Goal: Book appointment/travel/reservation

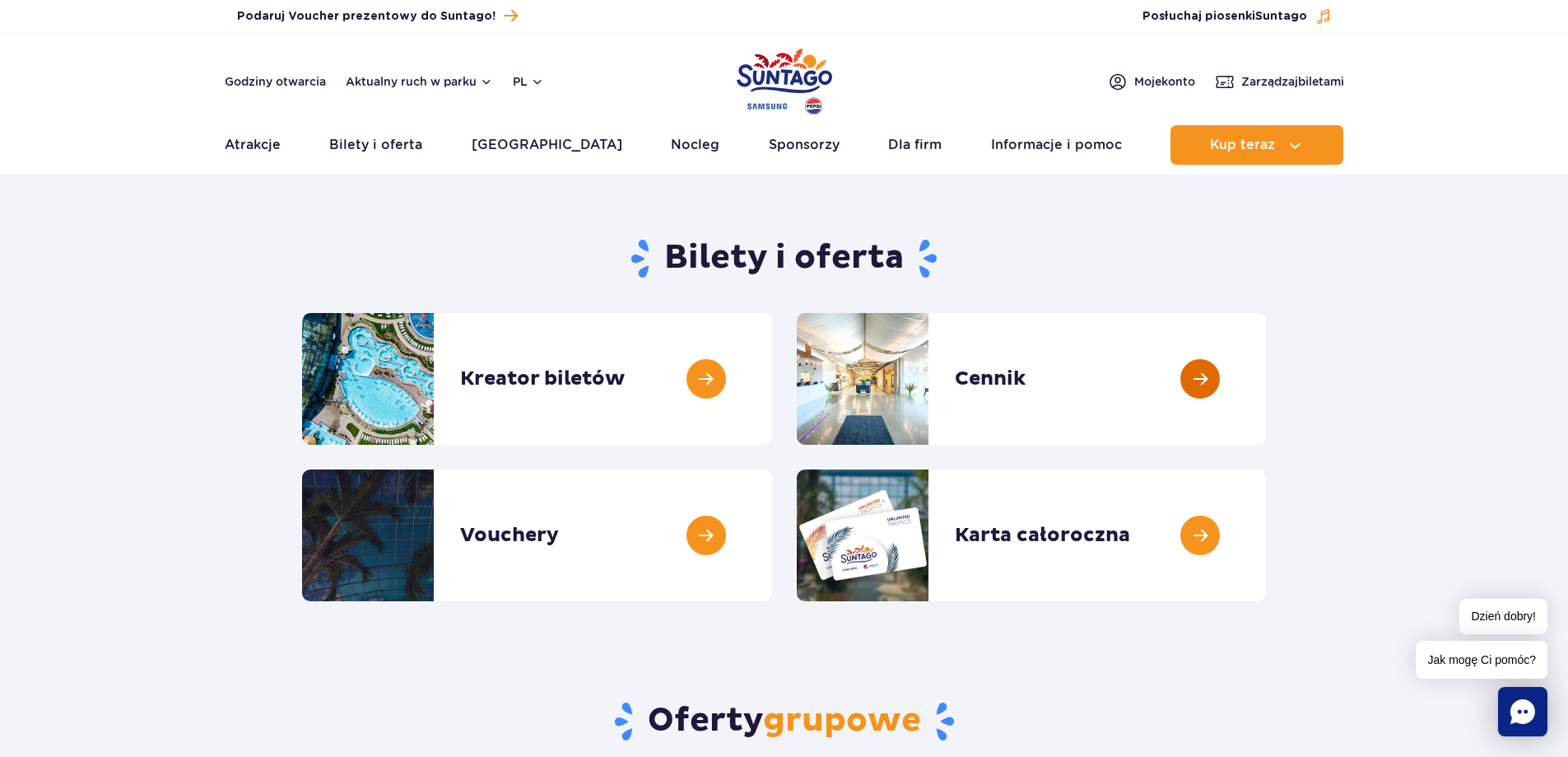
click at [1266, 384] on link at bounding box center [1266, 378] width 0 height 132
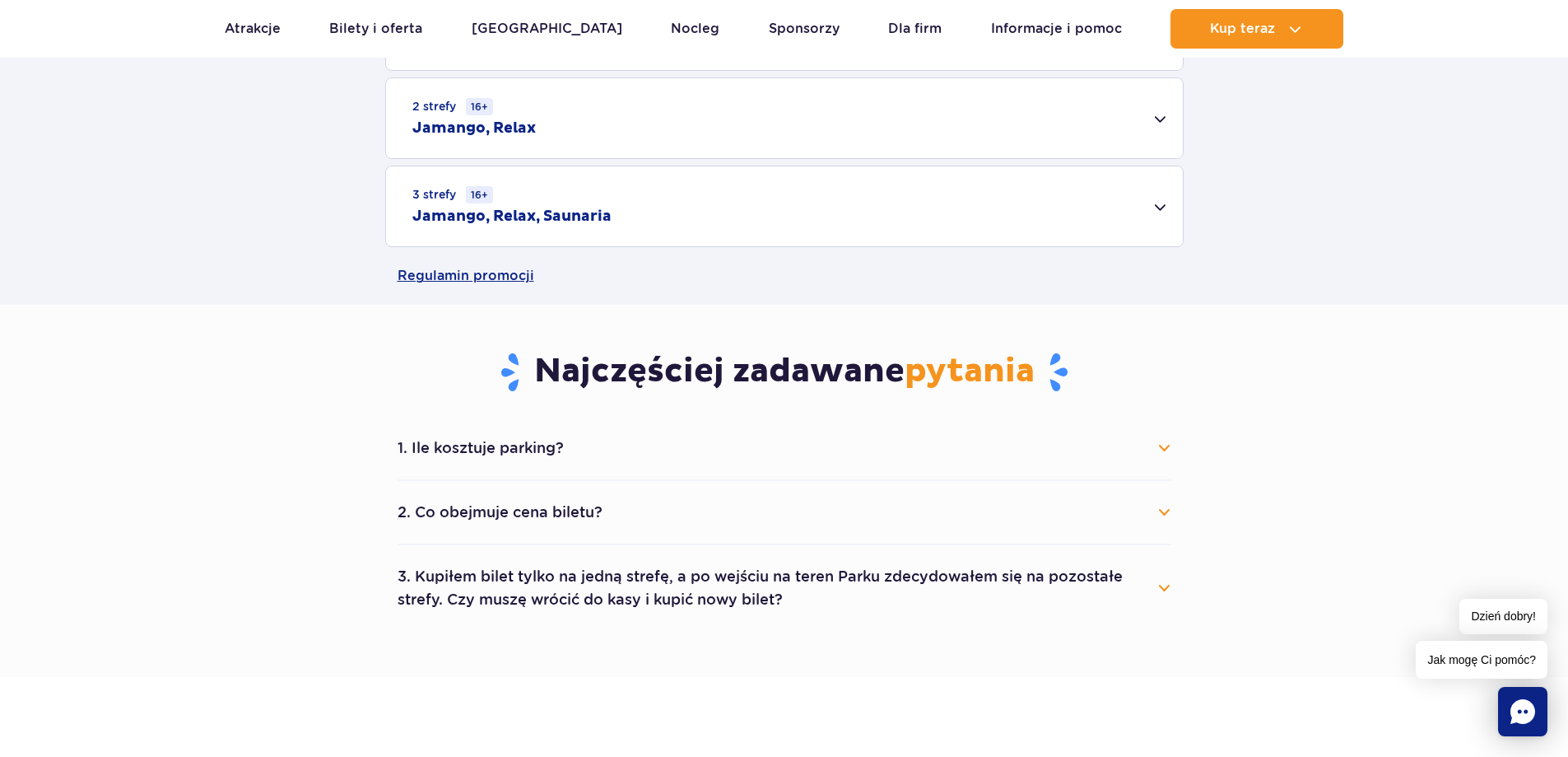
scroll to position [659, 0]
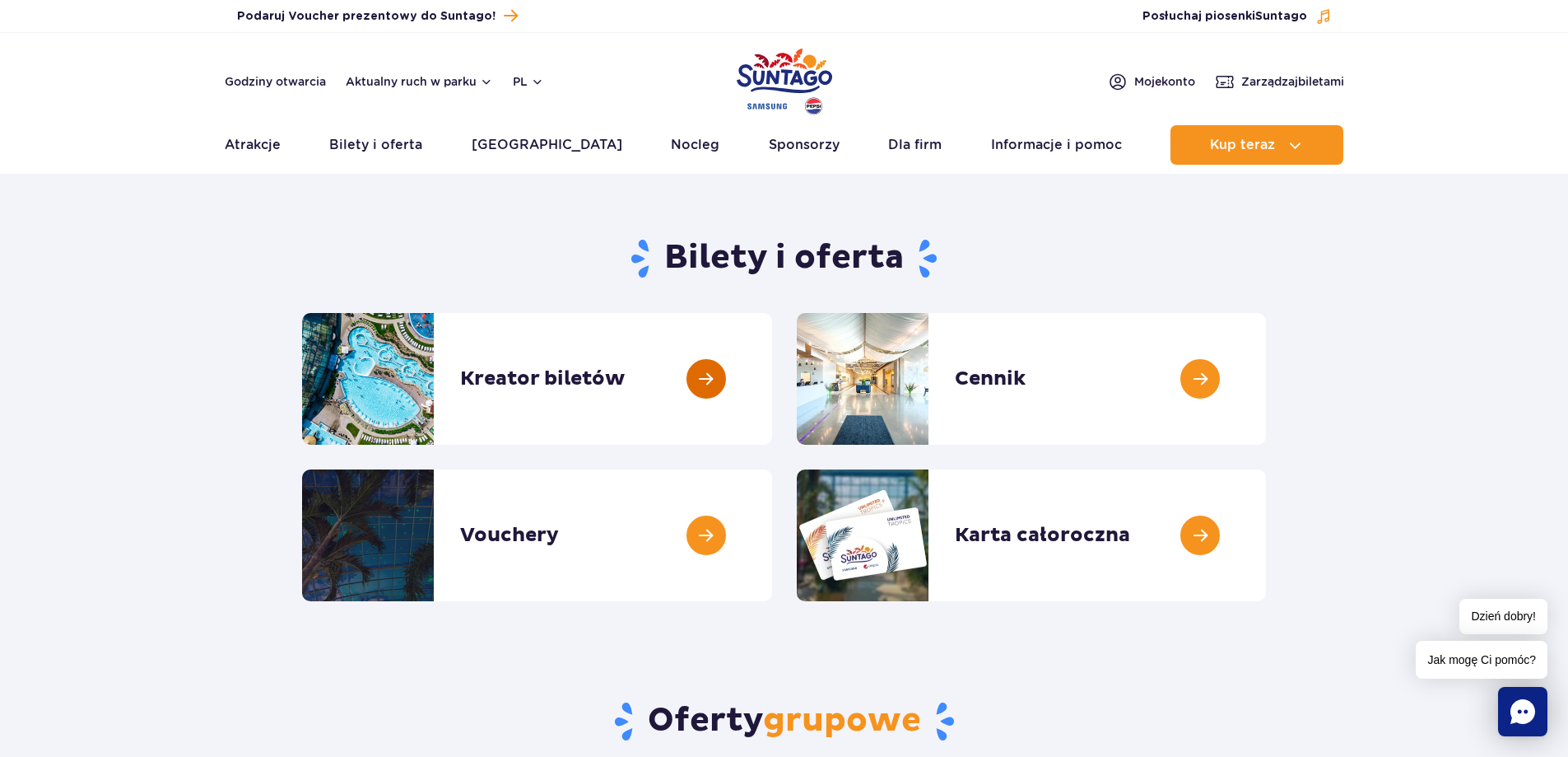
click at [773, 383] on link at bounding box center [773, 378] width 0 height 132
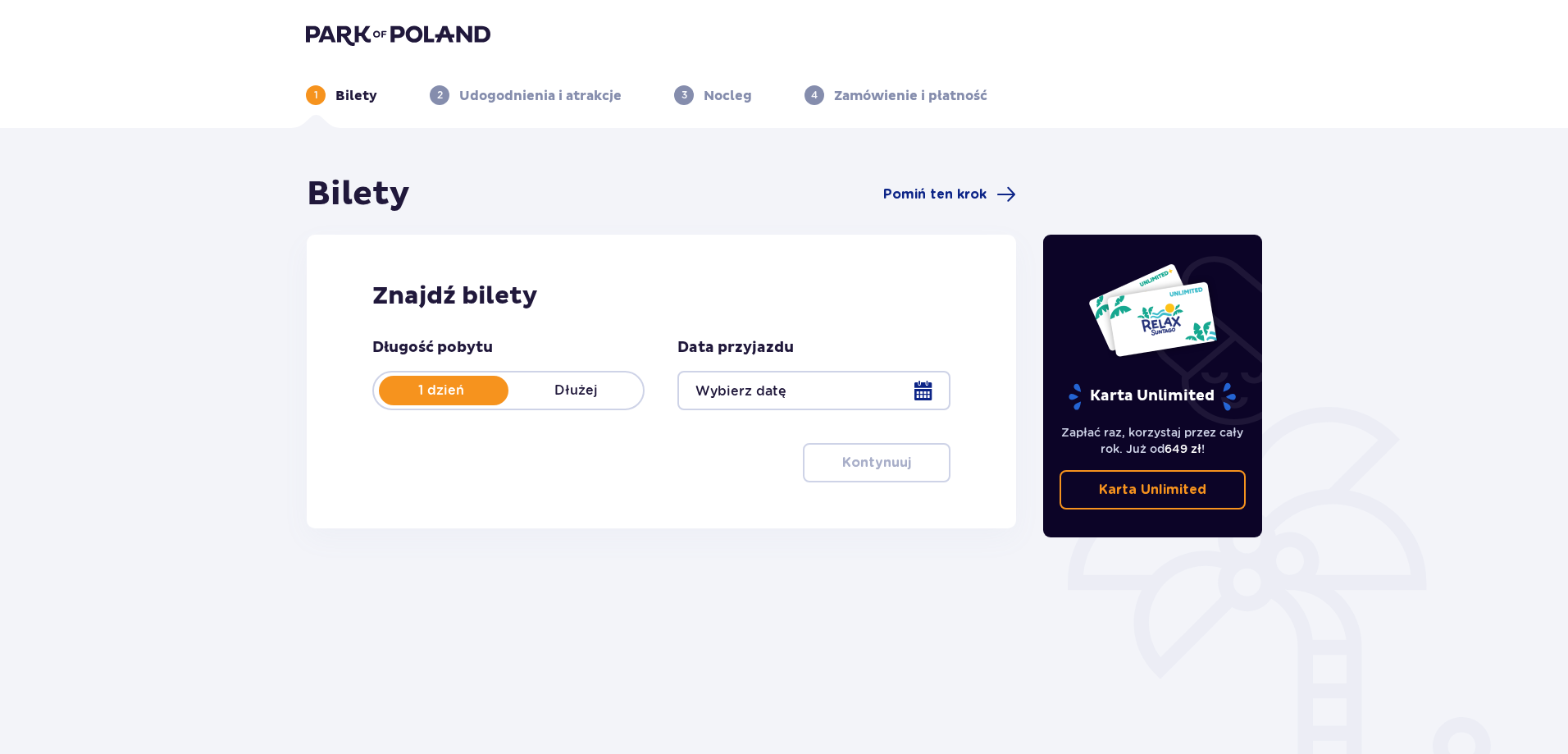
click at [843, 390] on div at bounding box center [813, 390] width 273 height 39
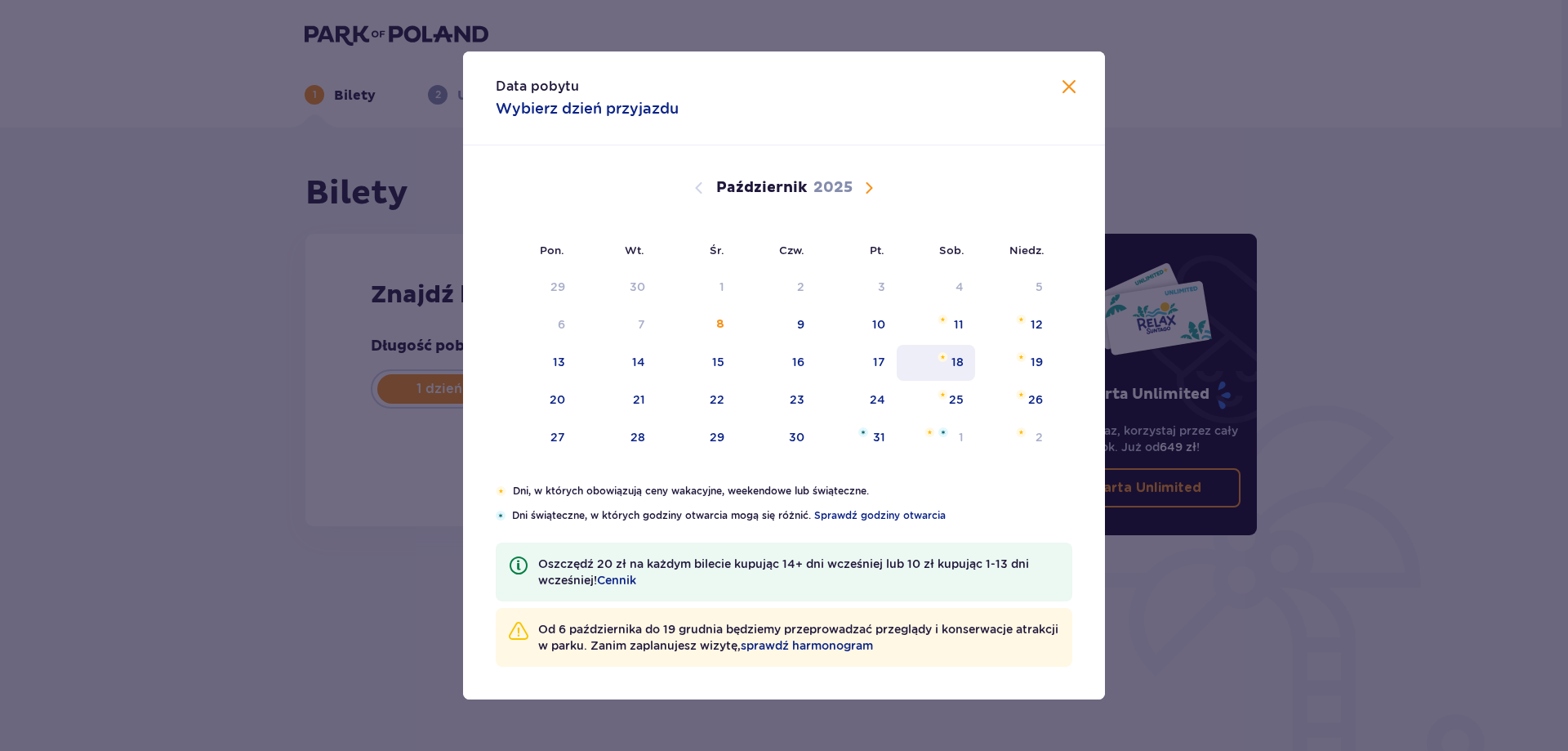
click at [955, 357] on div "18" at bounding box center [957, 362] width 12 height 16
type input "18.10.25"
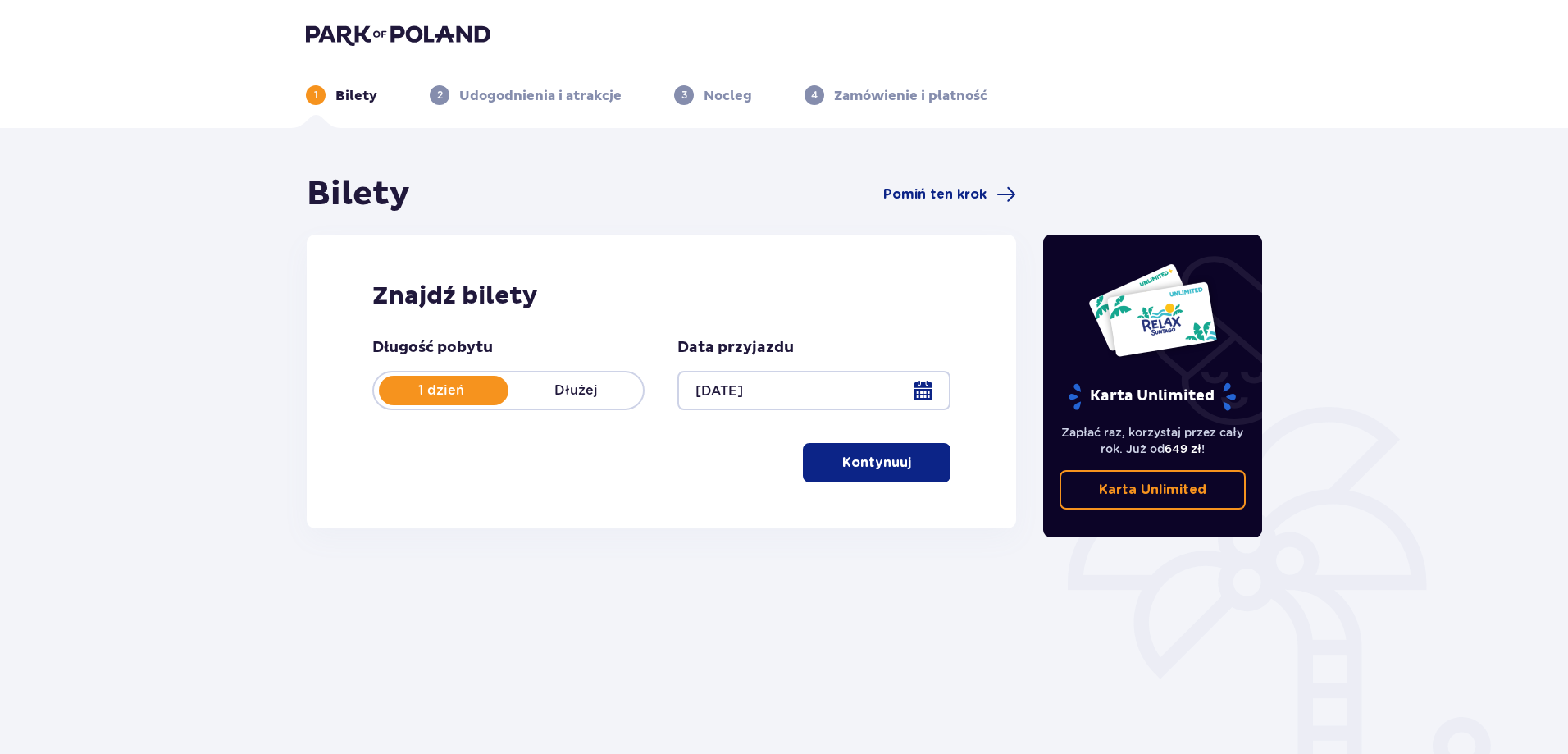
click at [887, 461] on p "Kontynuuj" at bounding box center [876, 462] width 69 height 18
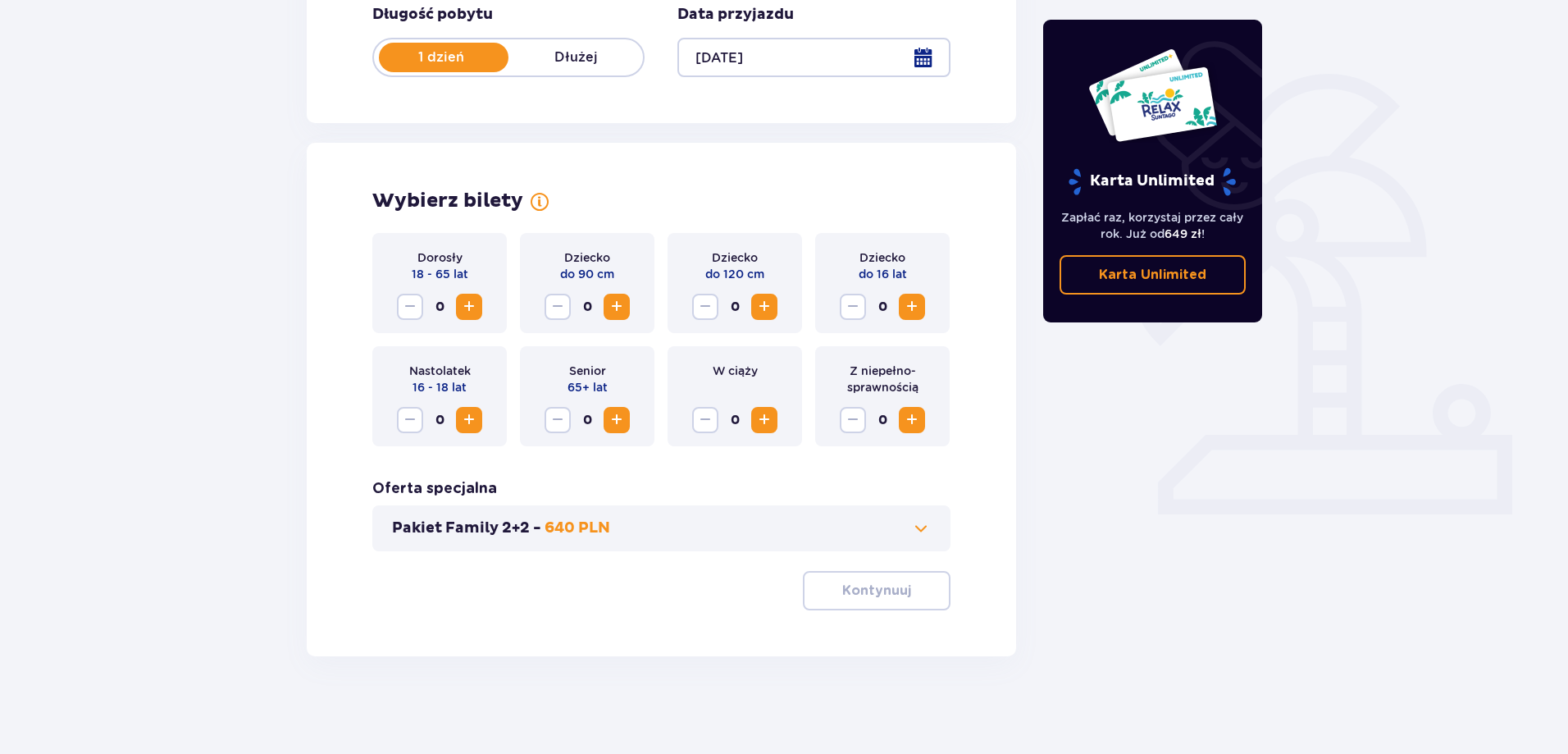
scroll to position [333, 0]
click at [467, 304] on span "Zwiększ" at bounding box center [468, 306] width 20 height 20
click at [917, 523] on span at bounding box center [921, 527] width 20 height 20
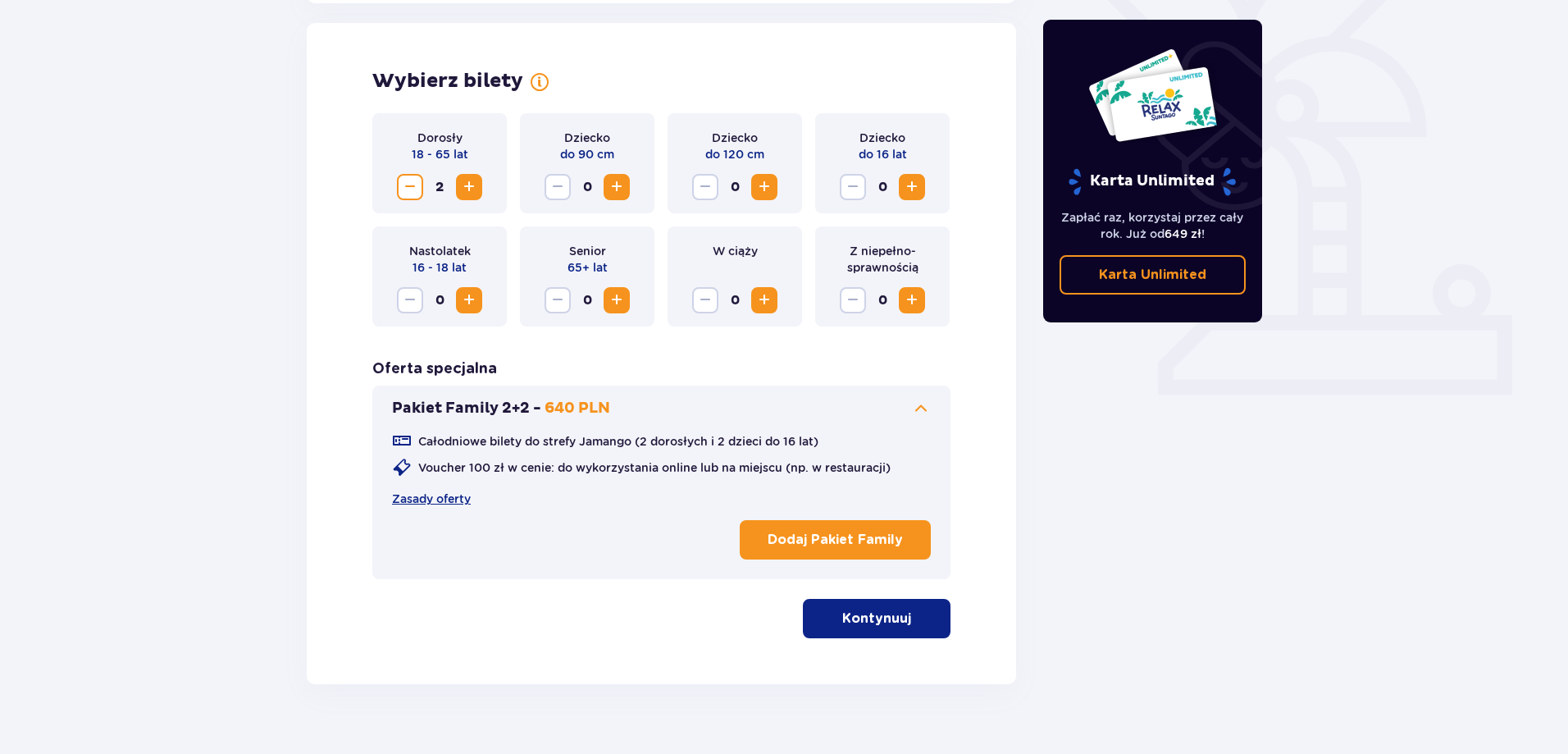
scroll to position [456, 0]
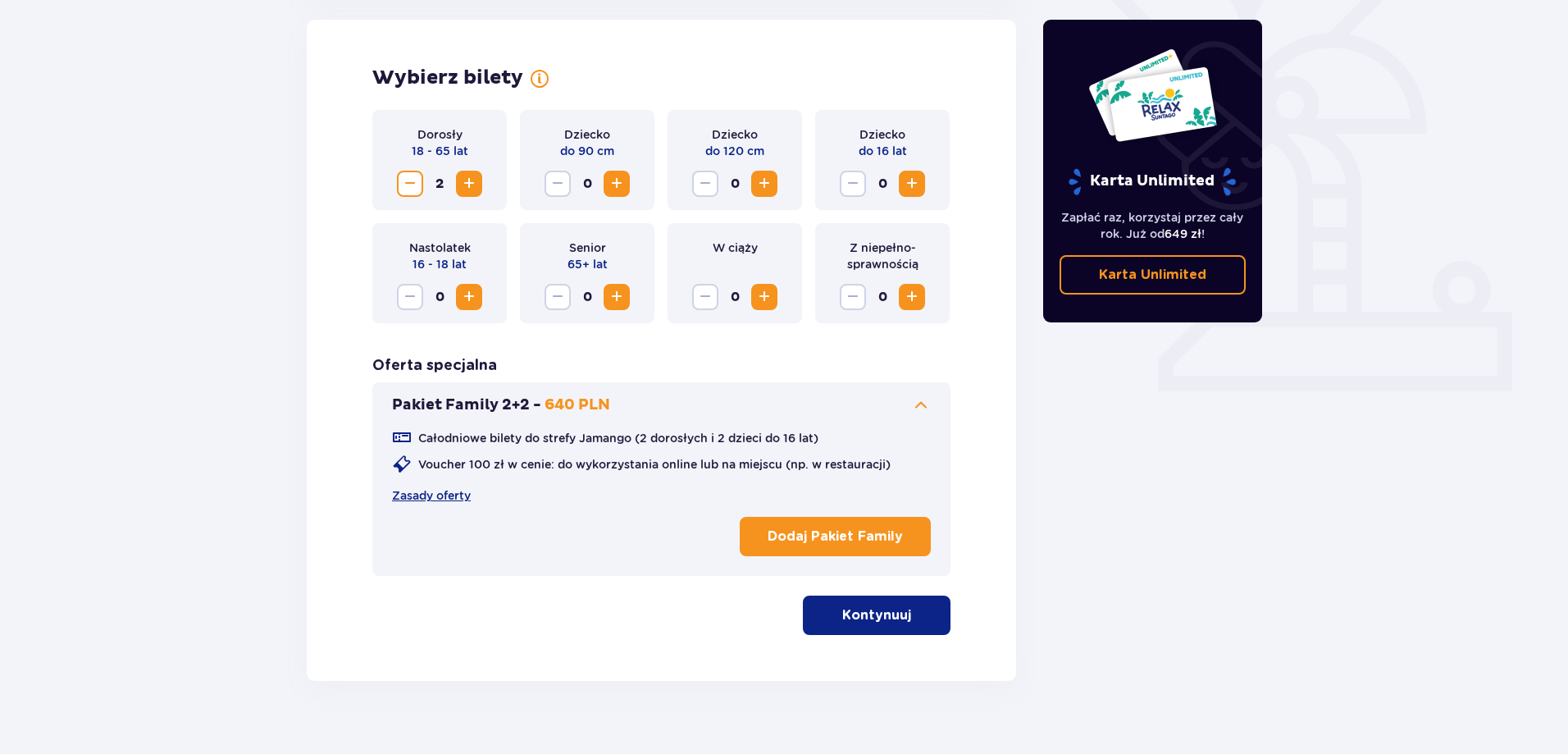
click at [871, 616] on p "Kontynuuj" at bounding box center [876, 615] width 69 height 18
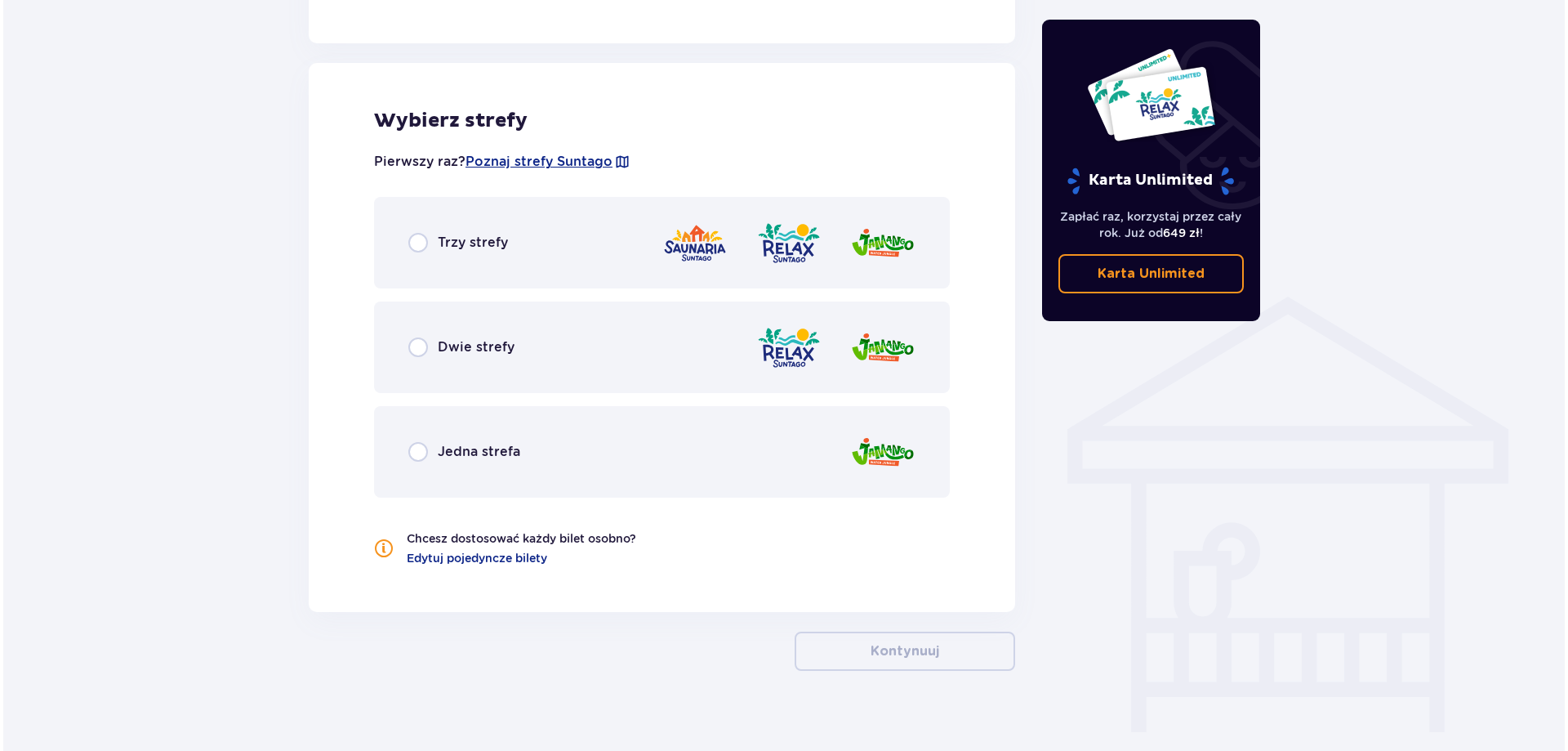
scroll to position [1048, 0]
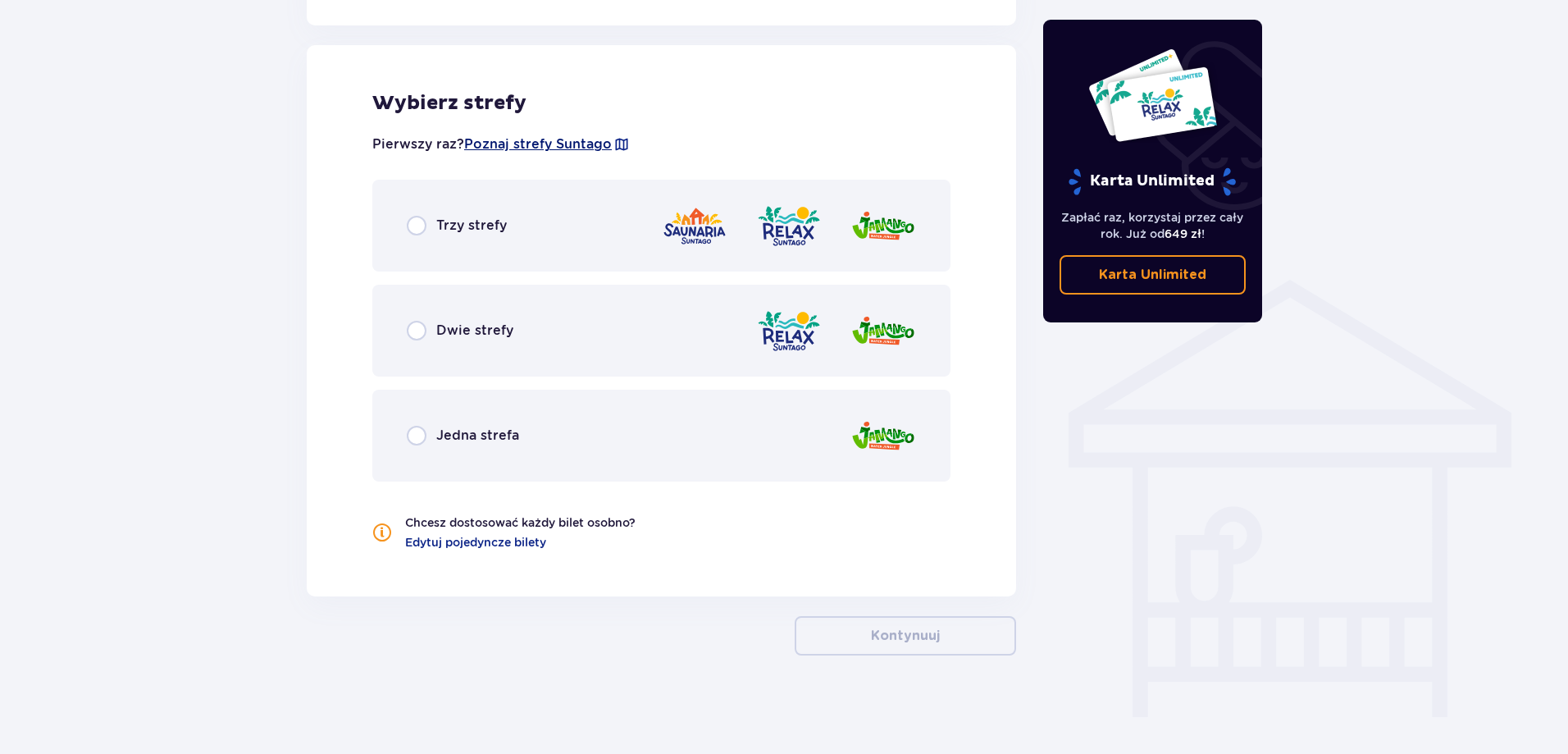
click at [512, 145] on span "Poznaj strefy Suntago" at bounding box center [538, 144] width 148 height 18
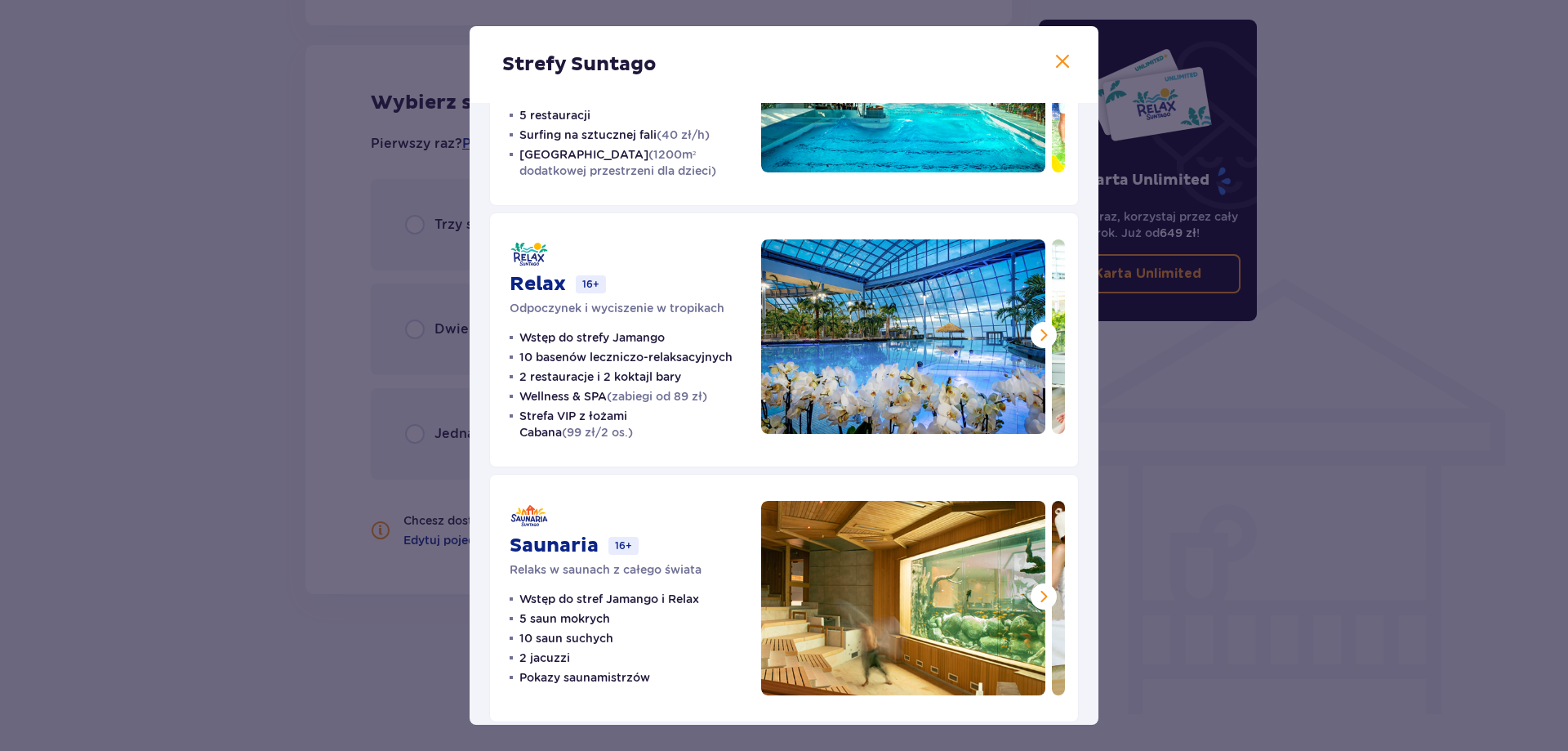
scroll to position [189, 0]
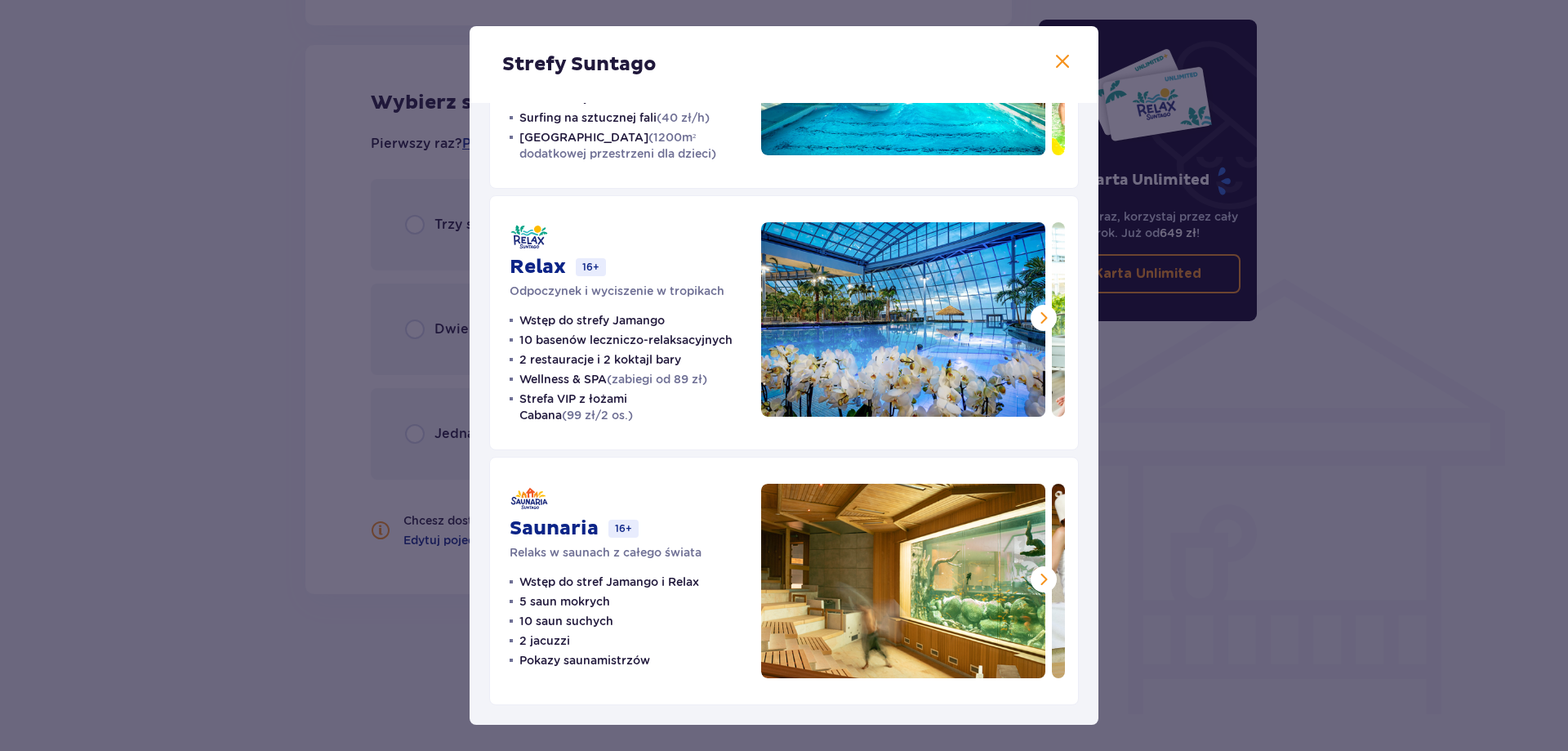
click at [1038, 575] on span at bounding box center [1044, 579] width 20 height 20
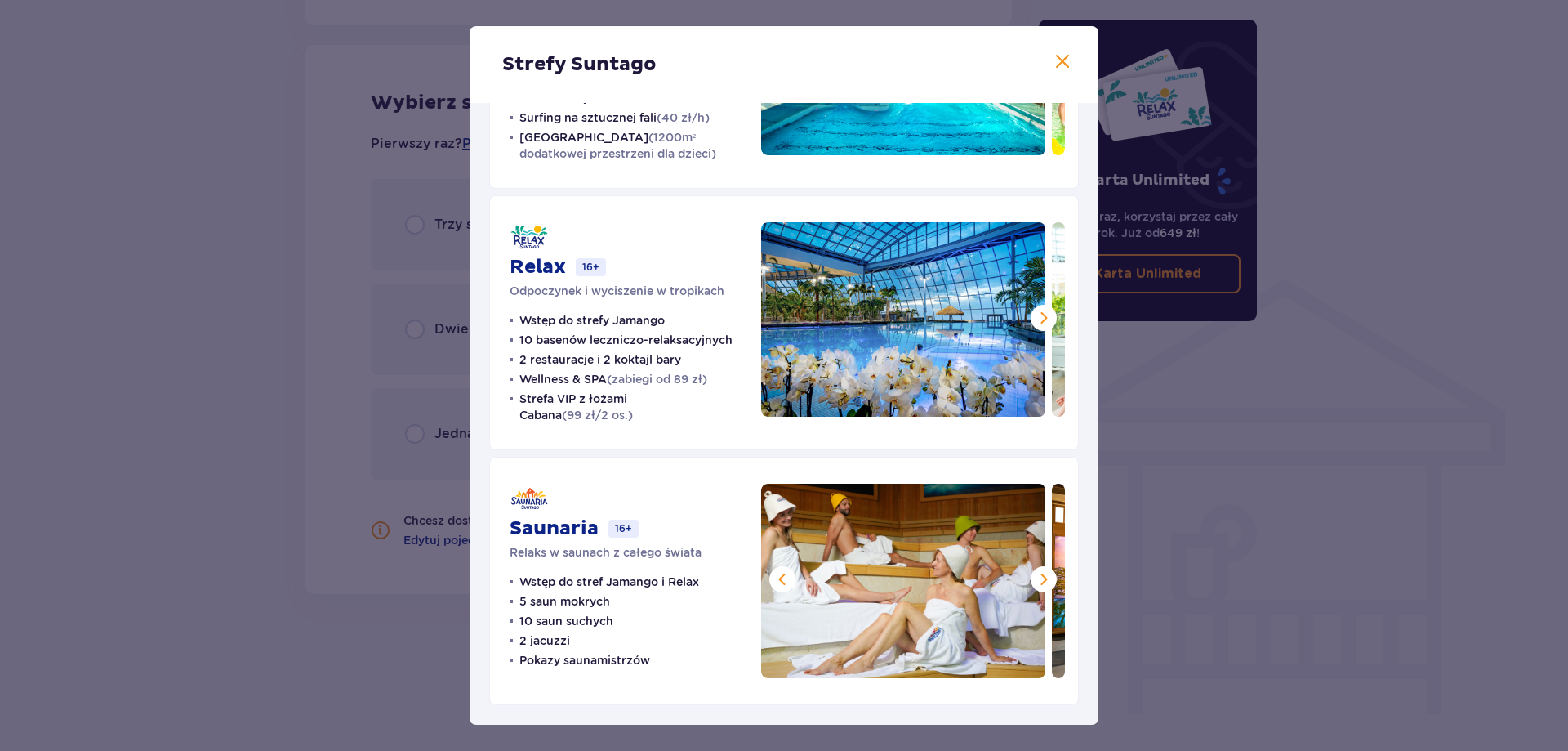
click at [1038, 575] on span at bounding box center [1044, 579] width 20 height 20
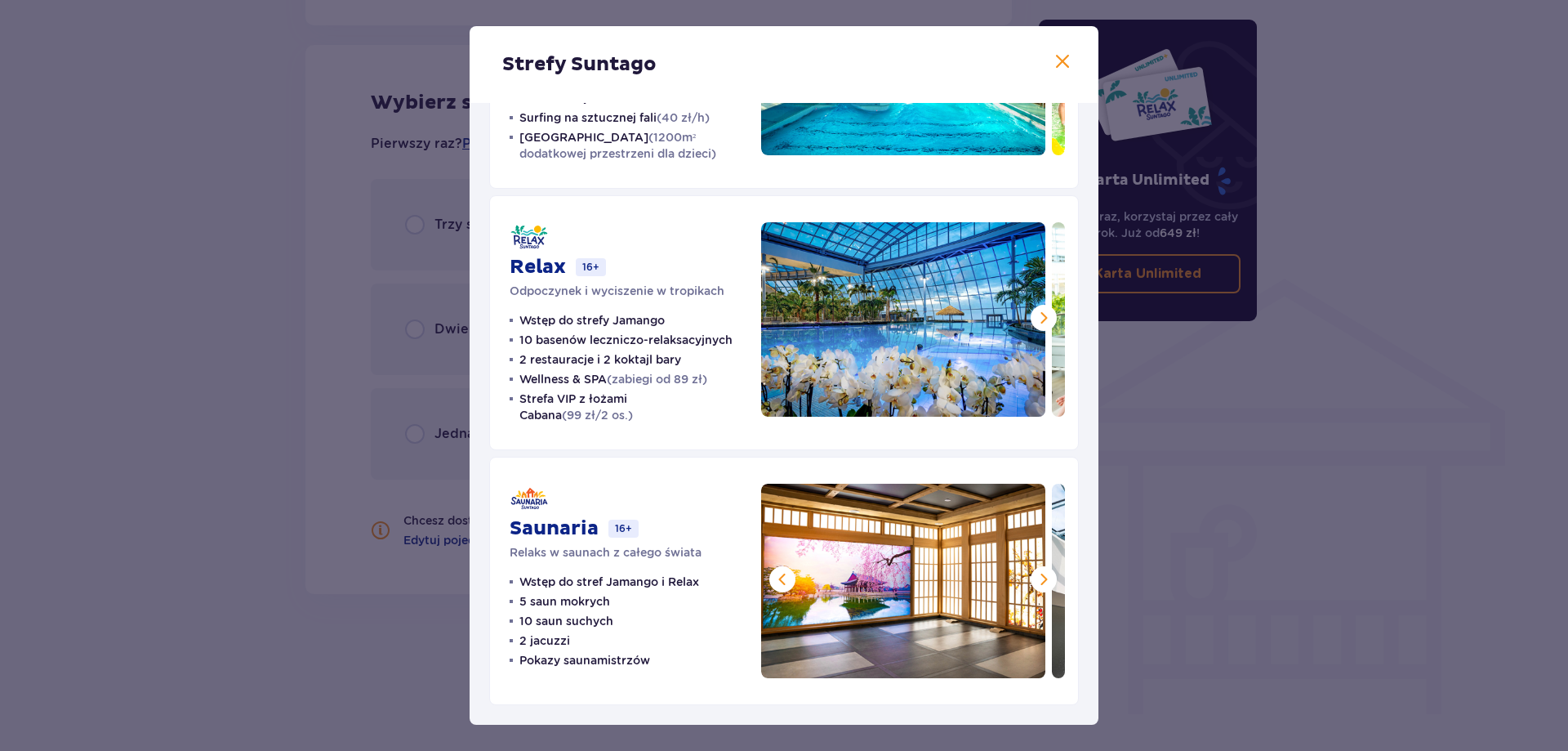
click at [1038, 575] on span at bounding box center [1044, 579] width 20 height 20
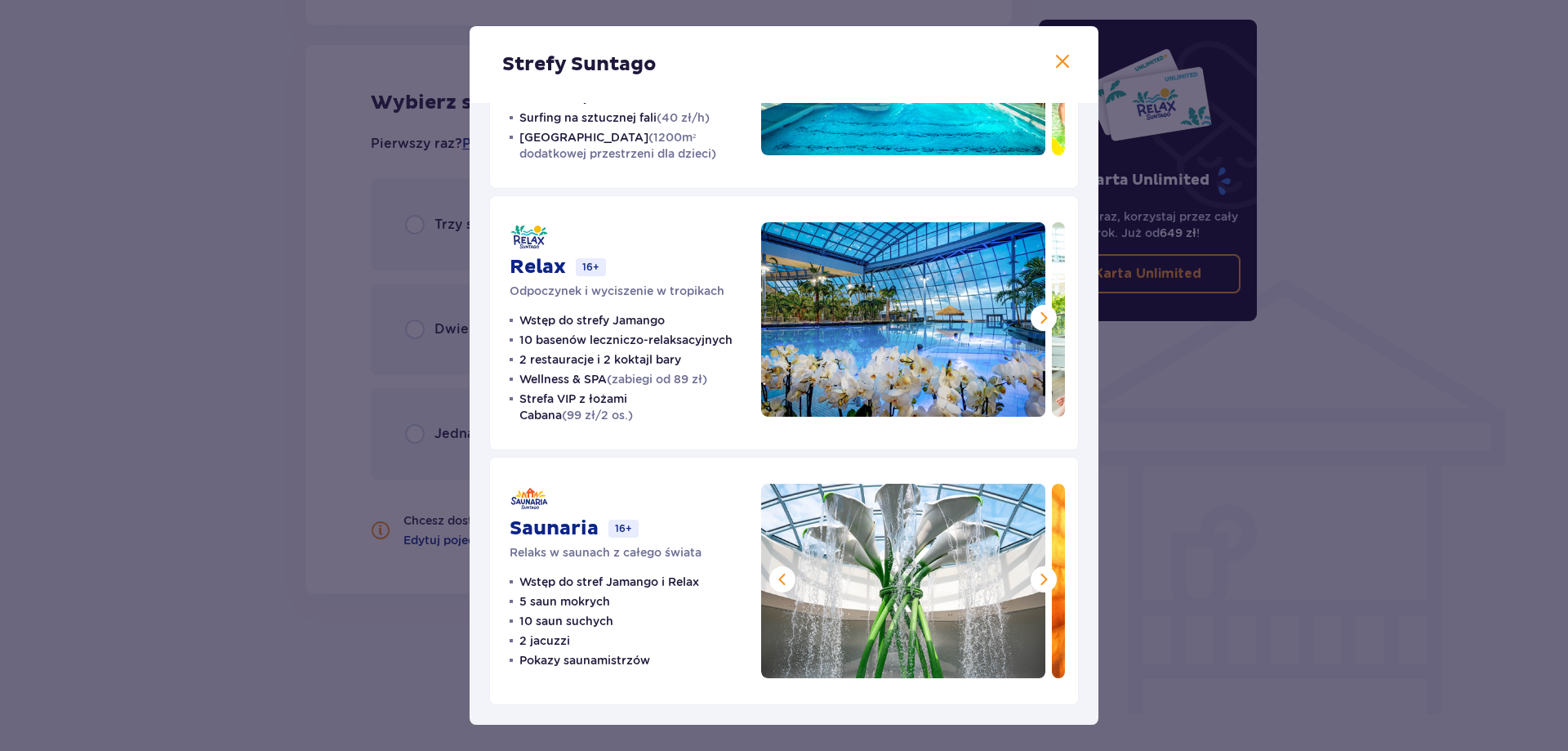
click at [1038, 575] on span at bounding box center [1044, 579] width 20 height 20
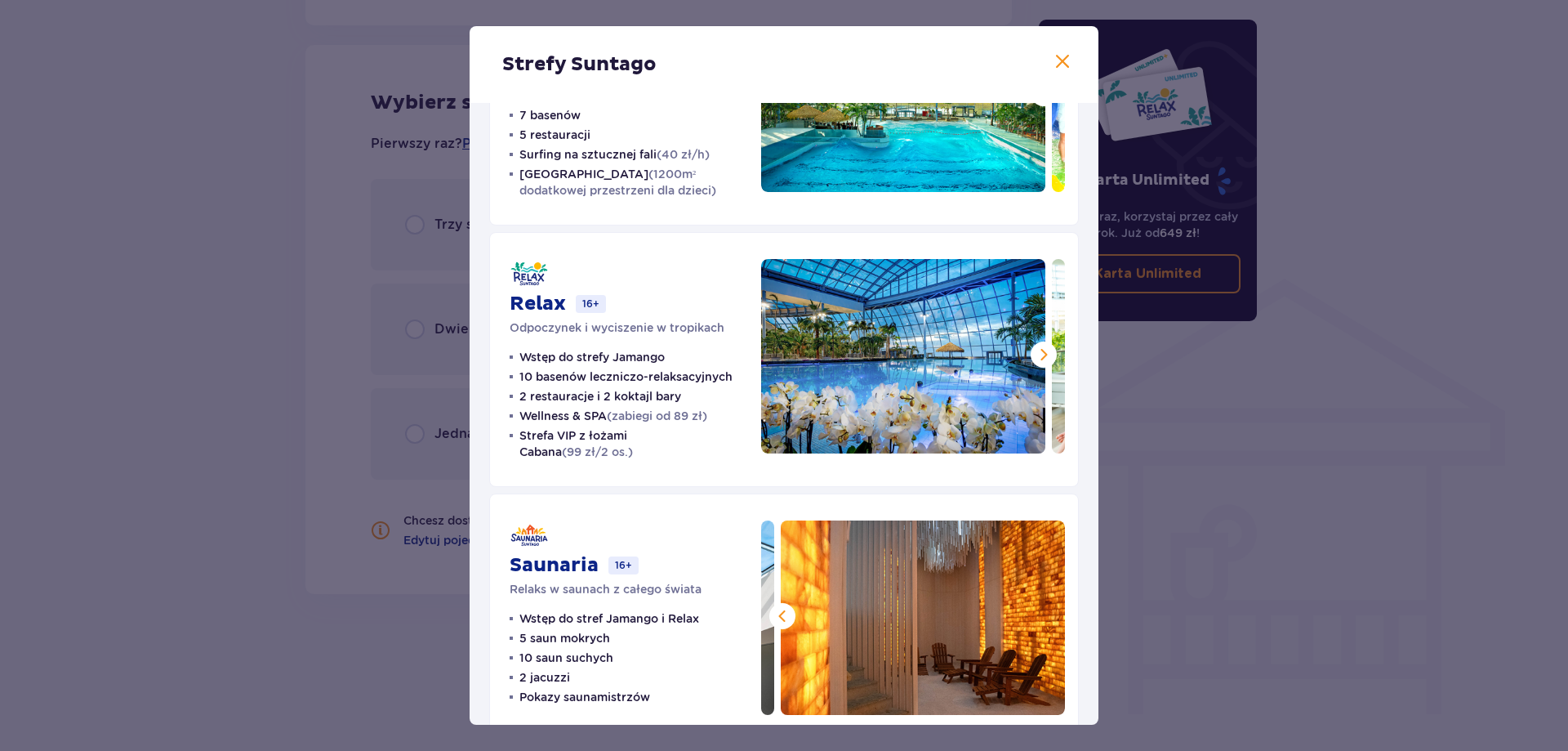
scroll to position [107, 0]
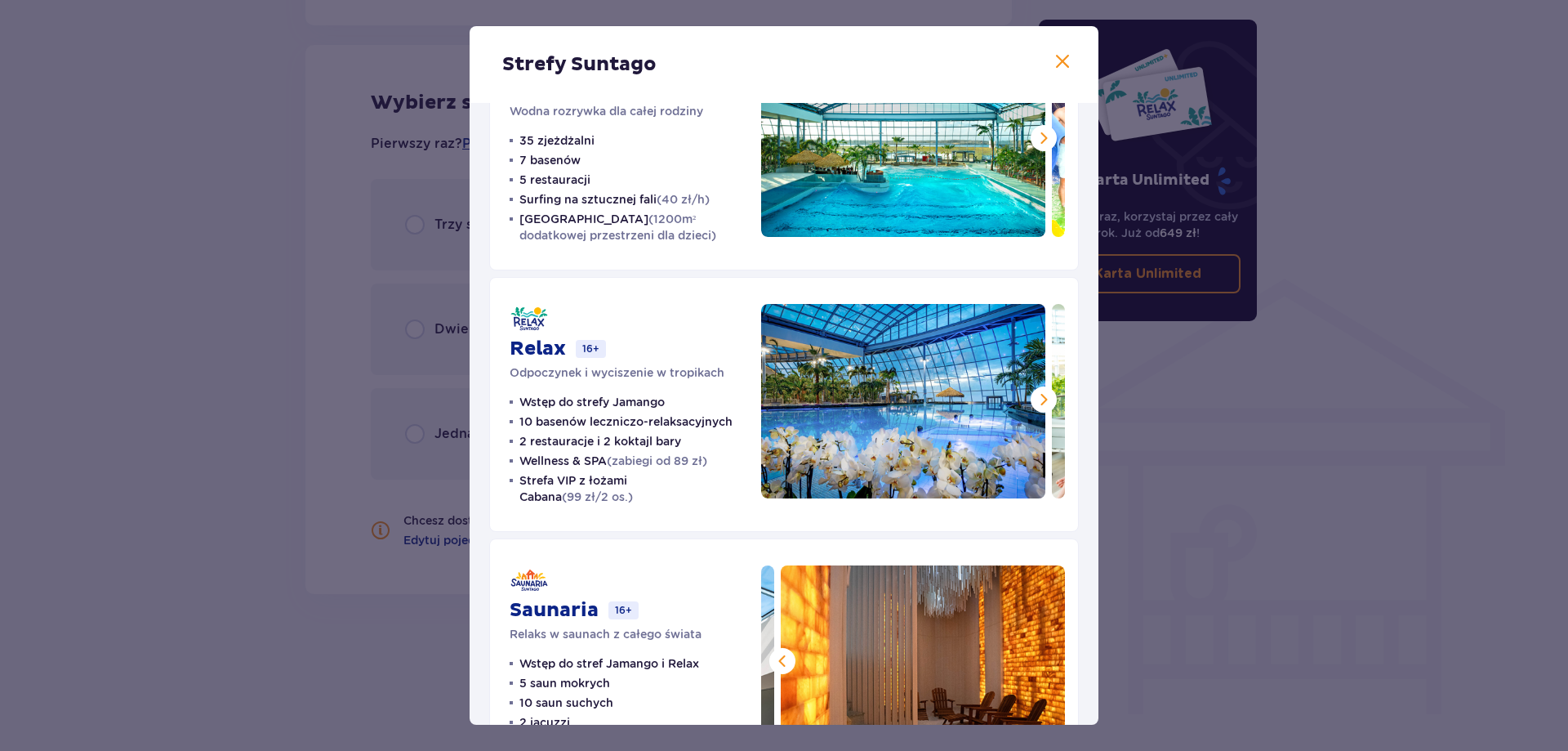
click at [1044, 404] on span at bounding box center [1044, 399] width 20 height 20
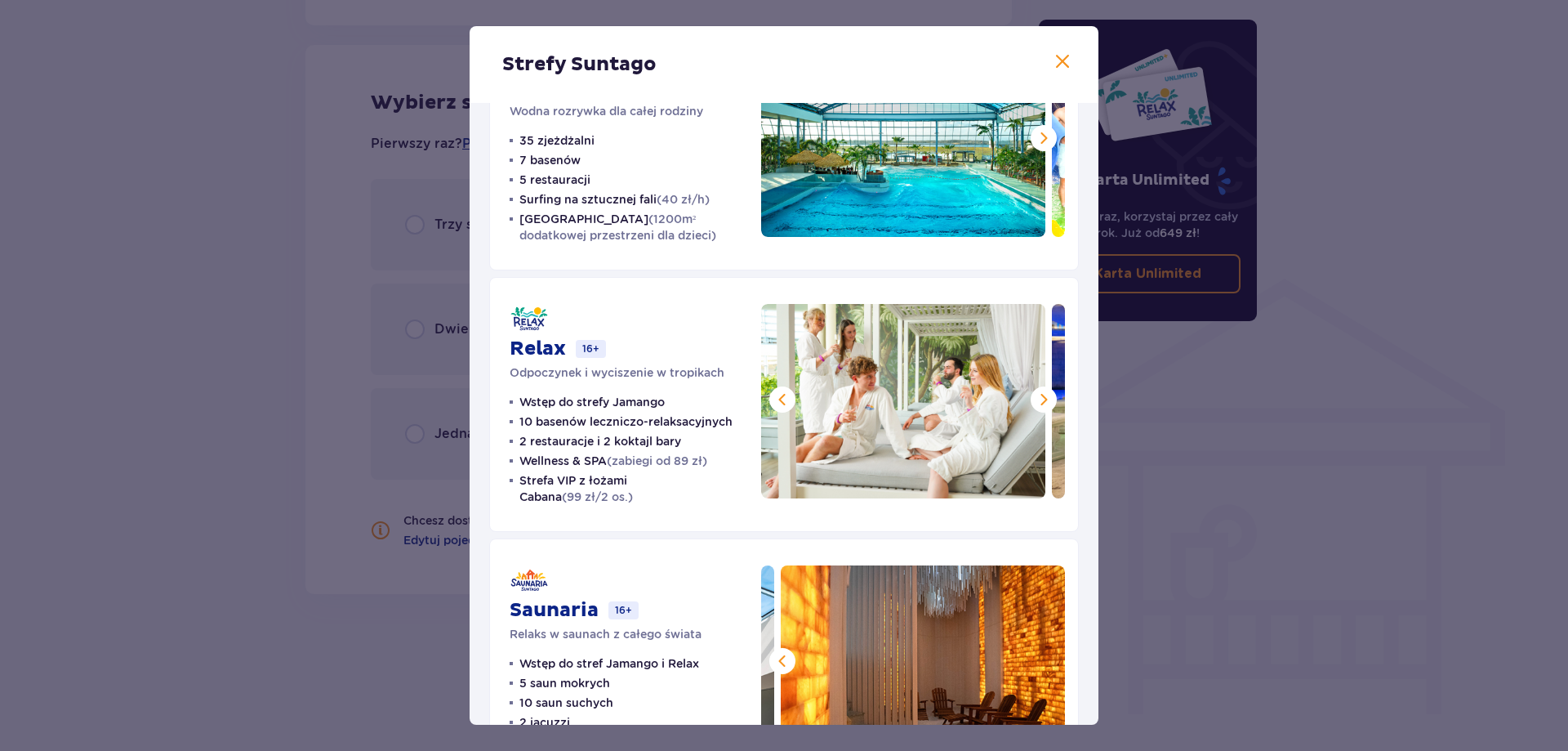
click at [1044, 403] on span at bounding box center [1044, 399] width 20 height 20
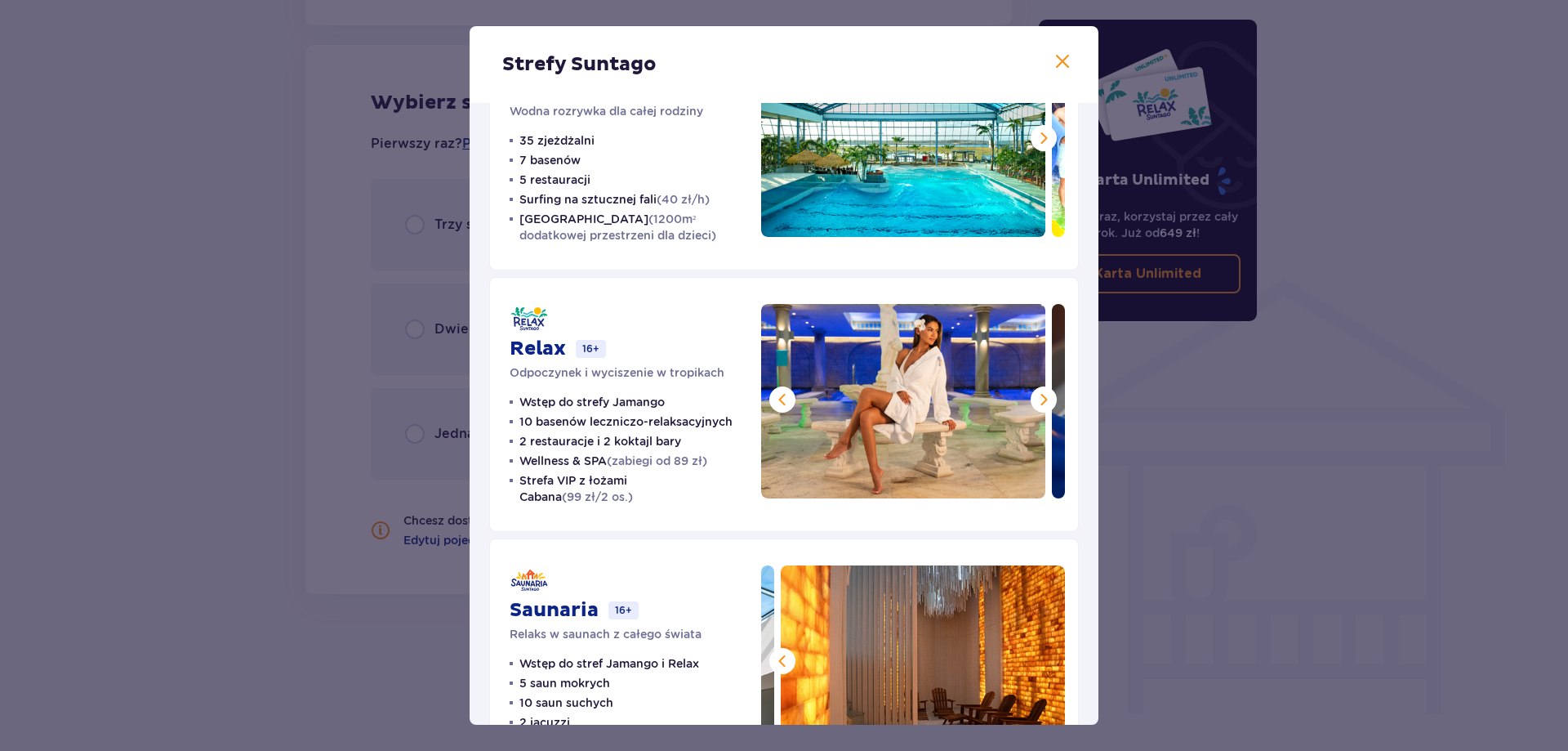
click at [1044, 403] on span at bounding box center [1044, 399] width 20 height 20
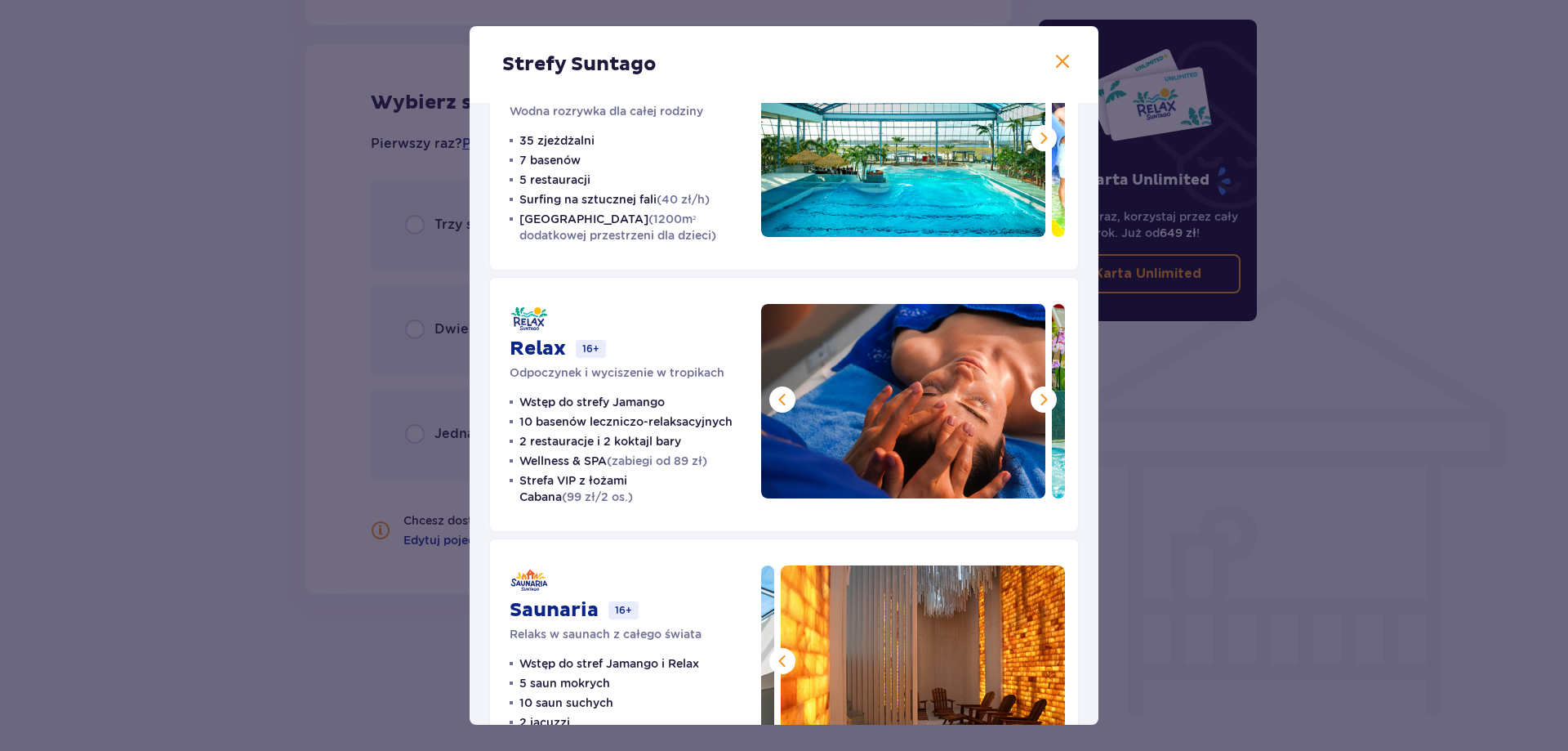
click at [781, 399] on span at bounding box center [782, 399] width 20 height 20
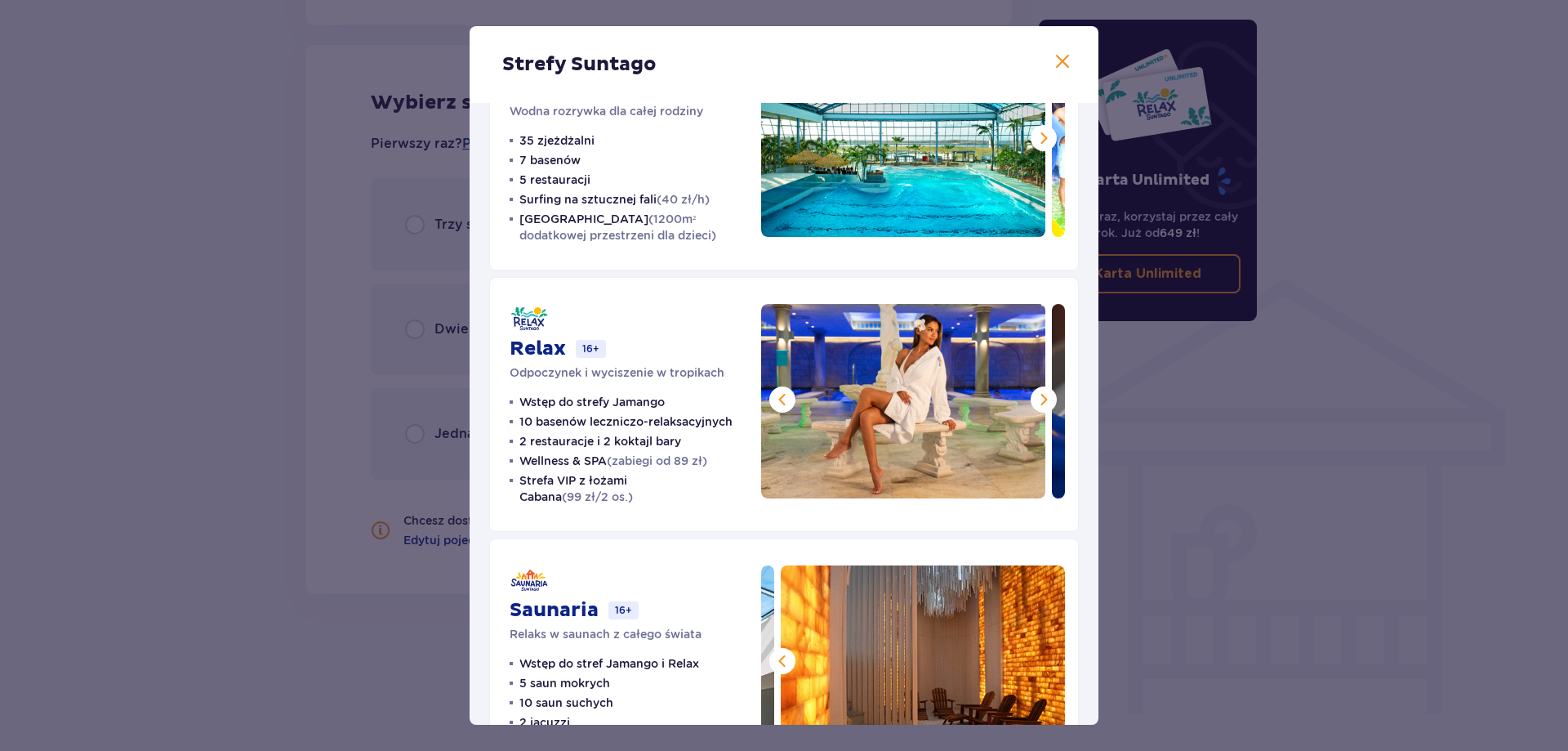
click at [1040, 400] on span at bounding box center [1044, 399] width 20 height 20
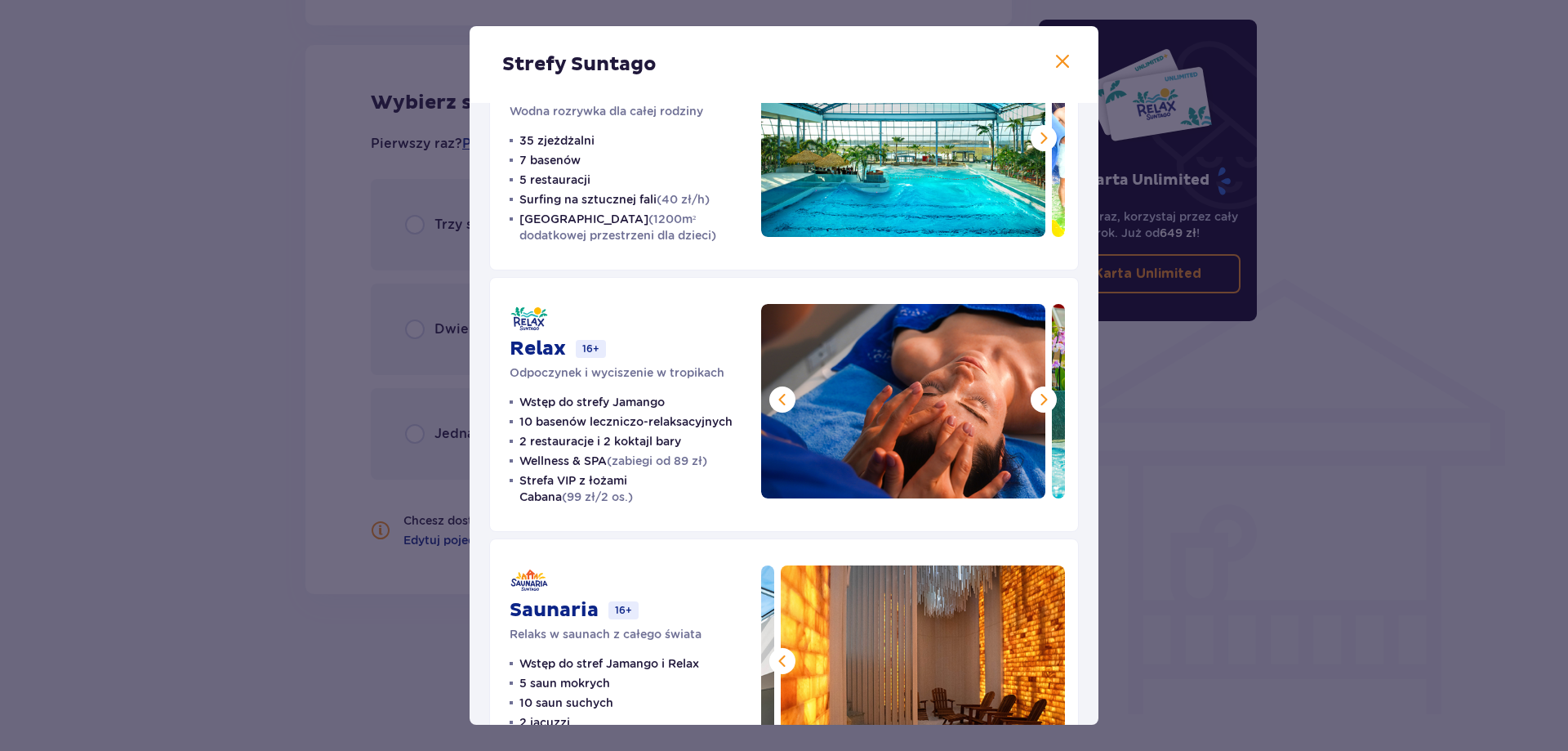
click at [1040, 400] on span at bounding box center [1044, 399] width 20 height 20
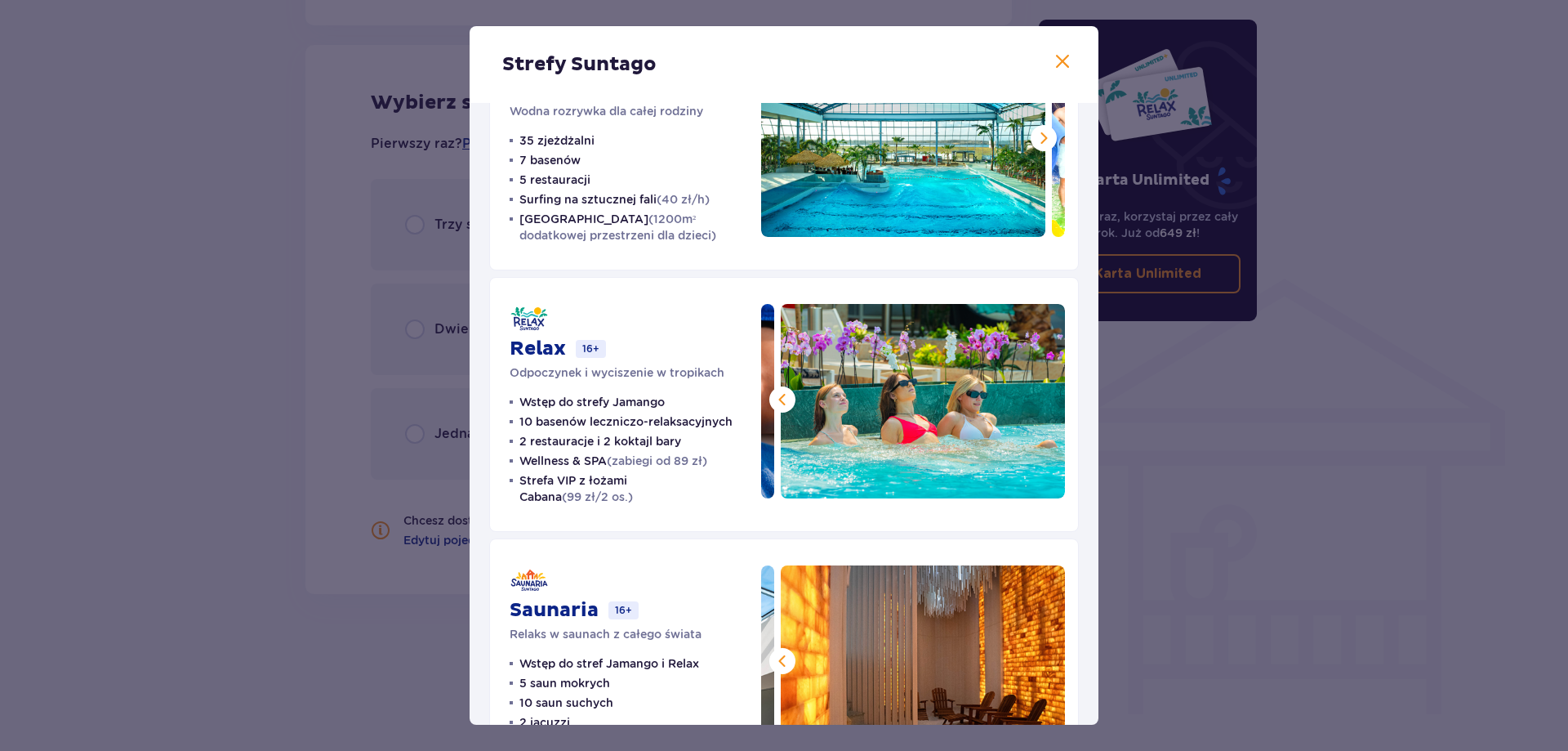
click at [1040, 400] on img at bounding box center [923, 401] width 284 height 194
click at [1036, 138] on span at bounding box center [1044, 138] width 20 height 20
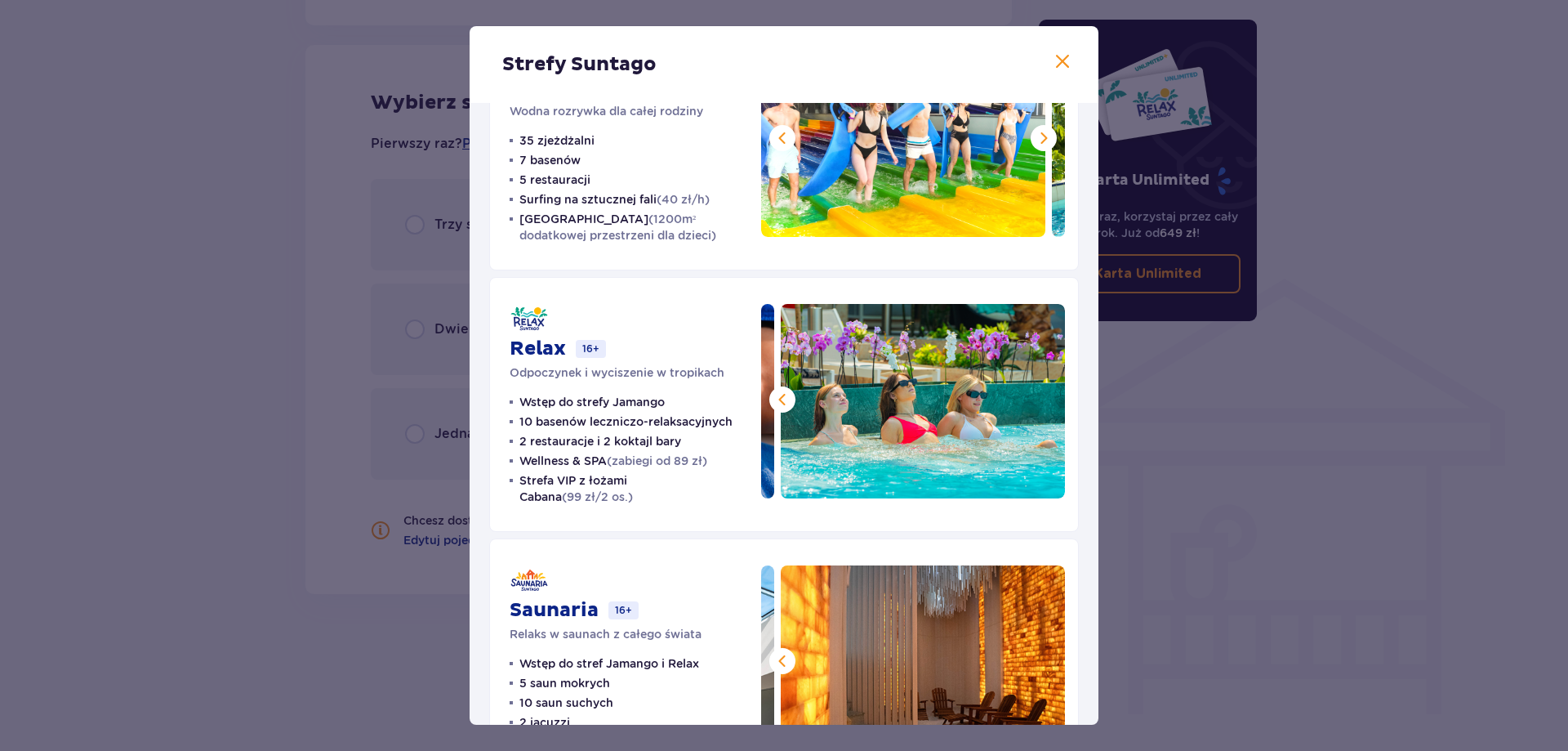
click at [1036, 138] on span at bounding box center [1044, 138] width 20 height 20
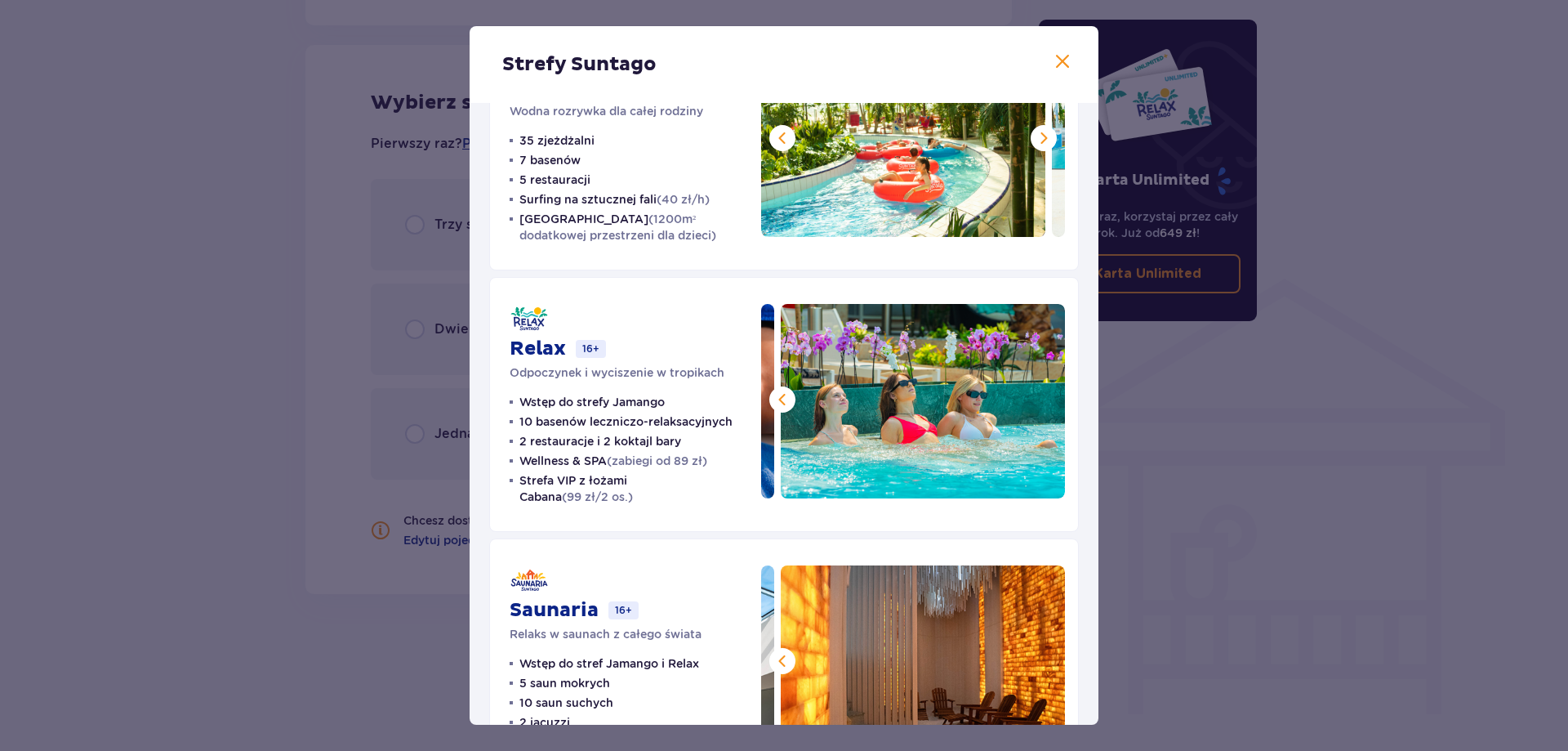
click at [1036, 138] on span at bounding box center [1044, 138] width 20 height 20
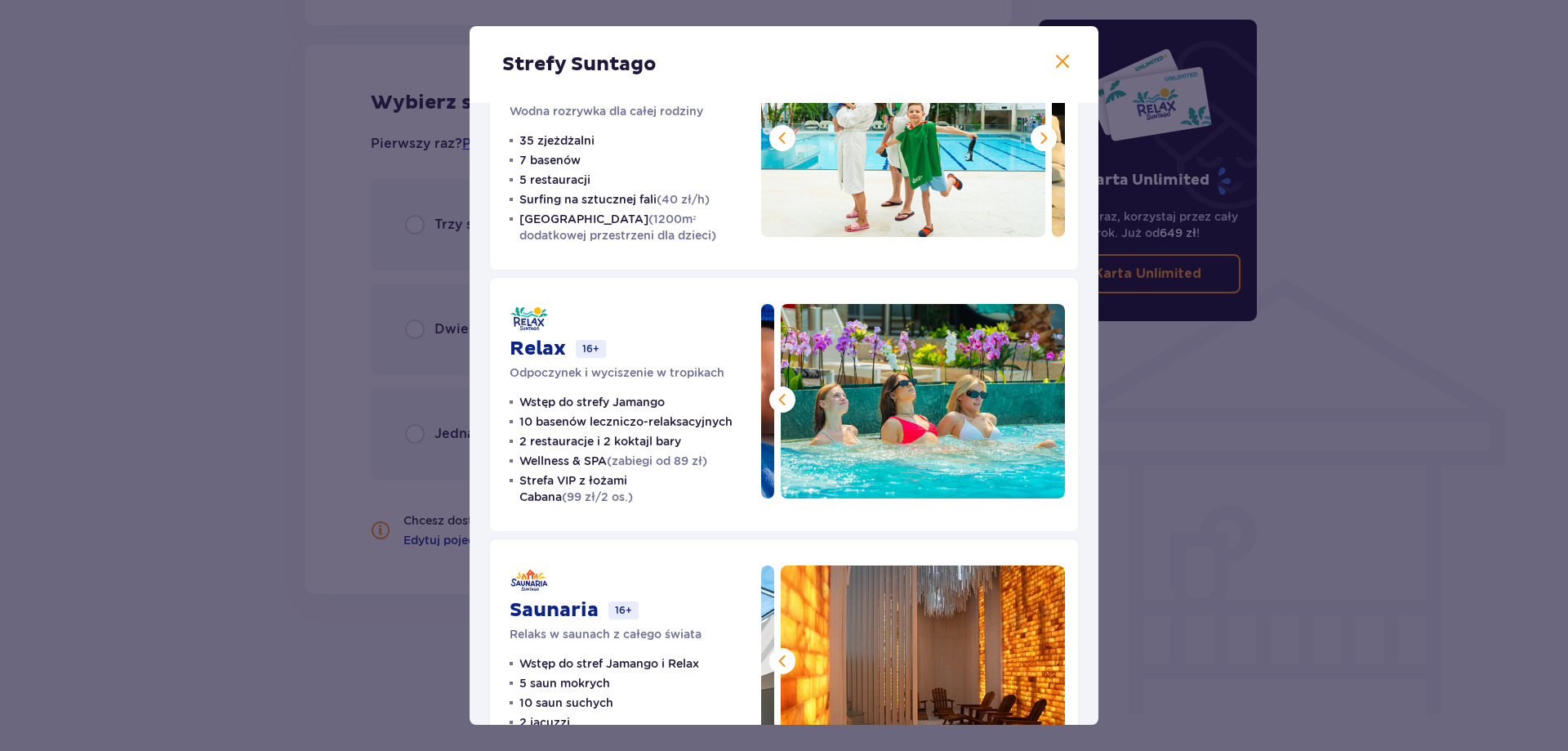
click at [1036, 138] on span at bounding box center [1044, 138] width 20 height 20
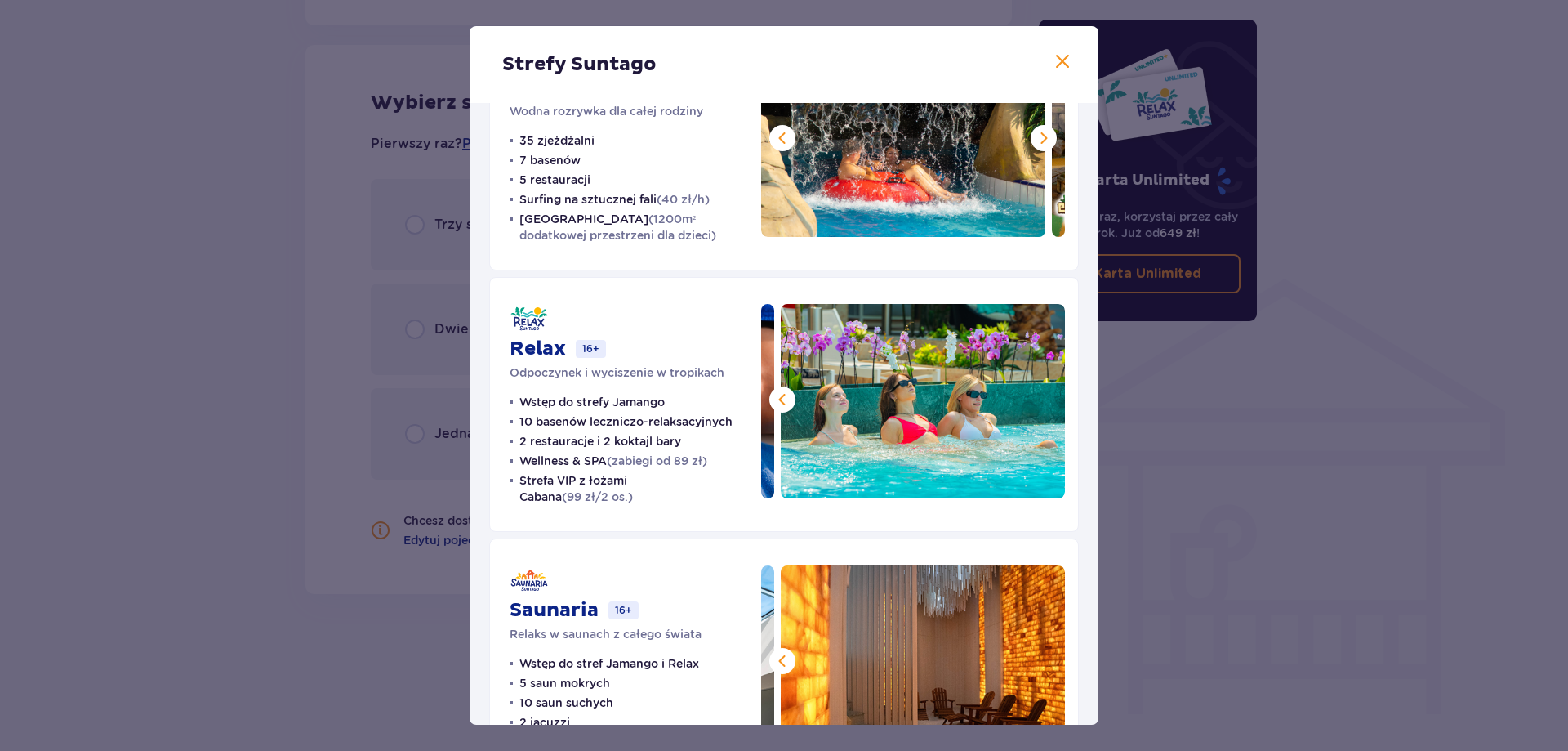
click at [1036, 138] on span at bounding box center [1044, 138] width 20 height 20
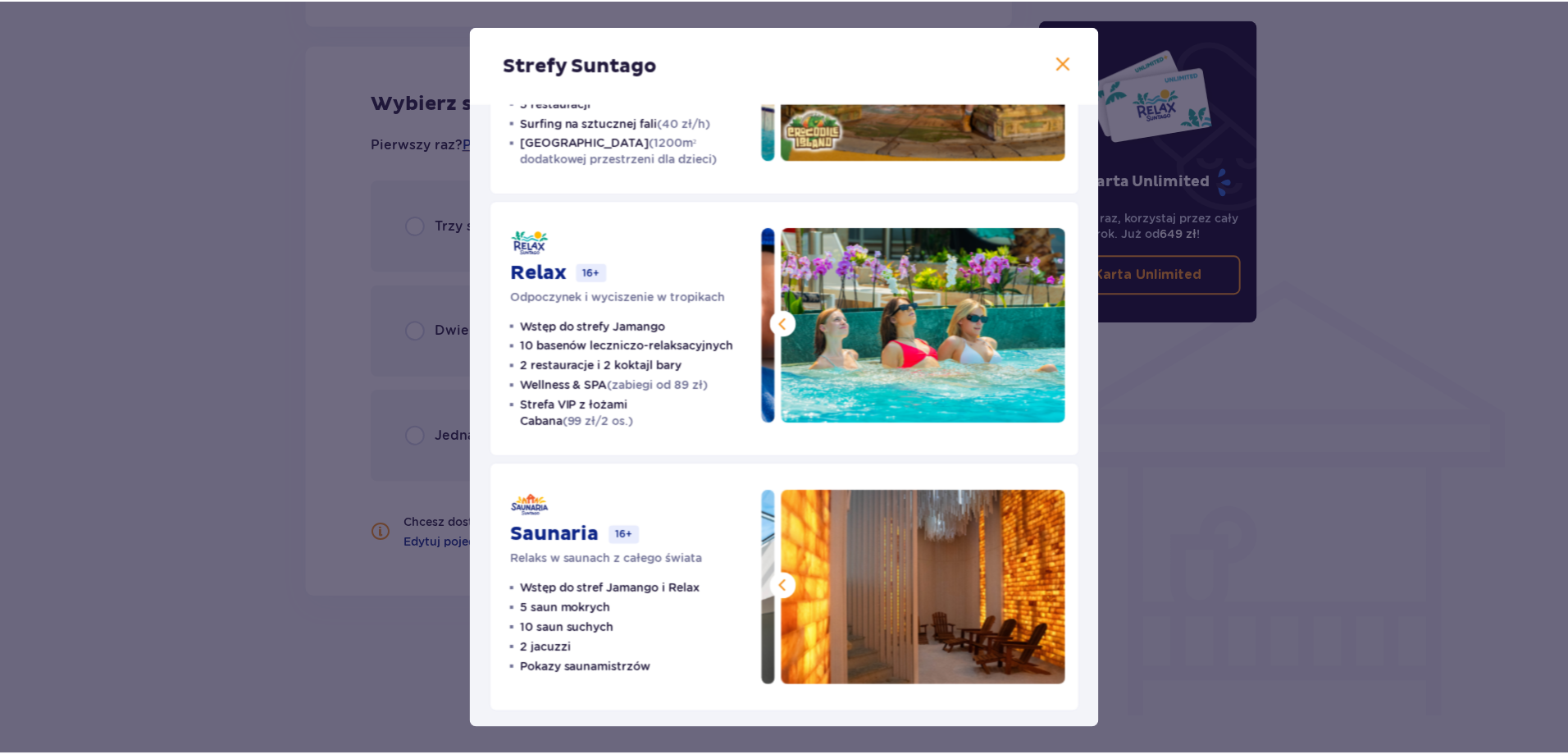
scroll to position [190, 0]
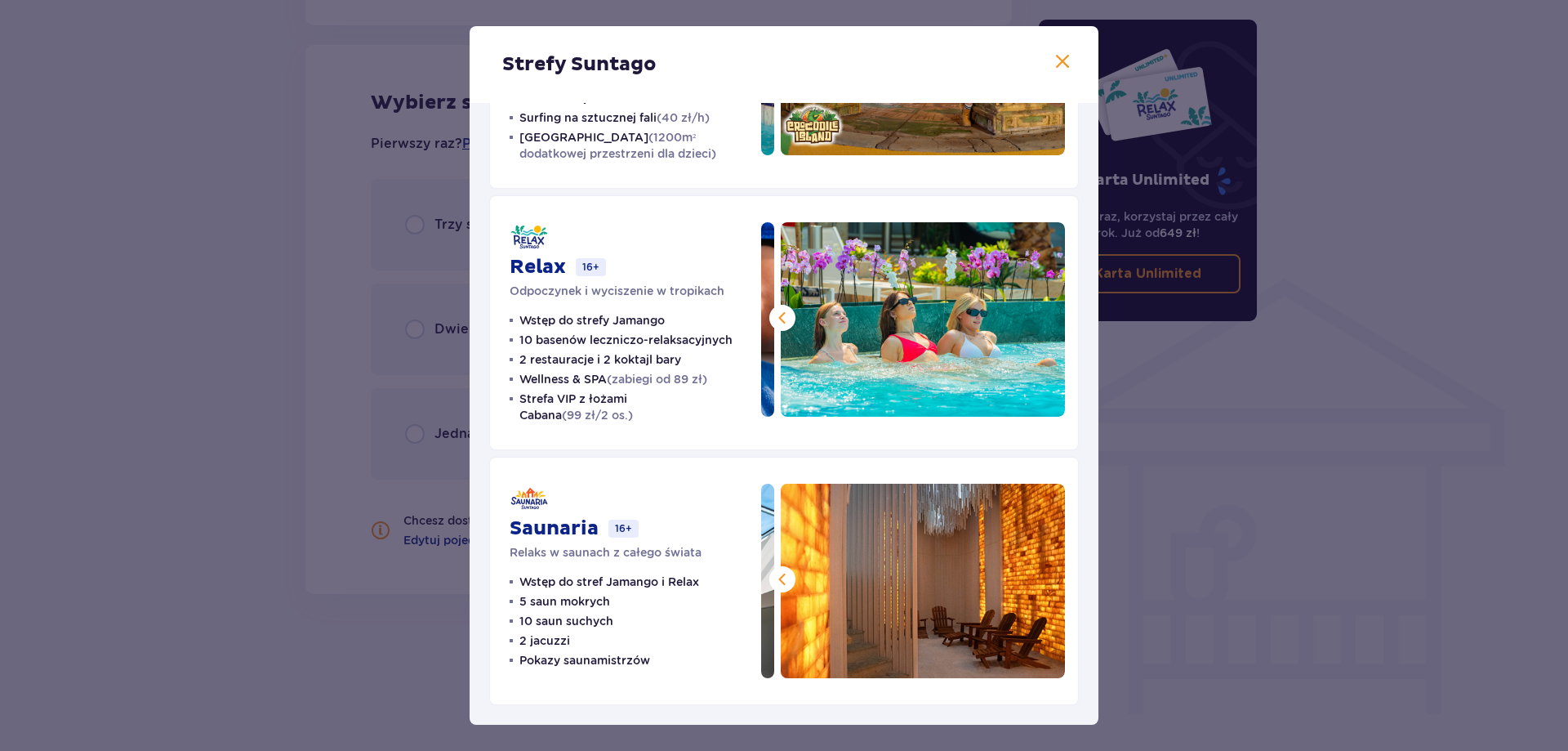
click at [1055, 58] on span at bounding box center [1062, 62] width 20 height 20
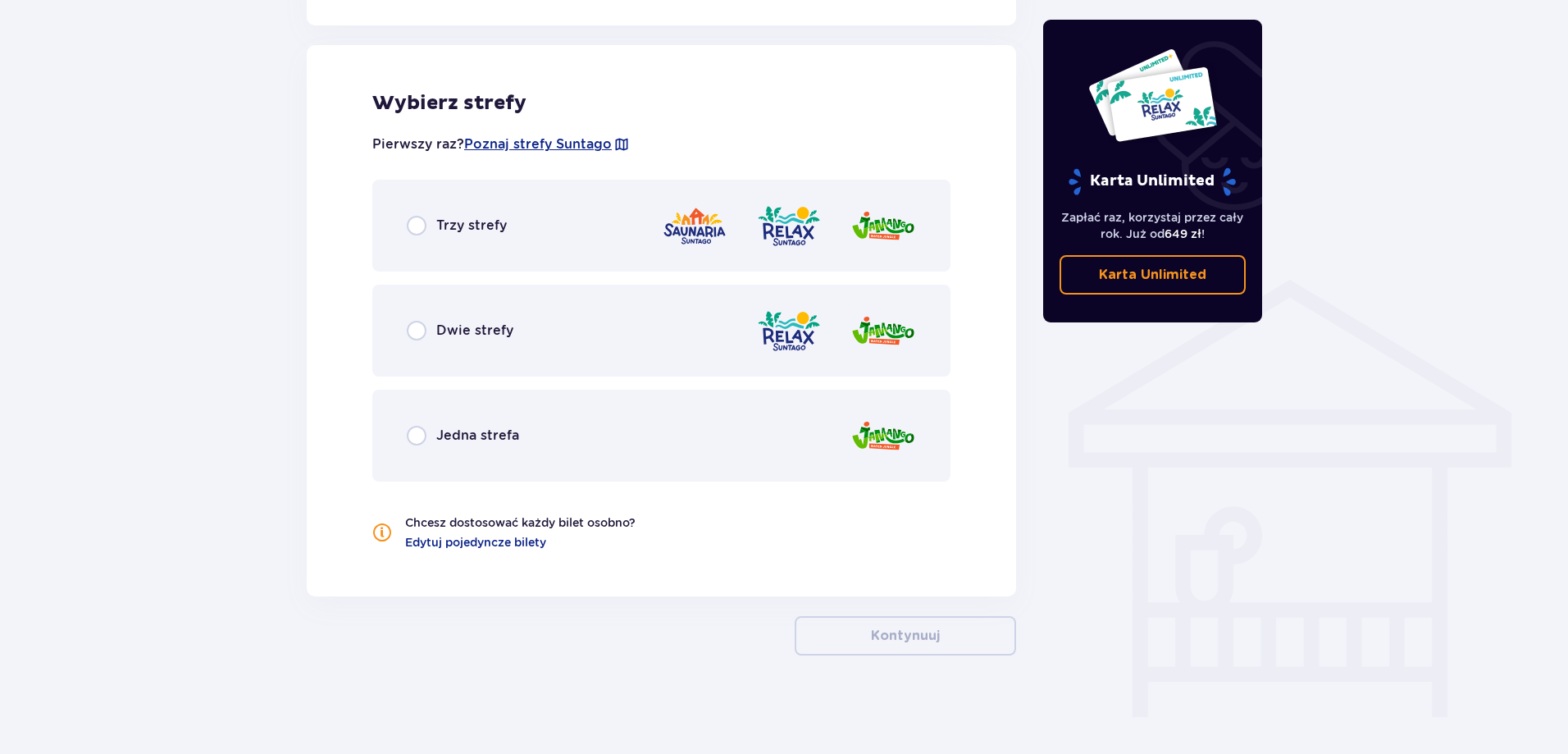
click at [416, 227] on input "radio" at bounding box center [416, 226] width 20 height 20
radio input "true"
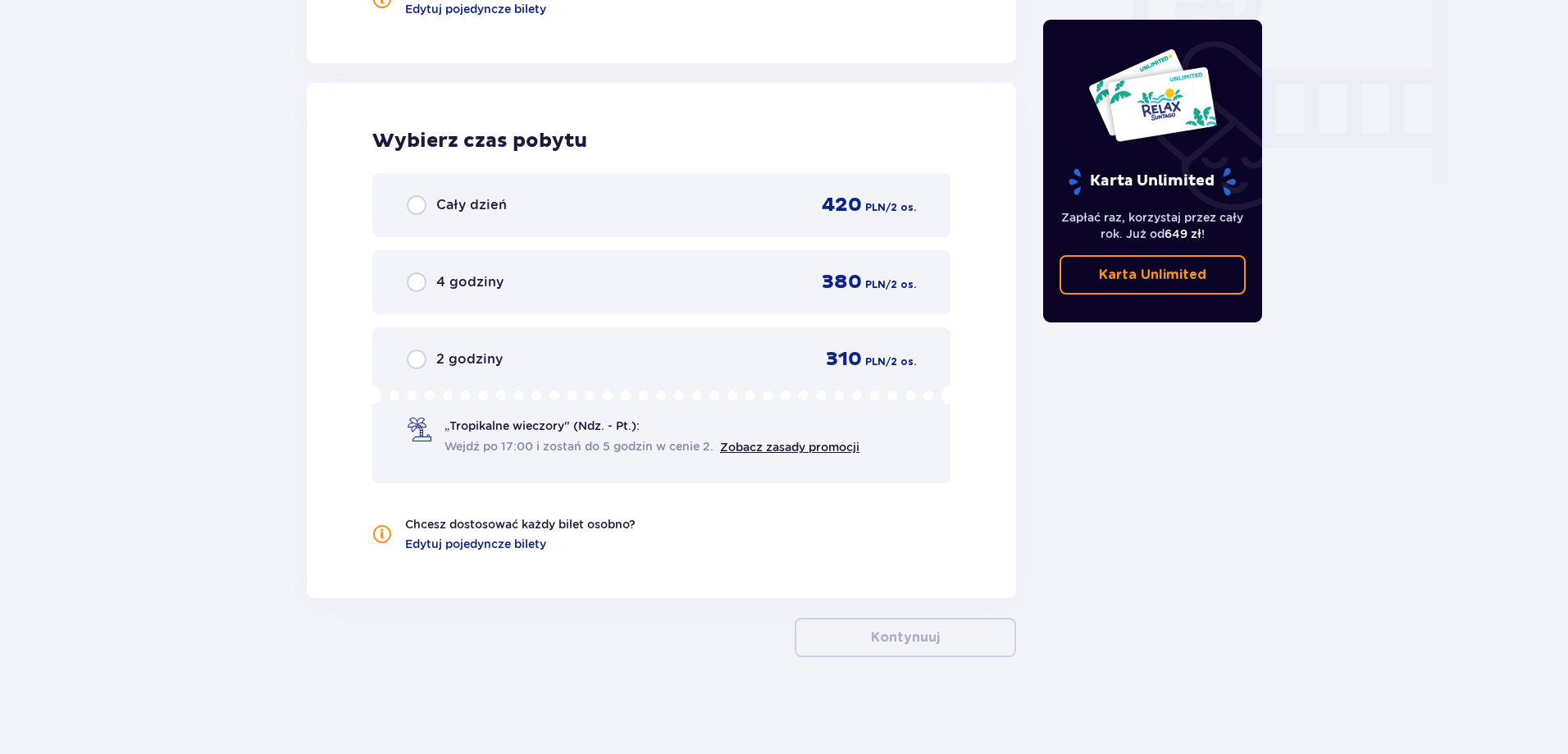
scroll to position [1587, 0]
click at [419, 205] on input "radio" at bounding box center [416, 203] width 20 height 20
radio input "true"
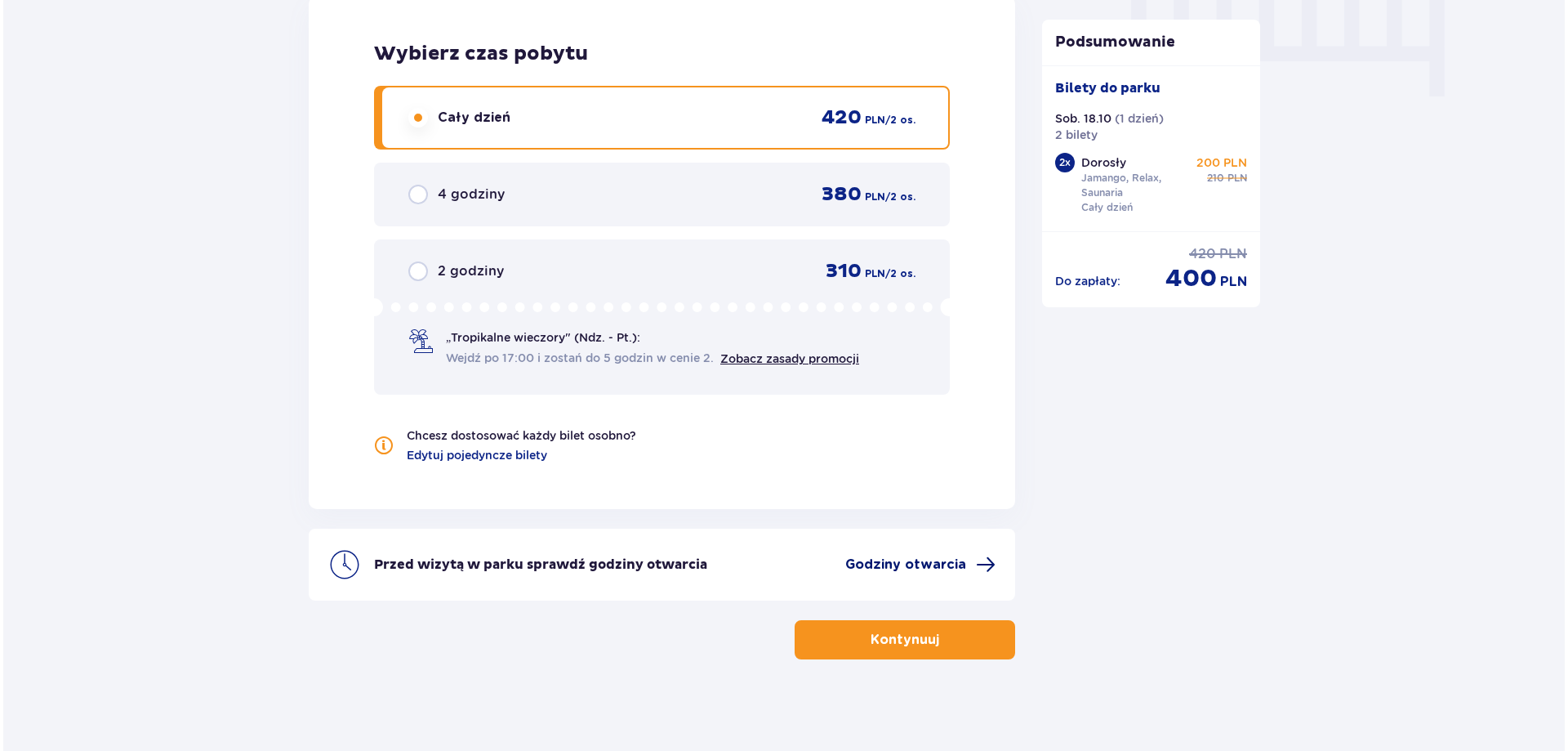
scroll to position [1672, 0]
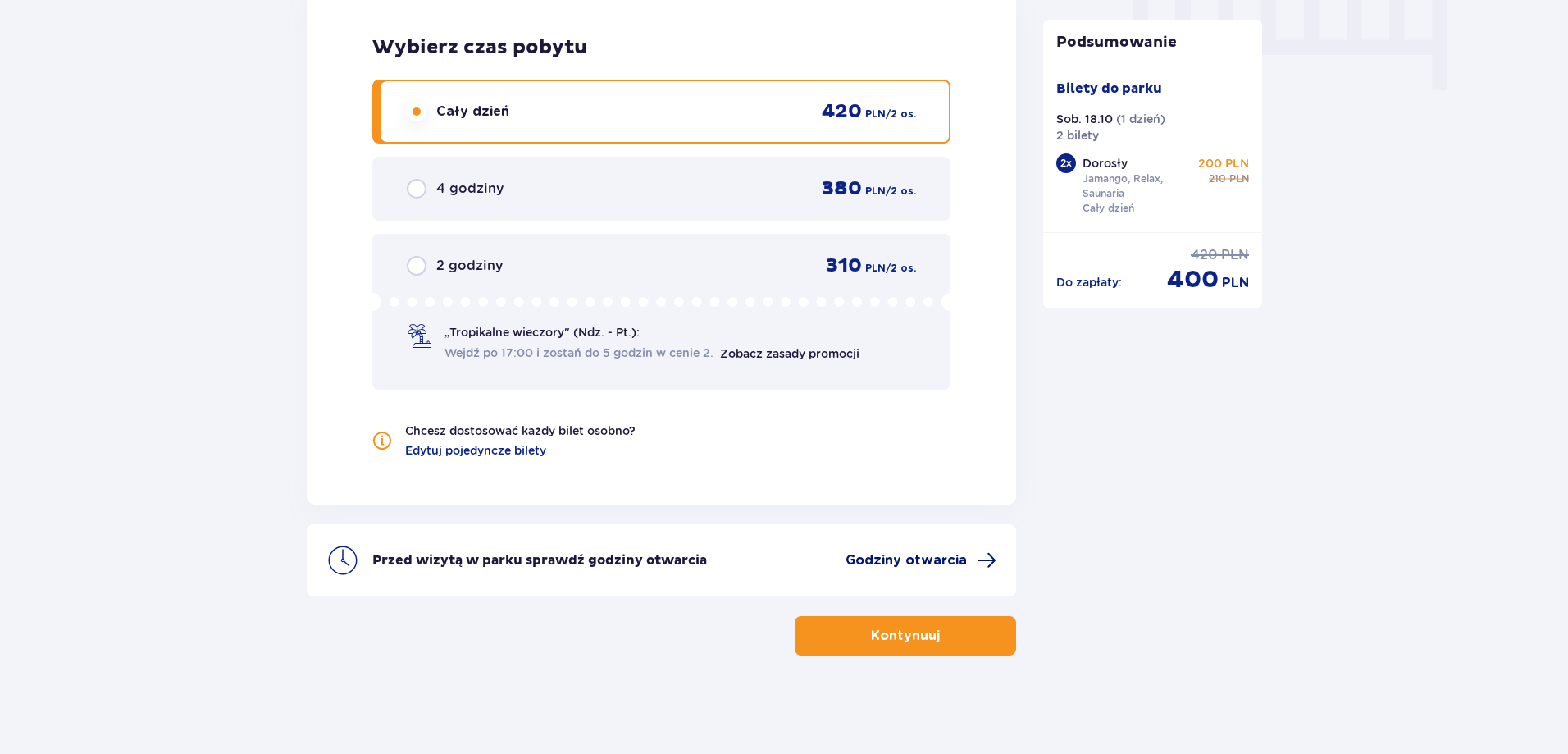
click at [936, 558] on span "Godziny otwarcia" at bounding box center [905, 560] width 121 height 18
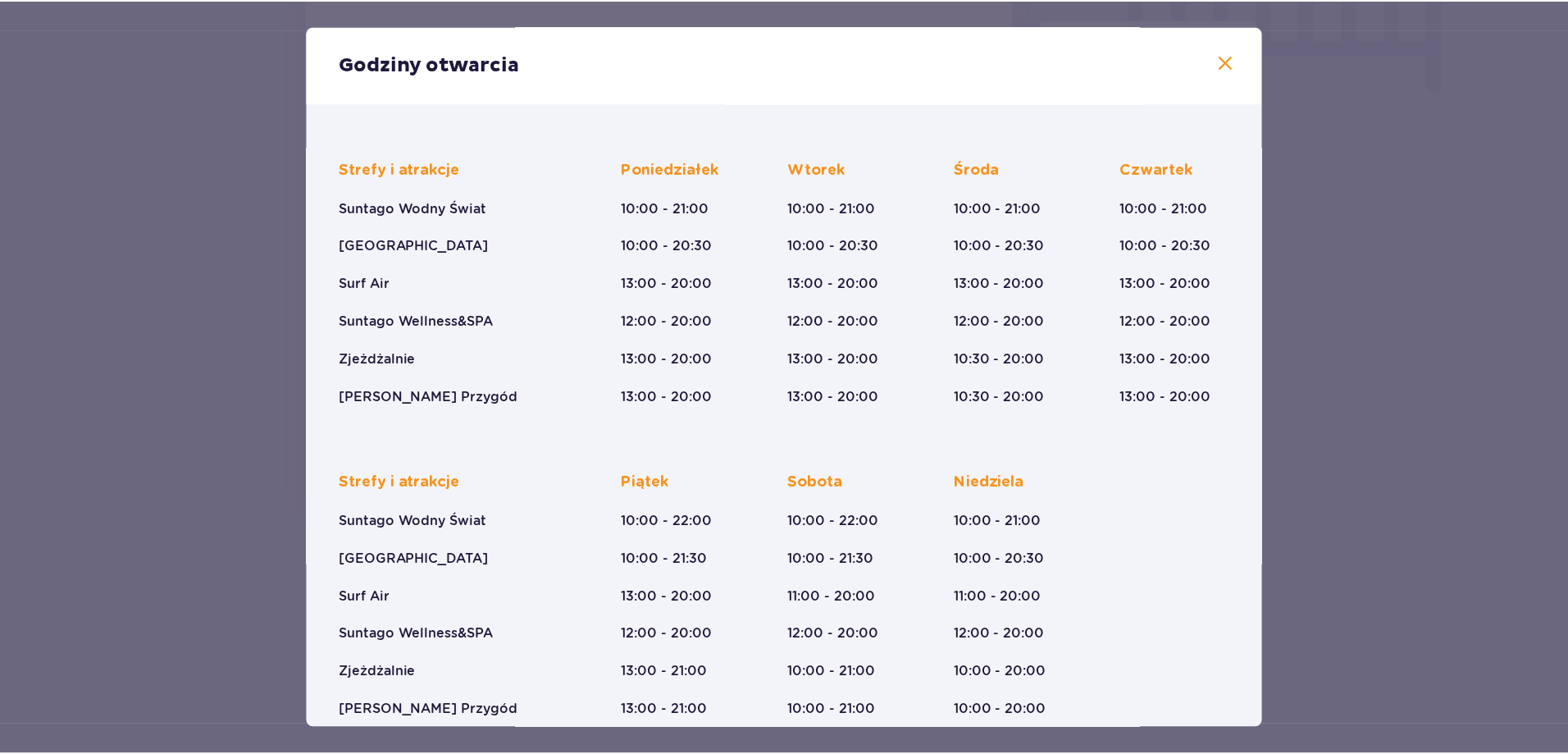
scroll to position [114, 0]
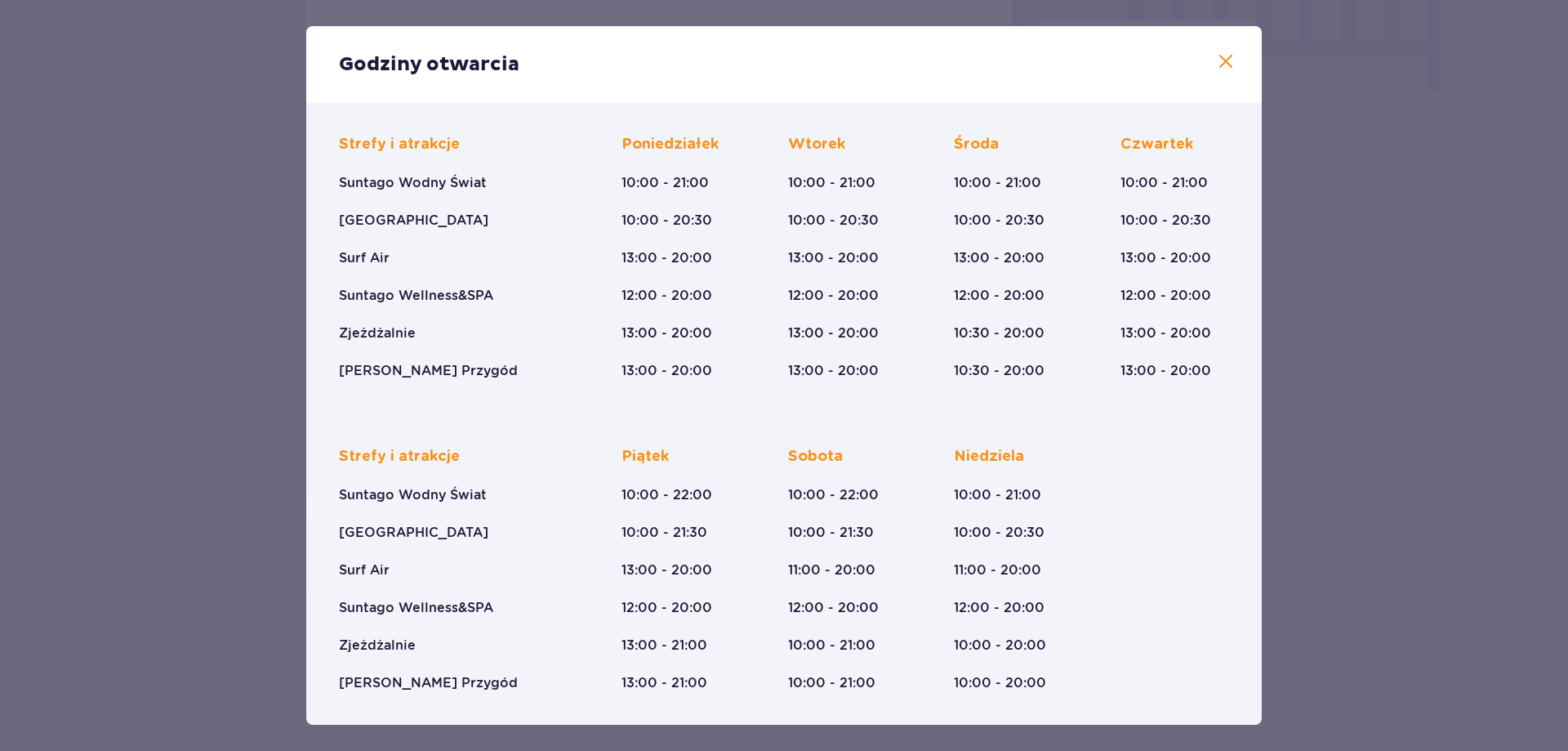
click at [1223, 60] on span at bounding box center [1226, 62] width 20 height 20
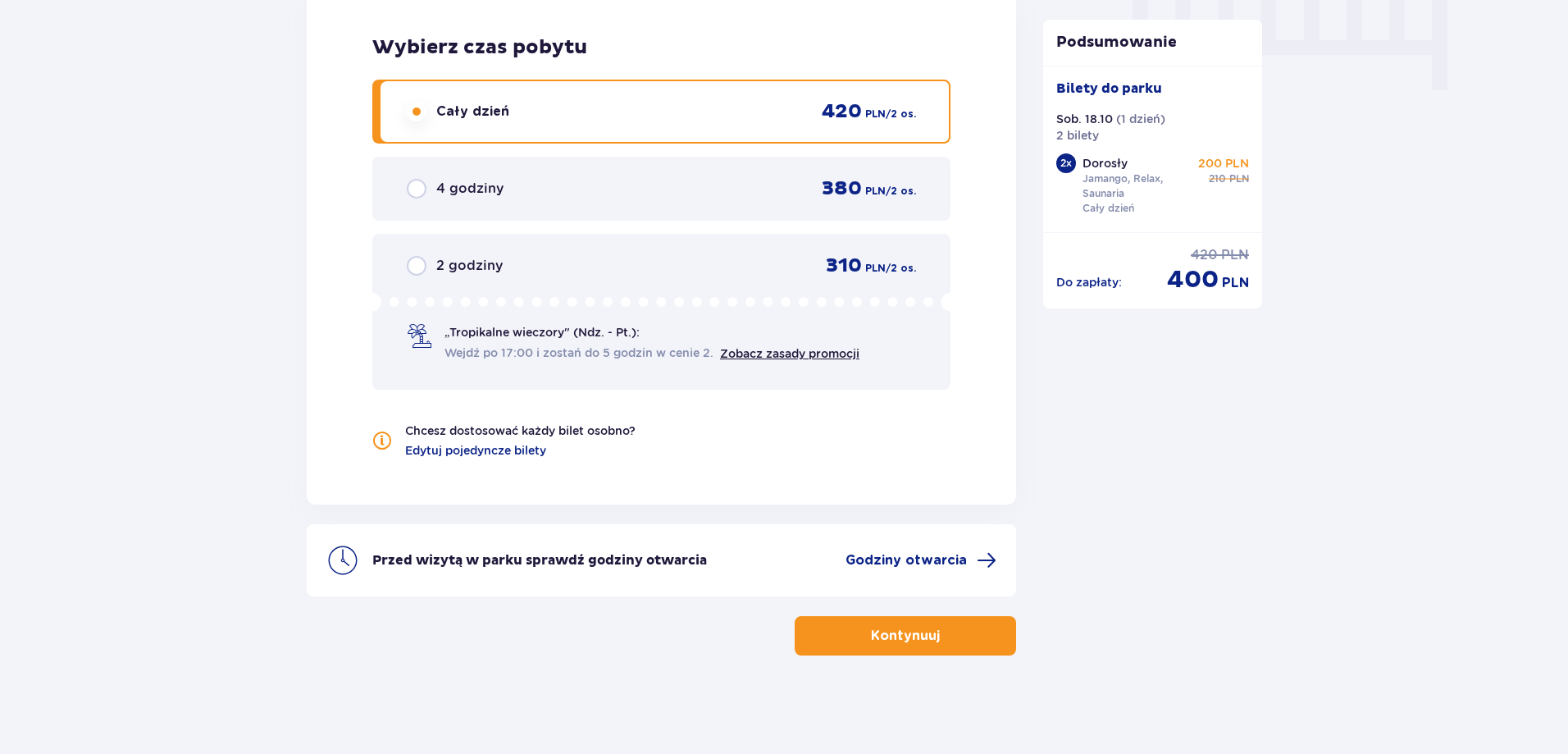
click at [937, 634] on span "button" at bounding box center [943, 636] width 20 height 20
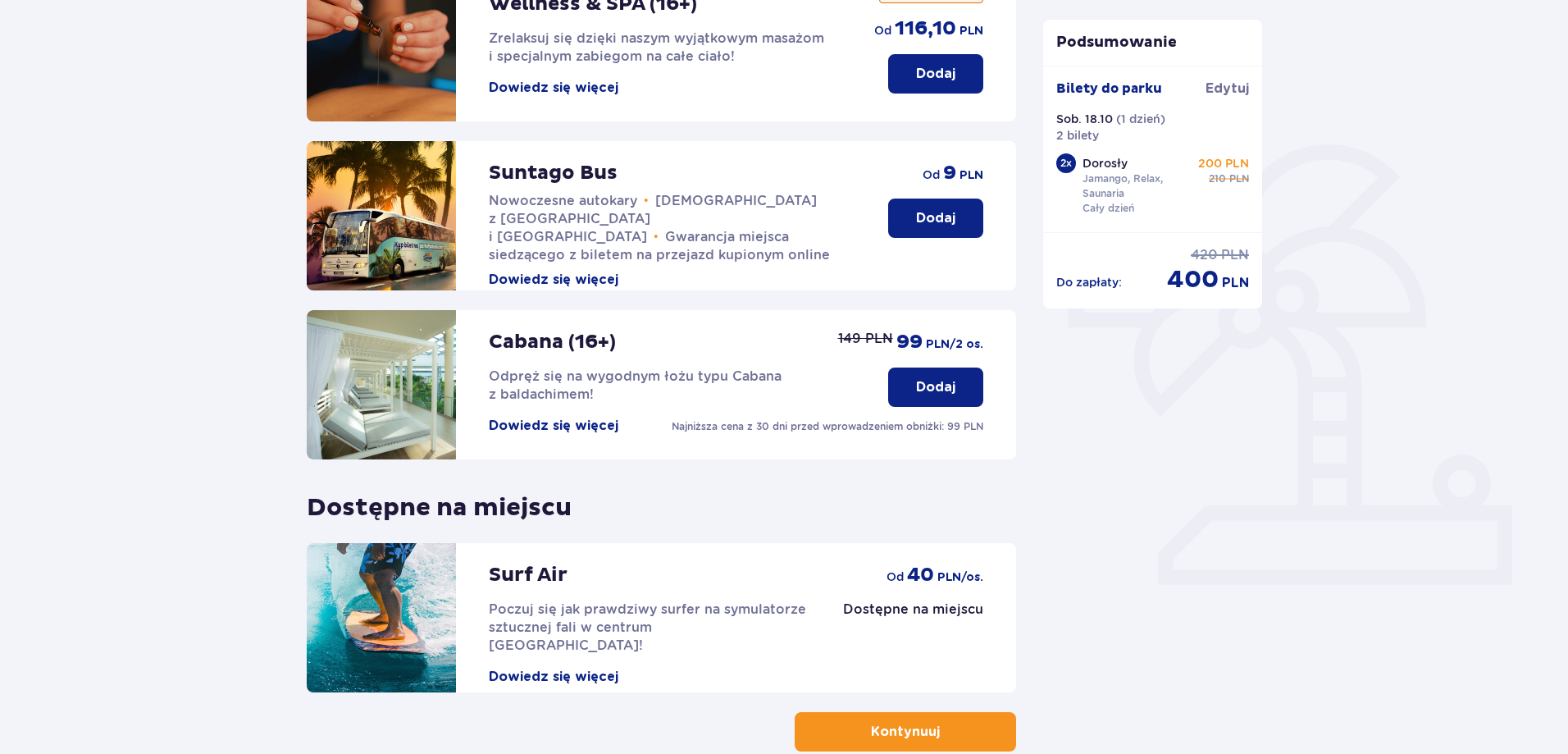
scroll to position [30, 0]
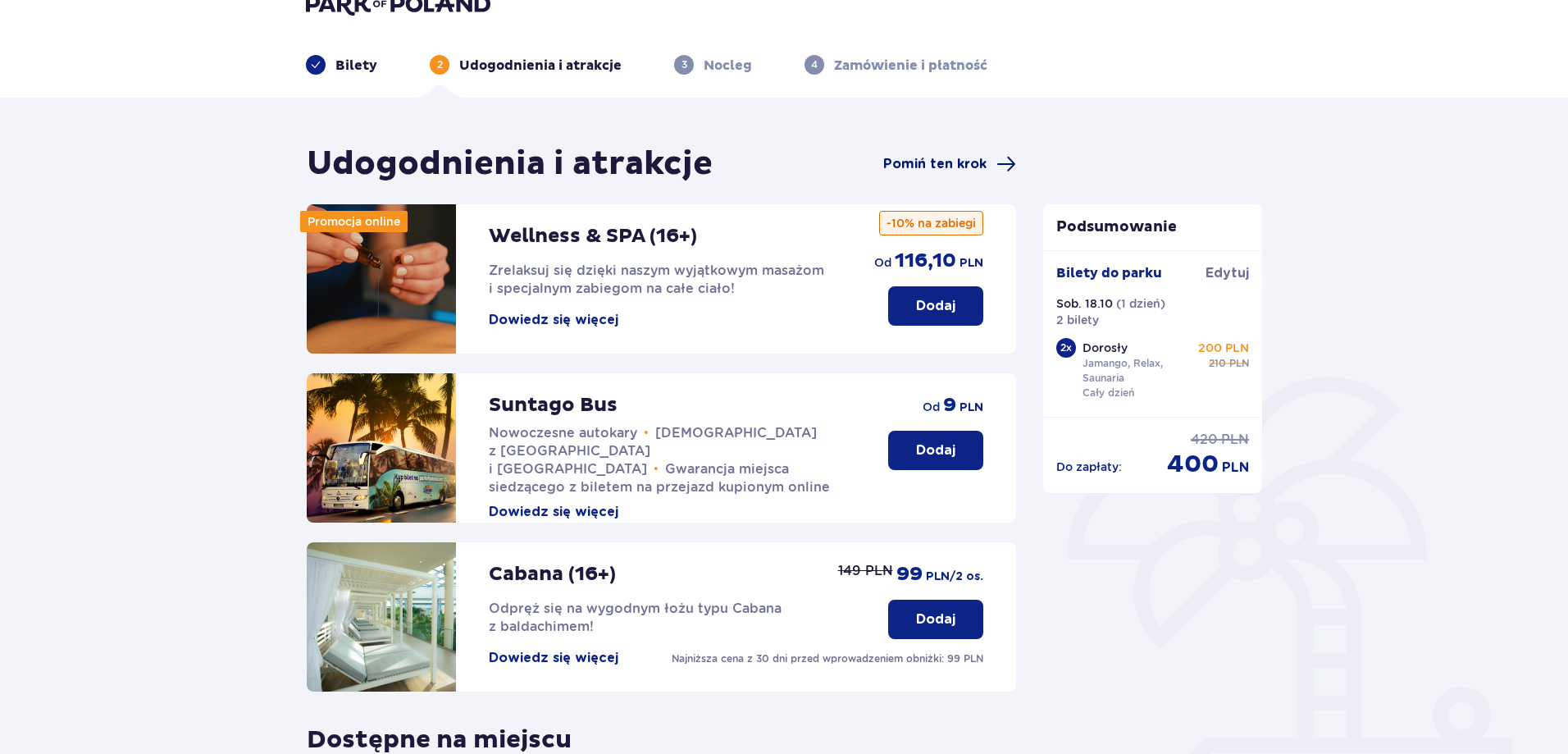
click at [937, 163] on span "Pomiń ten krok" at bounding box center [934, 164] width 104 height 18
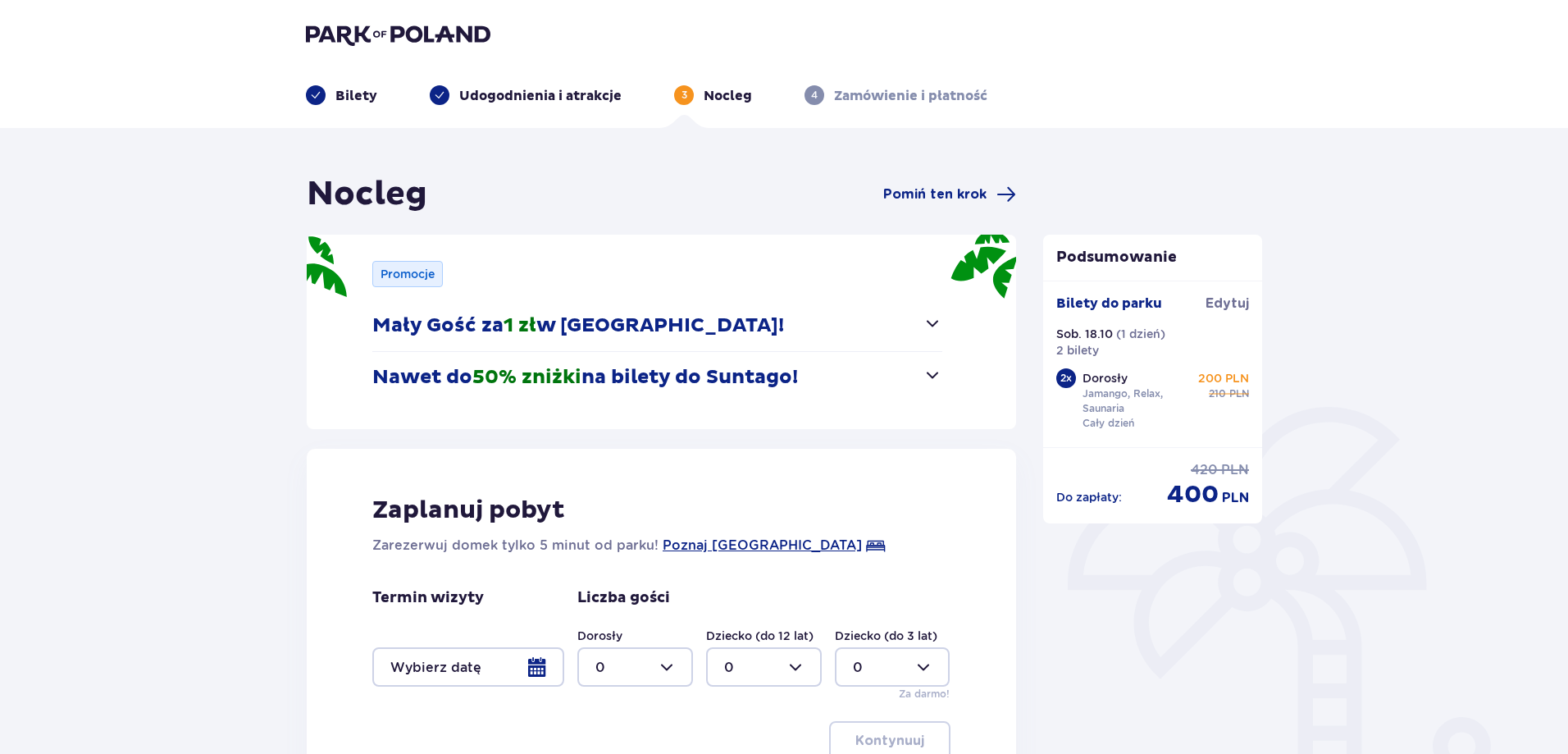
click at [929, 326] on span "button" at bounding box center [932, 323] width 20 height 20
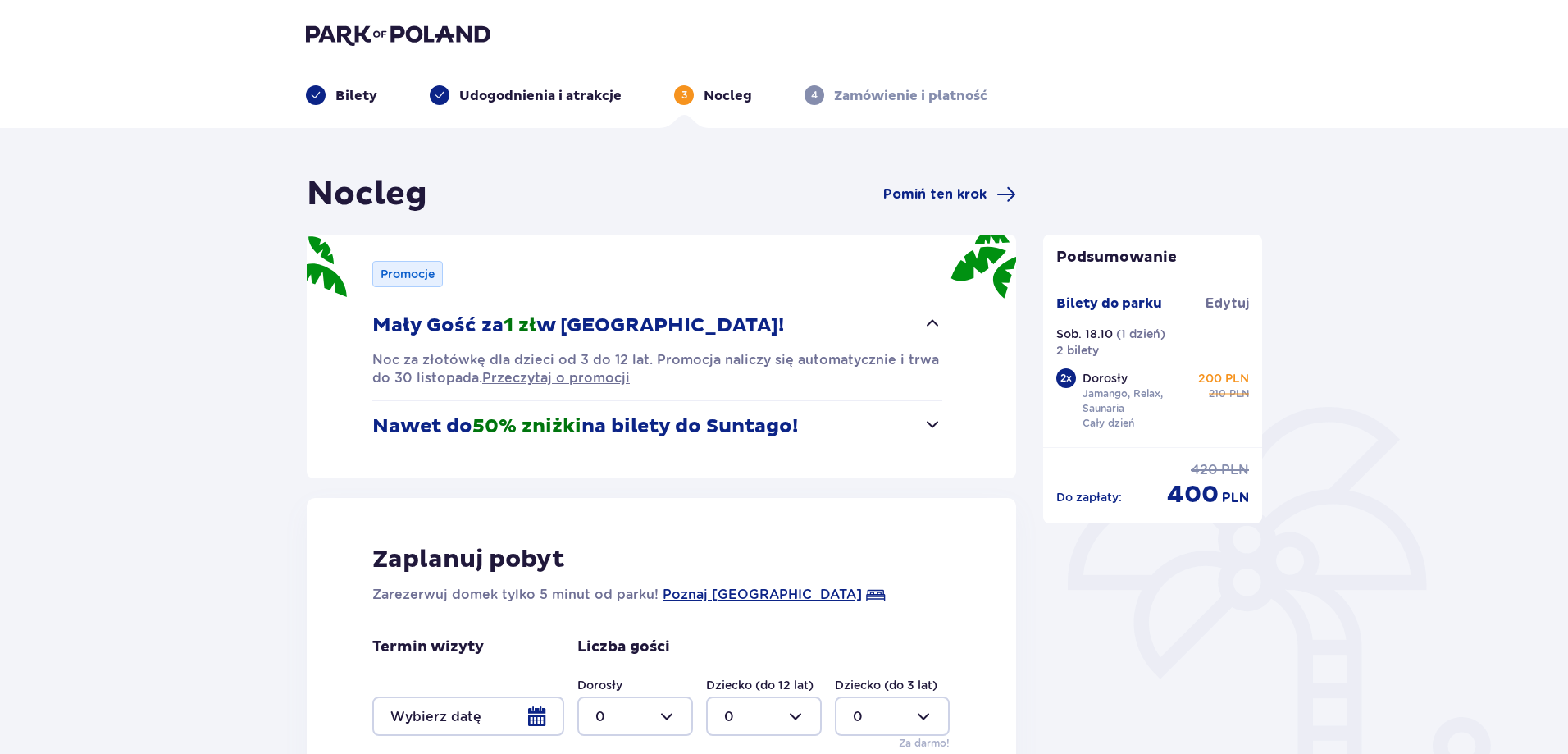
click at [932, 425] on span "button" at bounding box center [932, 424] width 20 height 20
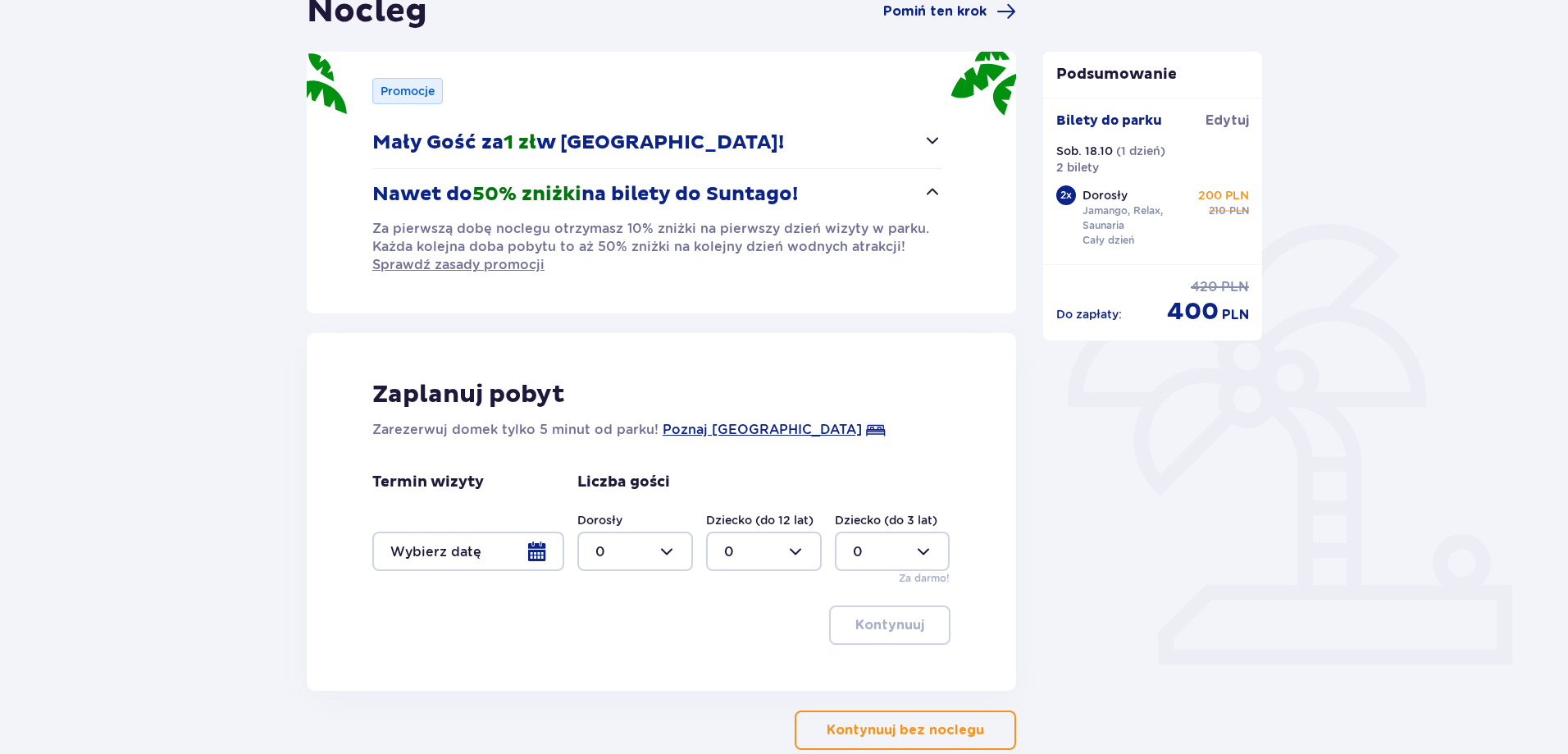
scroll to position [277, 0]
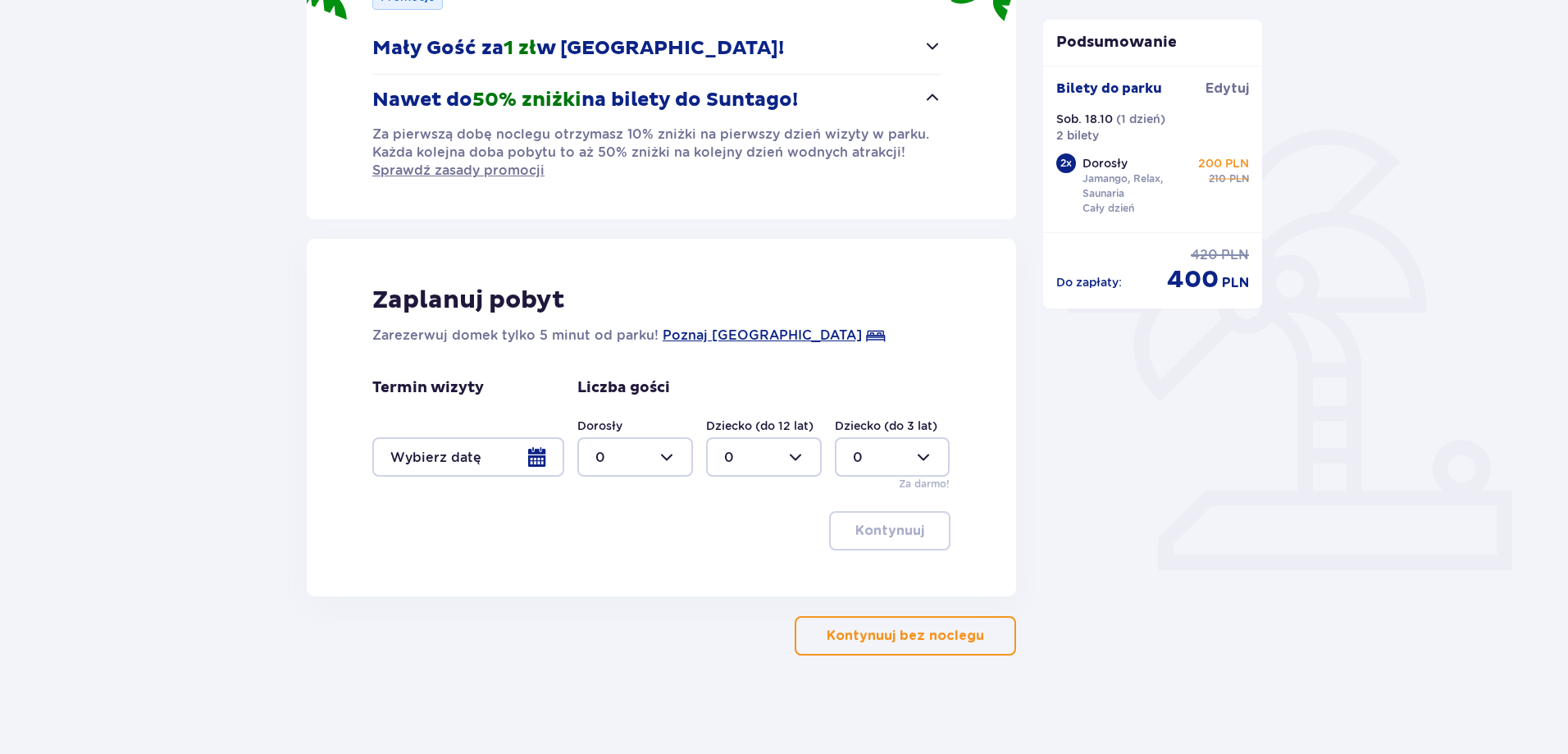
click at [524, 459] on div at bounding box center [468, 456] width 192 height 39
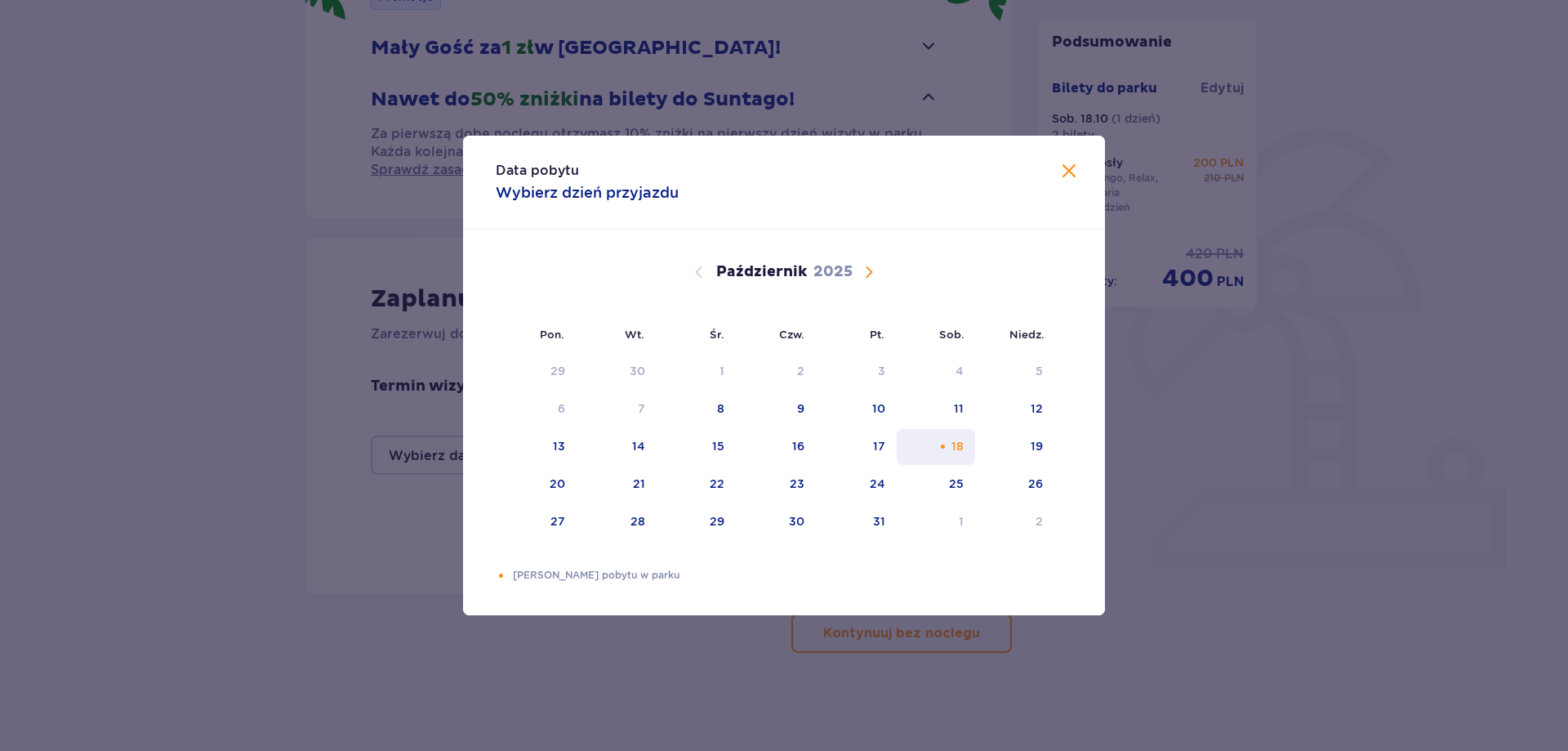
click at [945, 444] on div "Pomarańczowa kropka" at bounding box center [942, 447] width 10 height 10
click at [1038, 442] on div "19" at bounding box center [1037, 446] width 12 height 16
type input "18.10.25 - 19.10.25"
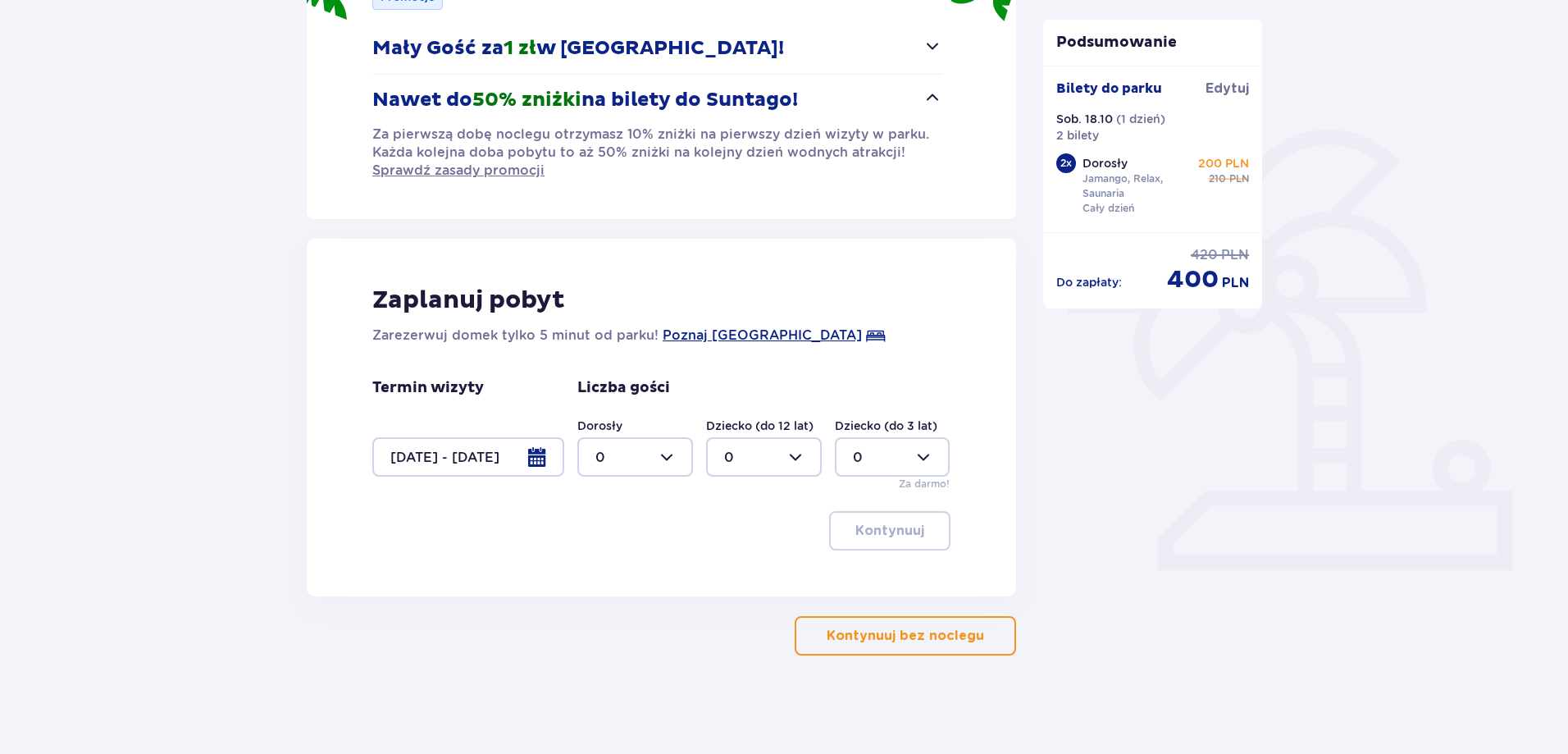
click at [668, 462] on div at bounding box center [635, 456] width 116 height 39
click at [601, 574] on p "2" at bounding box center [599, 576] width 8 height 18
type input "2"
click at [871, 531] on p "Kontynuuj" at bounding box center [889, 530] width 69 height 18
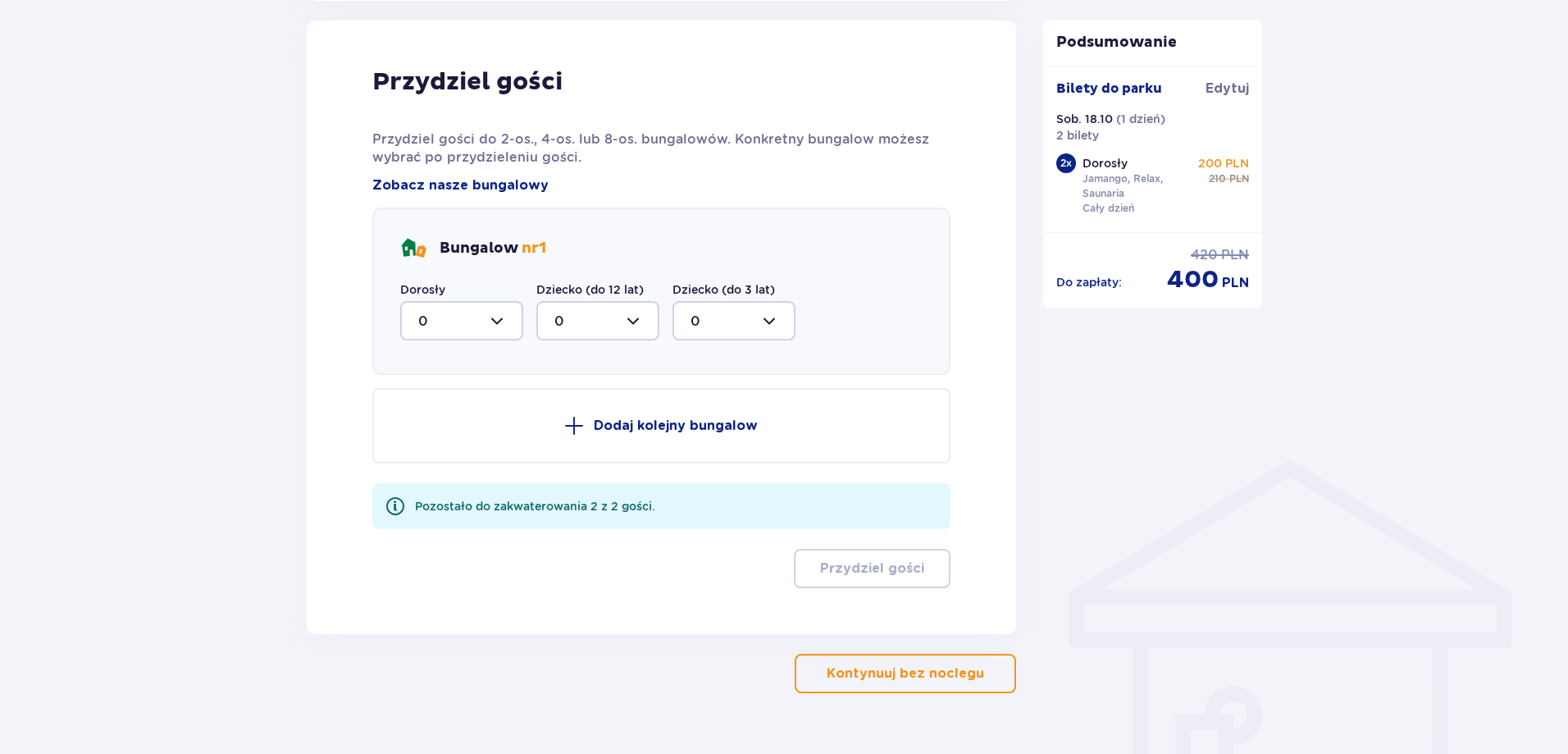
scroll to position [873, 0]
click at [503, 320] on div at bounding box center [461, 320] width 123 height 39
click at [419, 439] on p "2" at bounding box center [421, 439] width 8 height 18
type input "2"
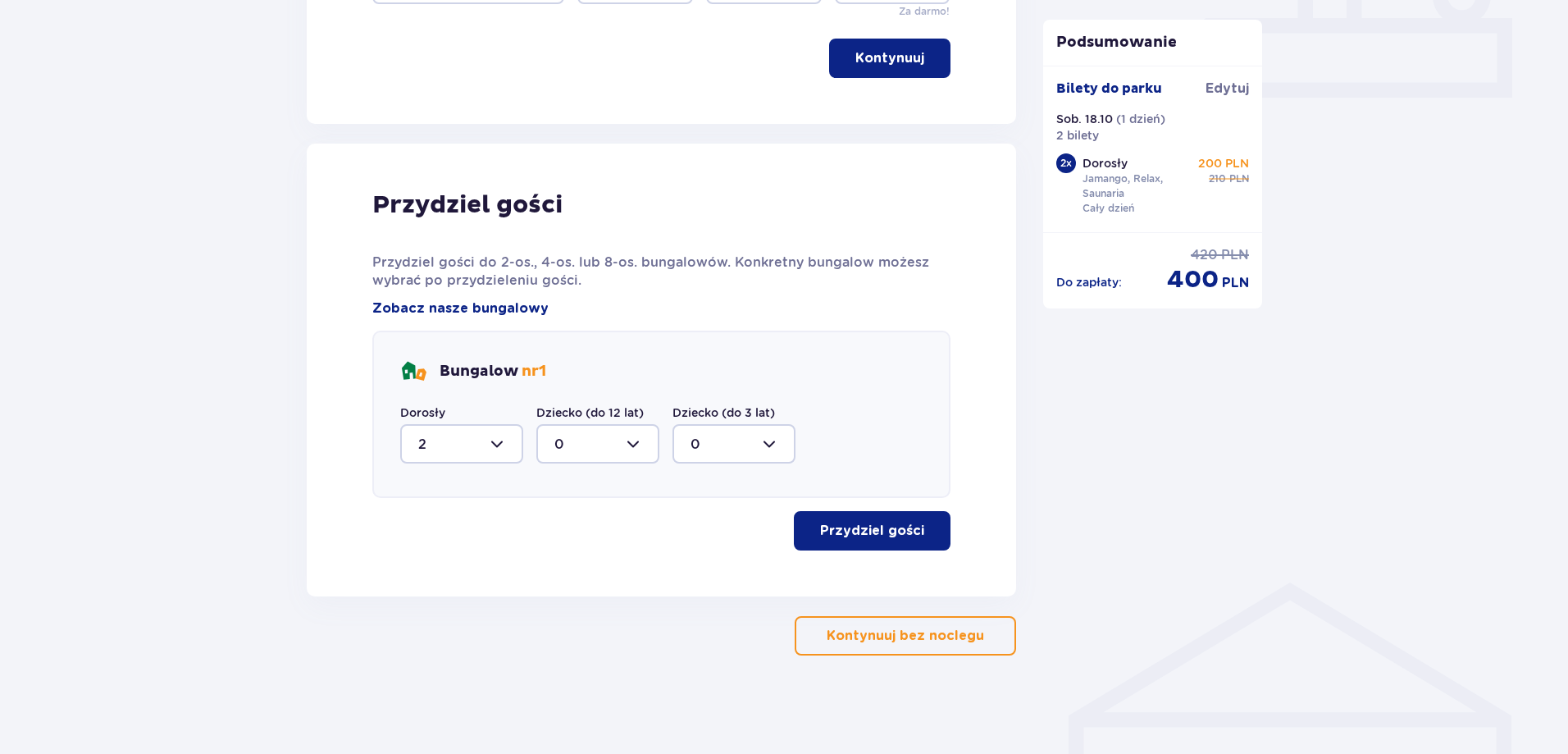
scroll to position [750, 0]
click at [865, 533] on p "Przydziel gości" at bounding box center [872, 530] width 104 height 18
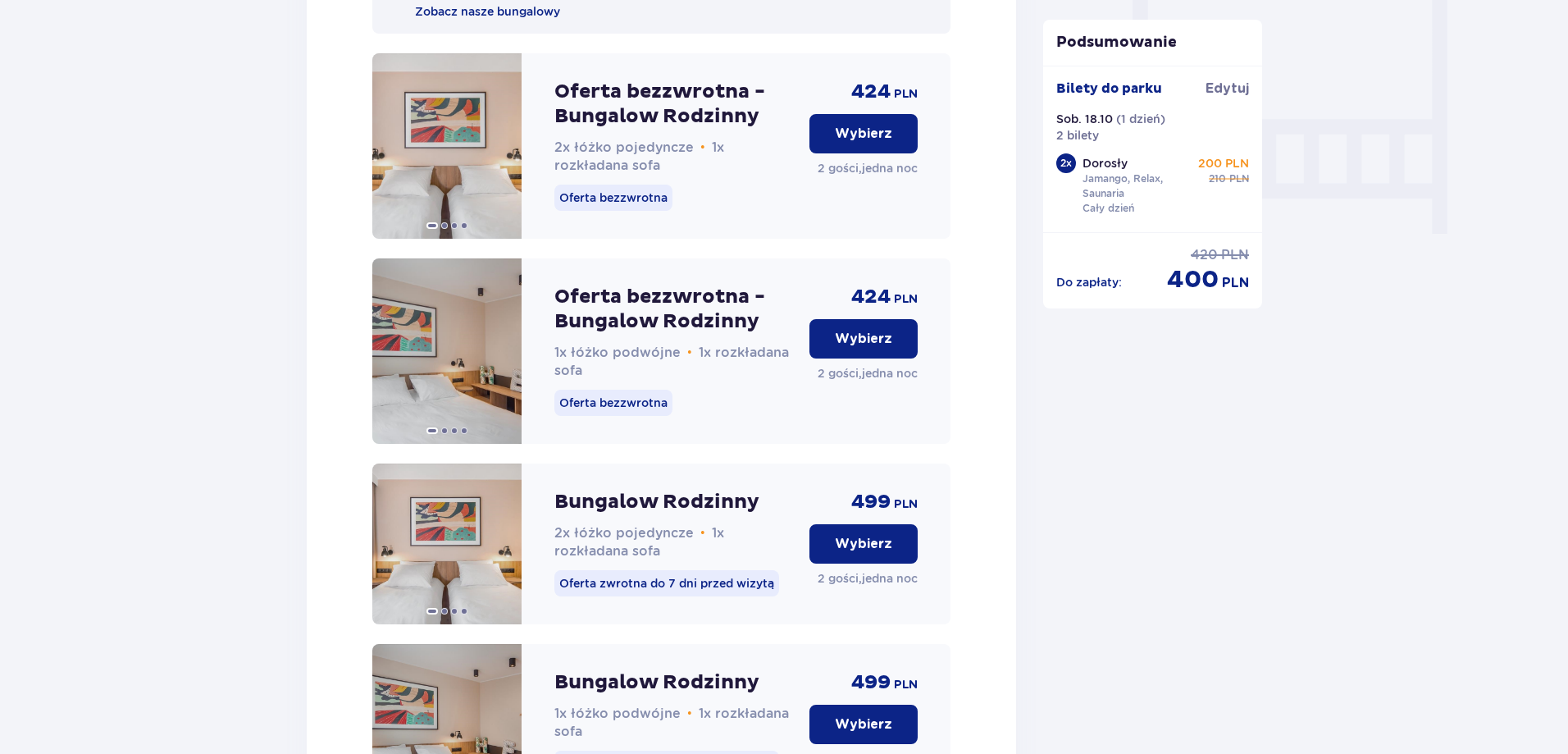
scroll to position [1510, 0]
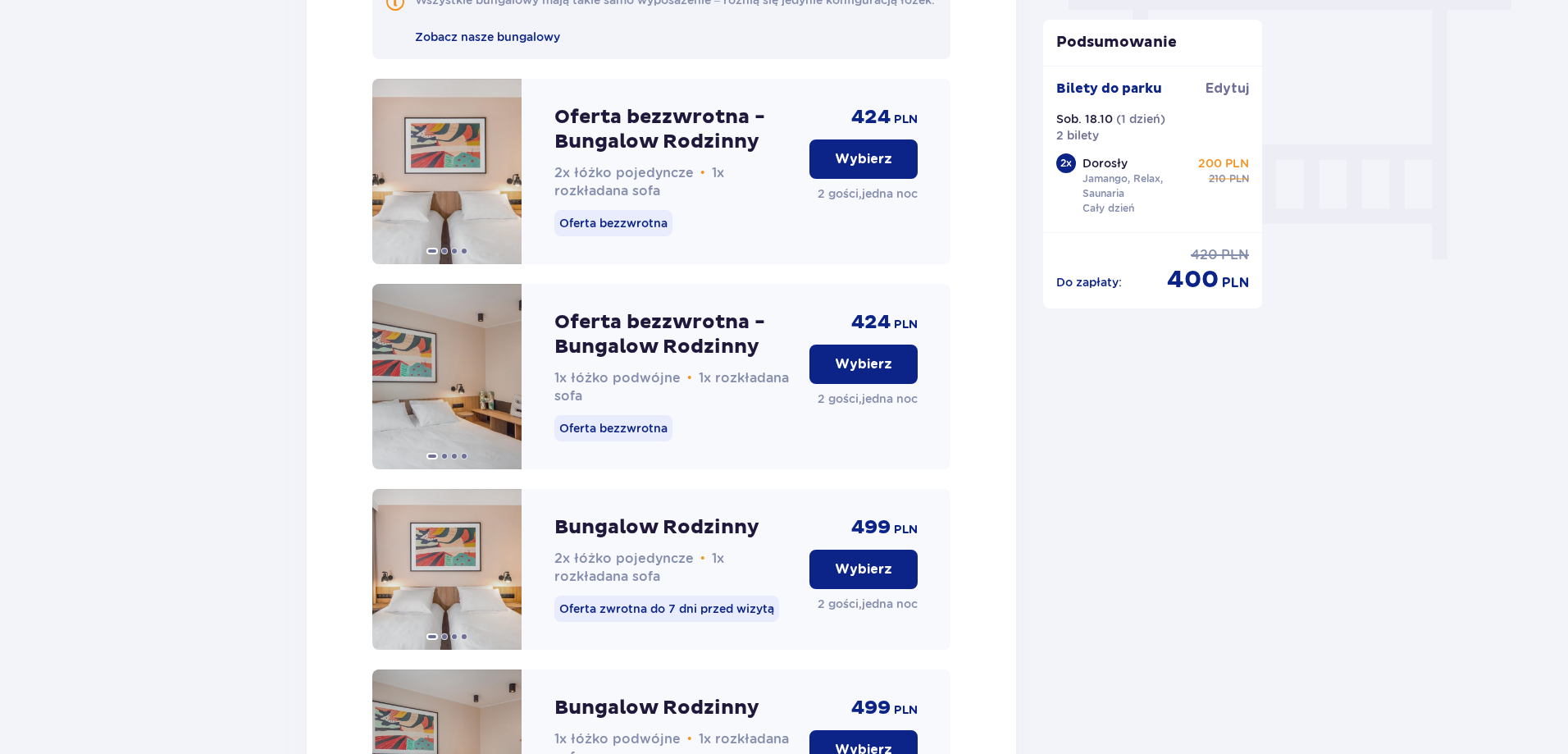
click at [859, 374] on p "Wybierz" at bounding box center [864, 364] width 57 height 18
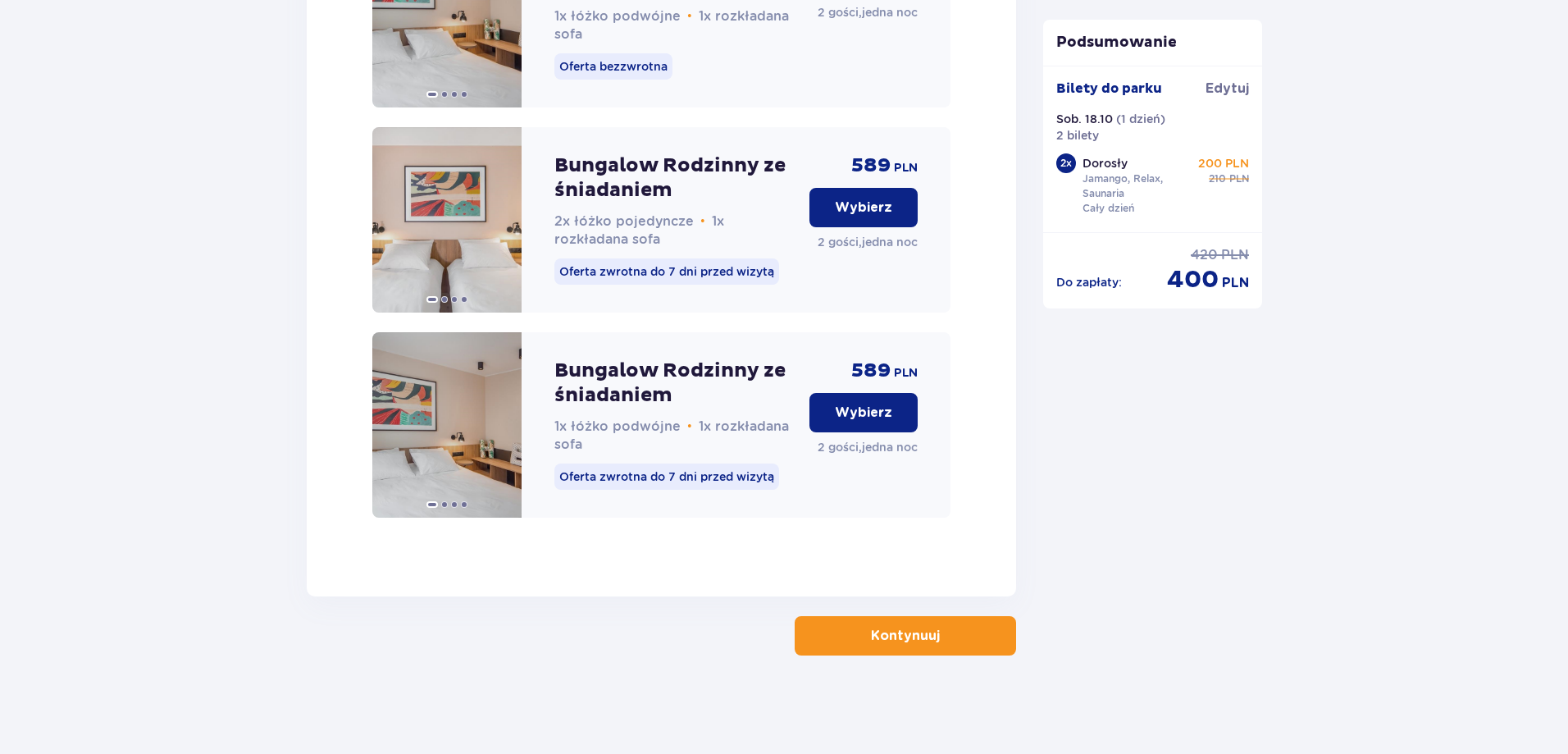
scroll to position [2708, 0]
click at [915, 636] on p "Kontynuuj" at bounding box center [905, 636] width 69 height 18
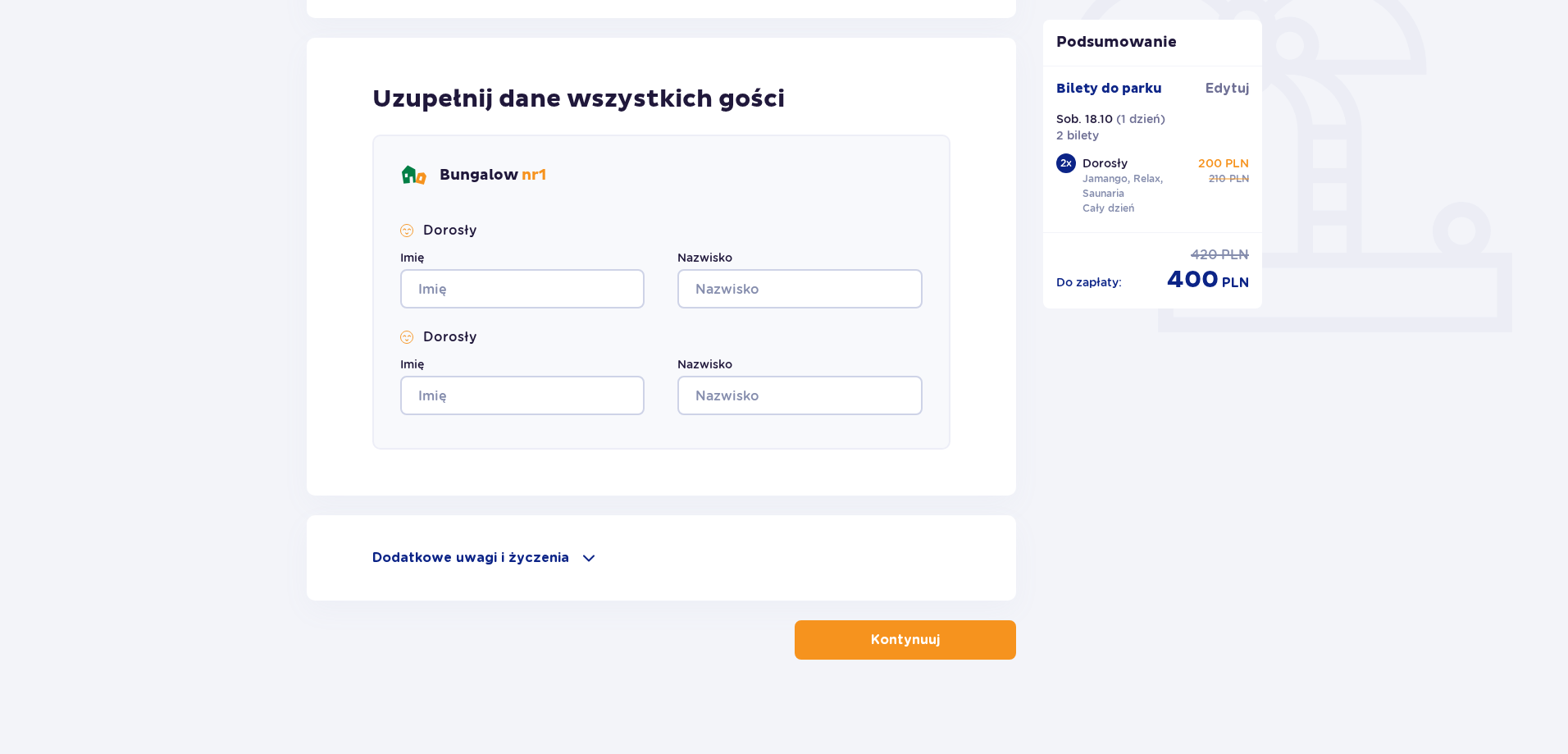
scroll to position [519, 0]
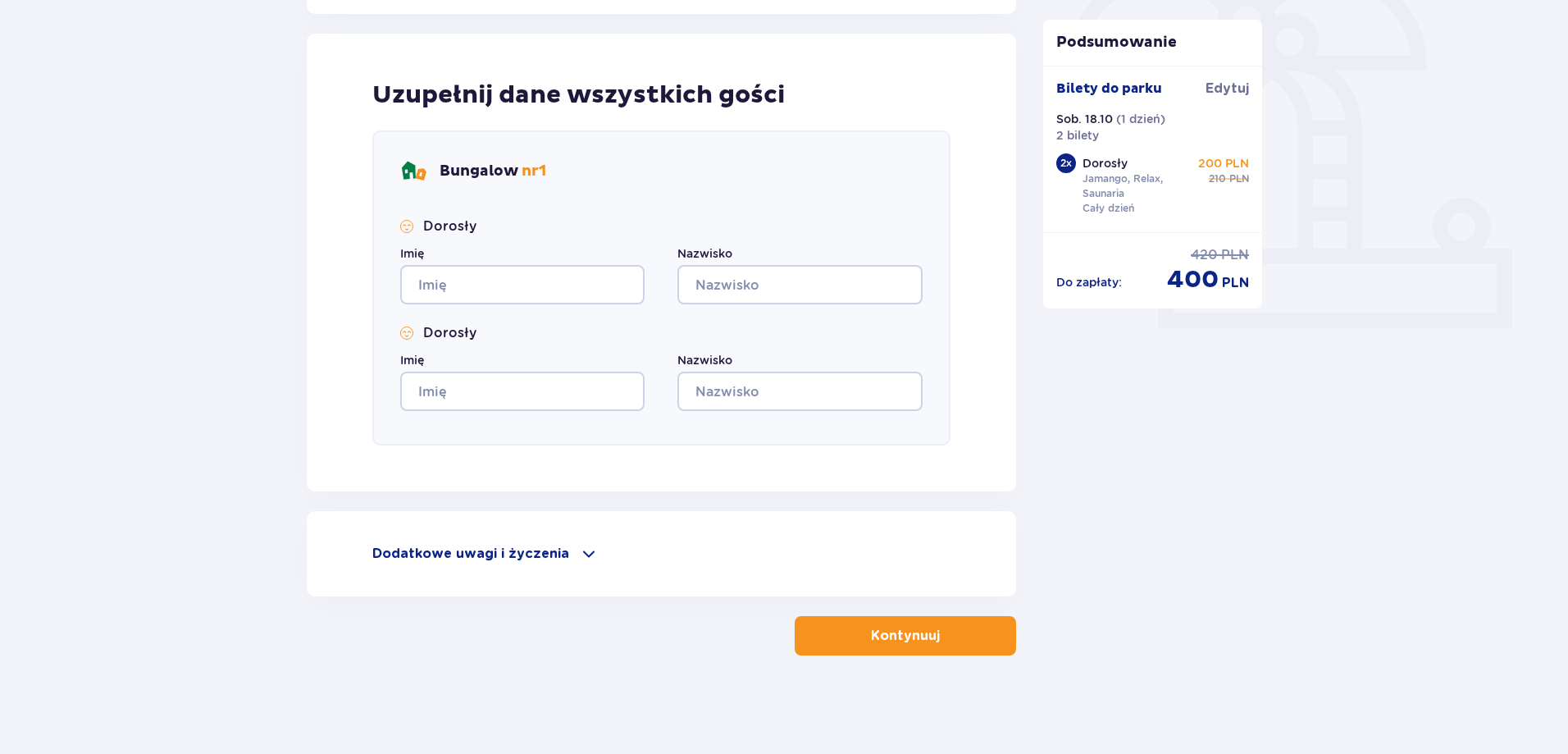
click at [579, 553] on span at bounding box center [589, 554] width 20 height 20
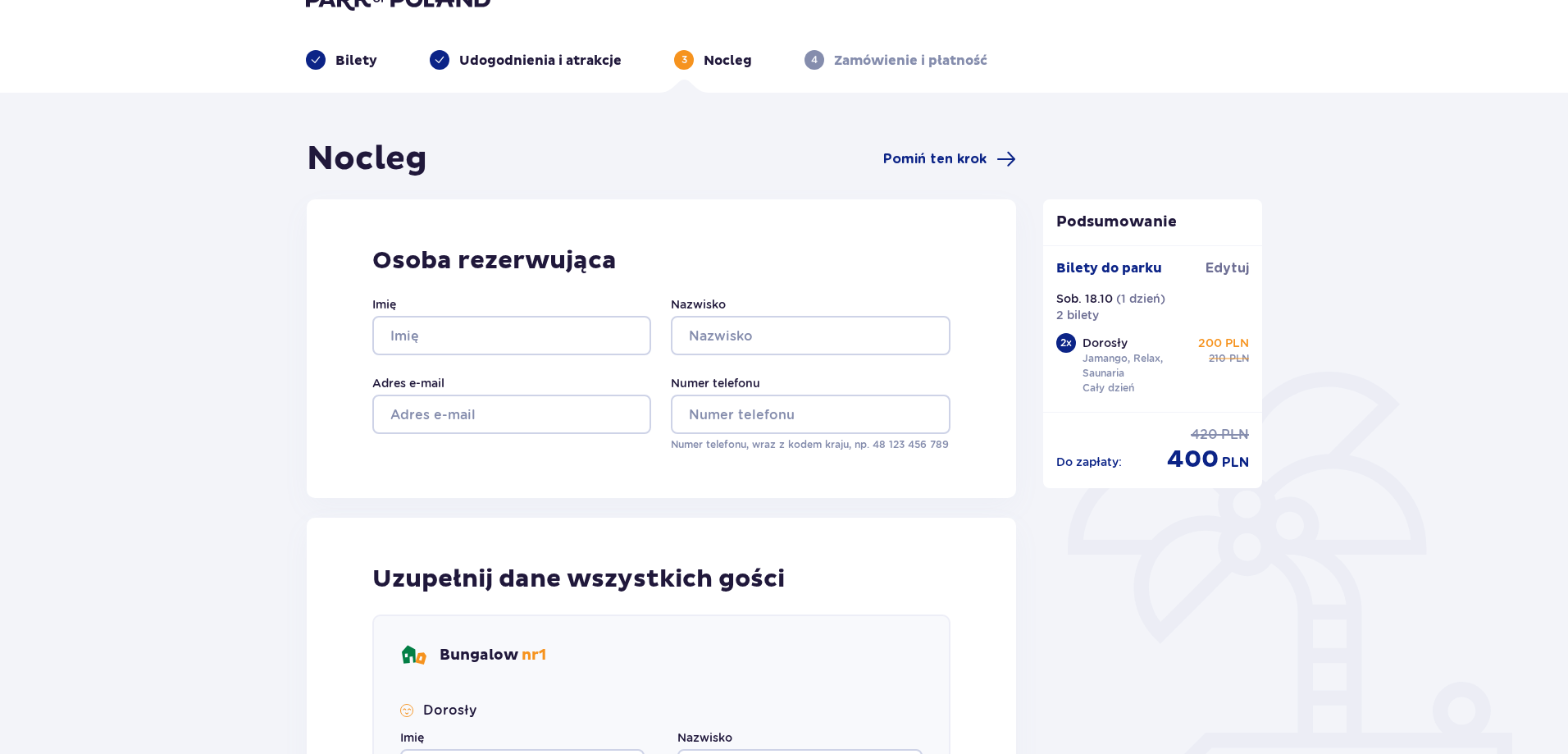
scroll to position [0, 0]
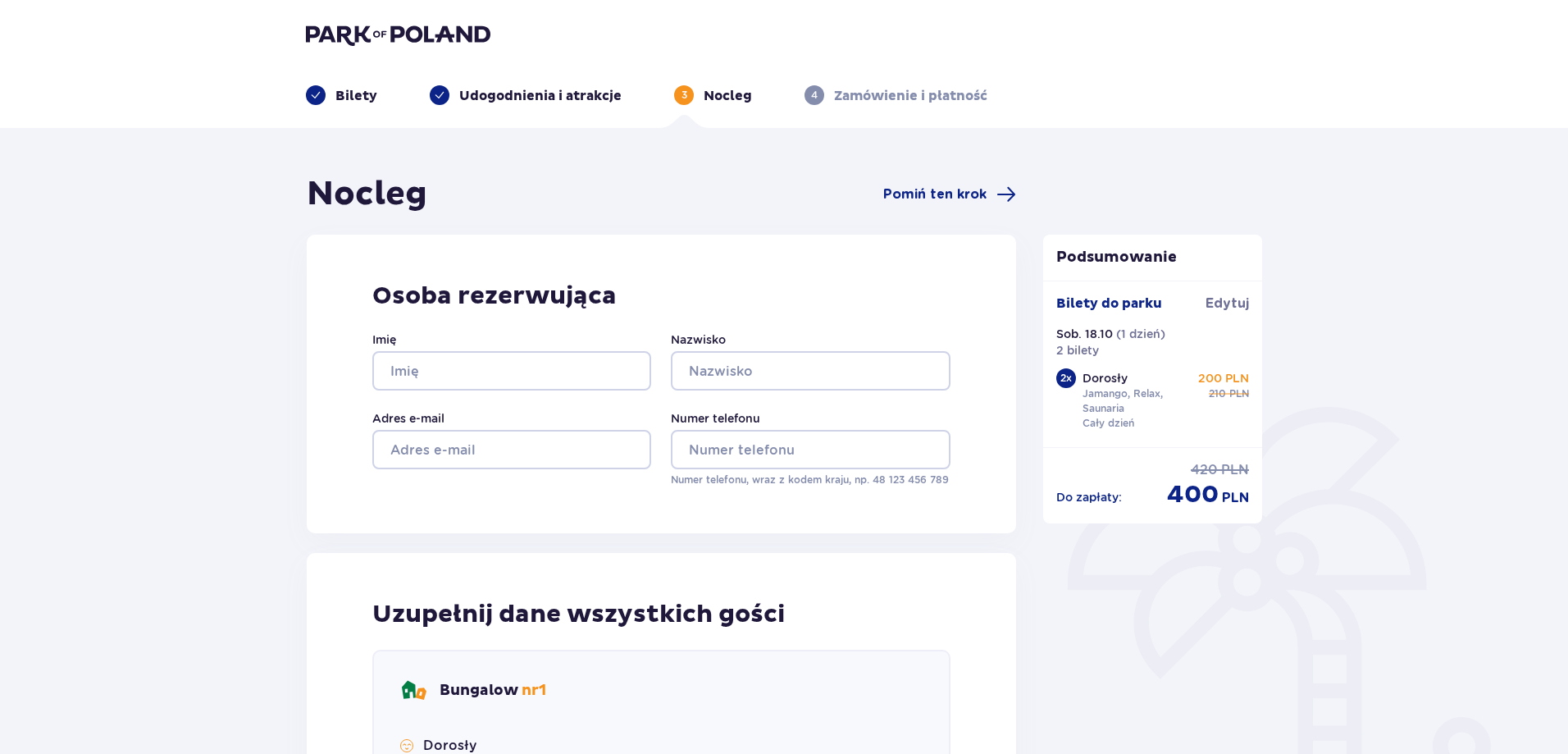
click at [517, 91] on p "Udogodnienia i atrakcje" at bounding box center [540, 96] width 163 height 18
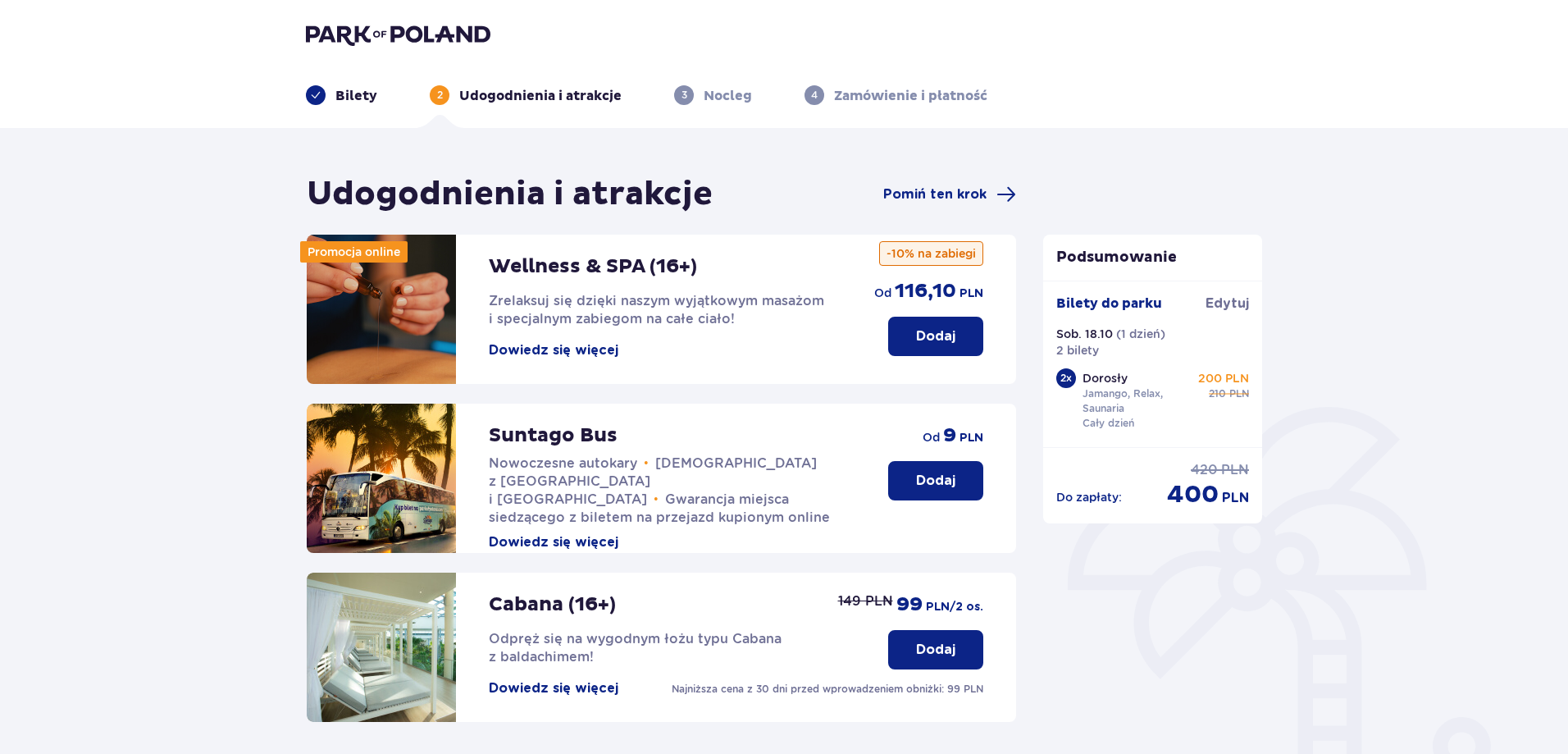
click at [724, 100] on p "Nocleg" at bounding box center [728, 96] width 49 height 18
click at [699, 91] on div "3 Nocleg" at bounding box center [712, 95] width 77 height 20
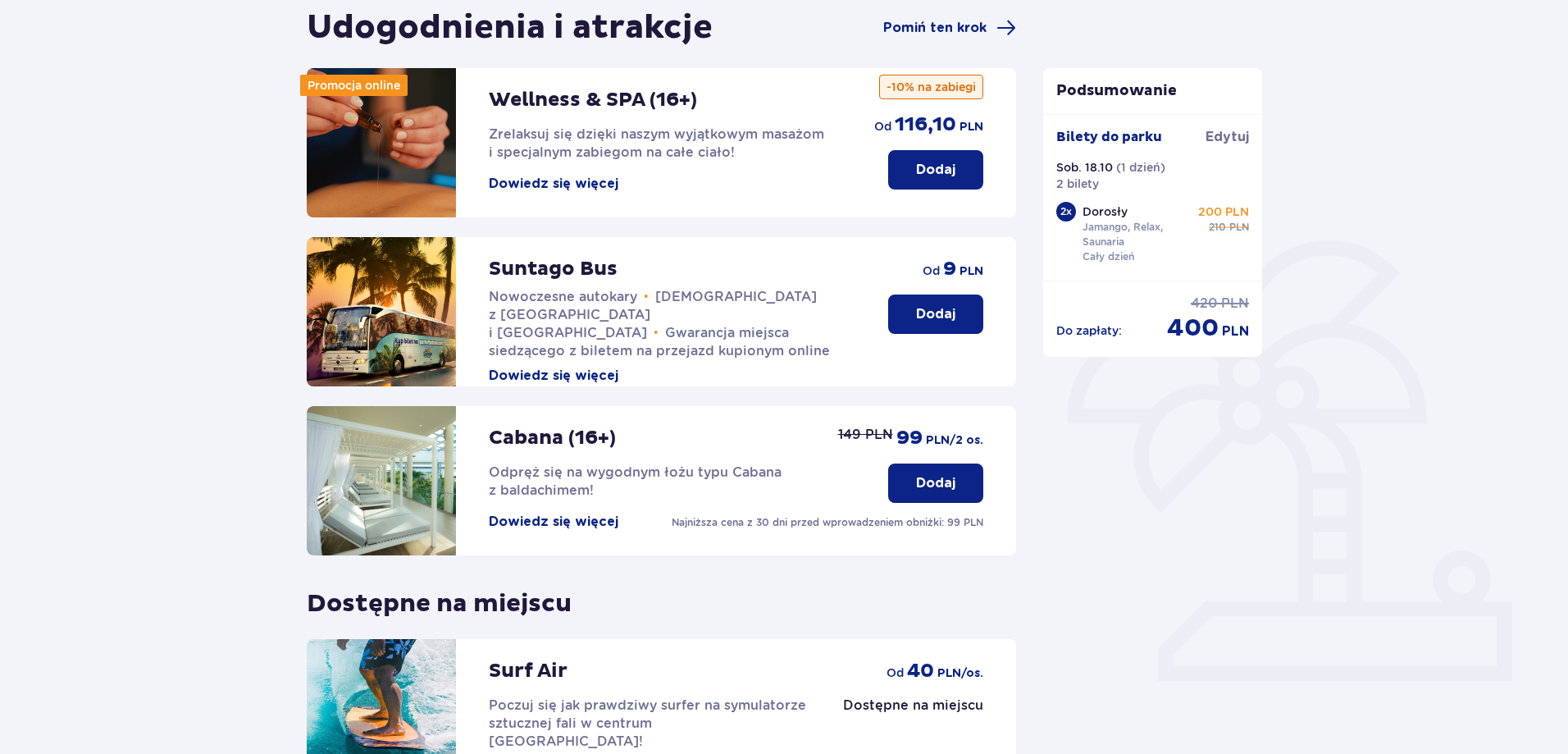
scroll to position [359, 0]
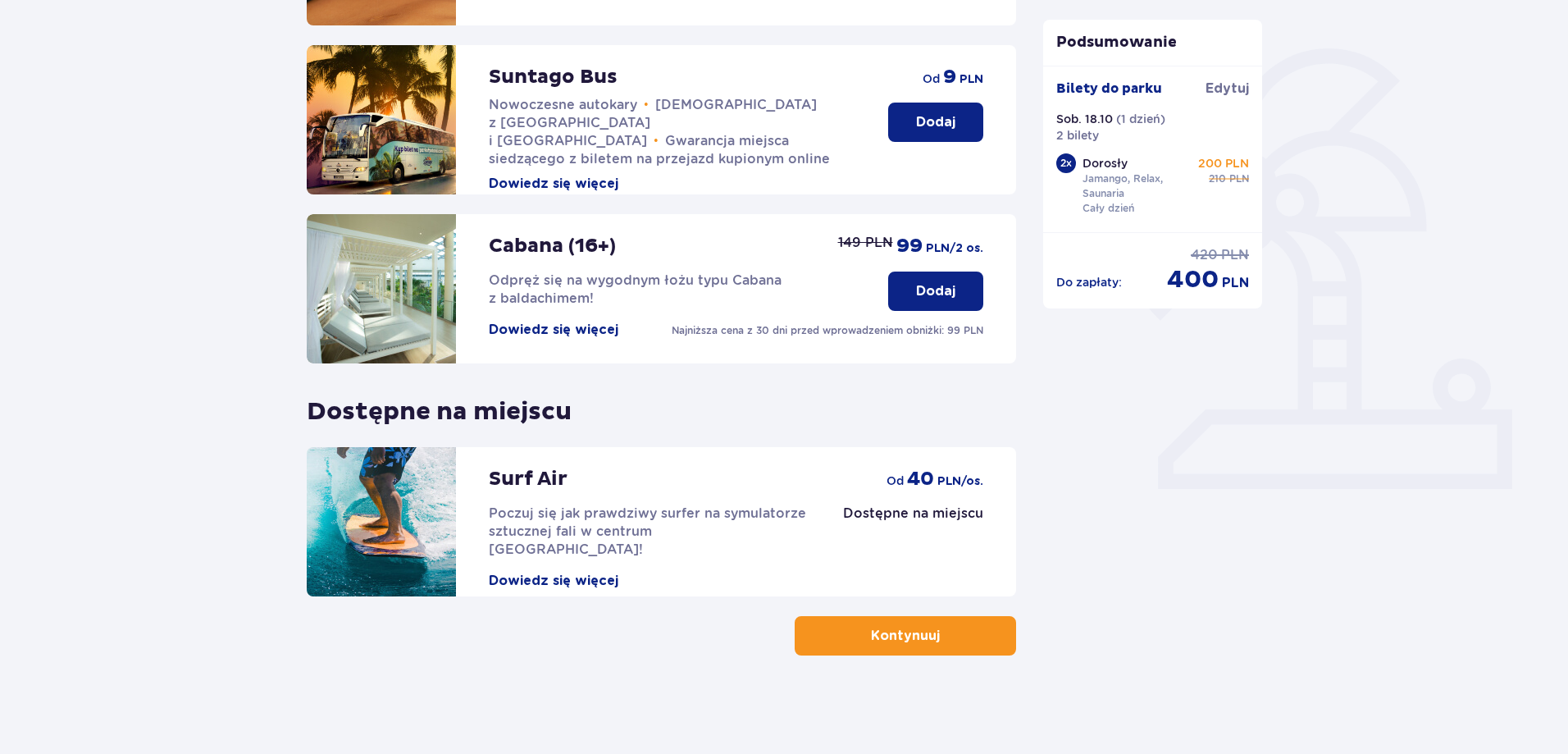
click at [875, 636] on p "Kontynuuj" at bounding box center [905, 636] width 69 height 18
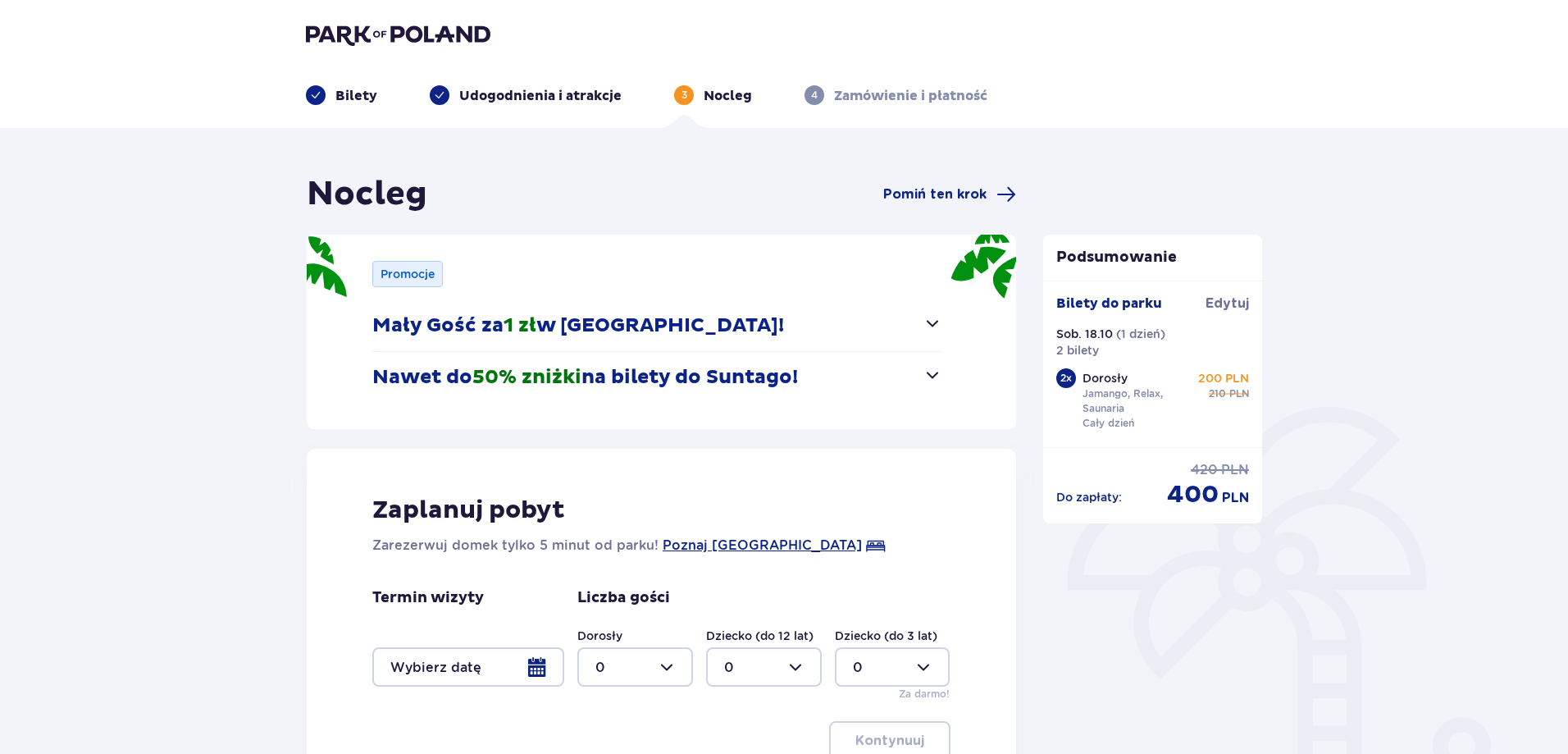
click at [929, 374] on span "button" at bounding box center [932, 374] width 20 height 20
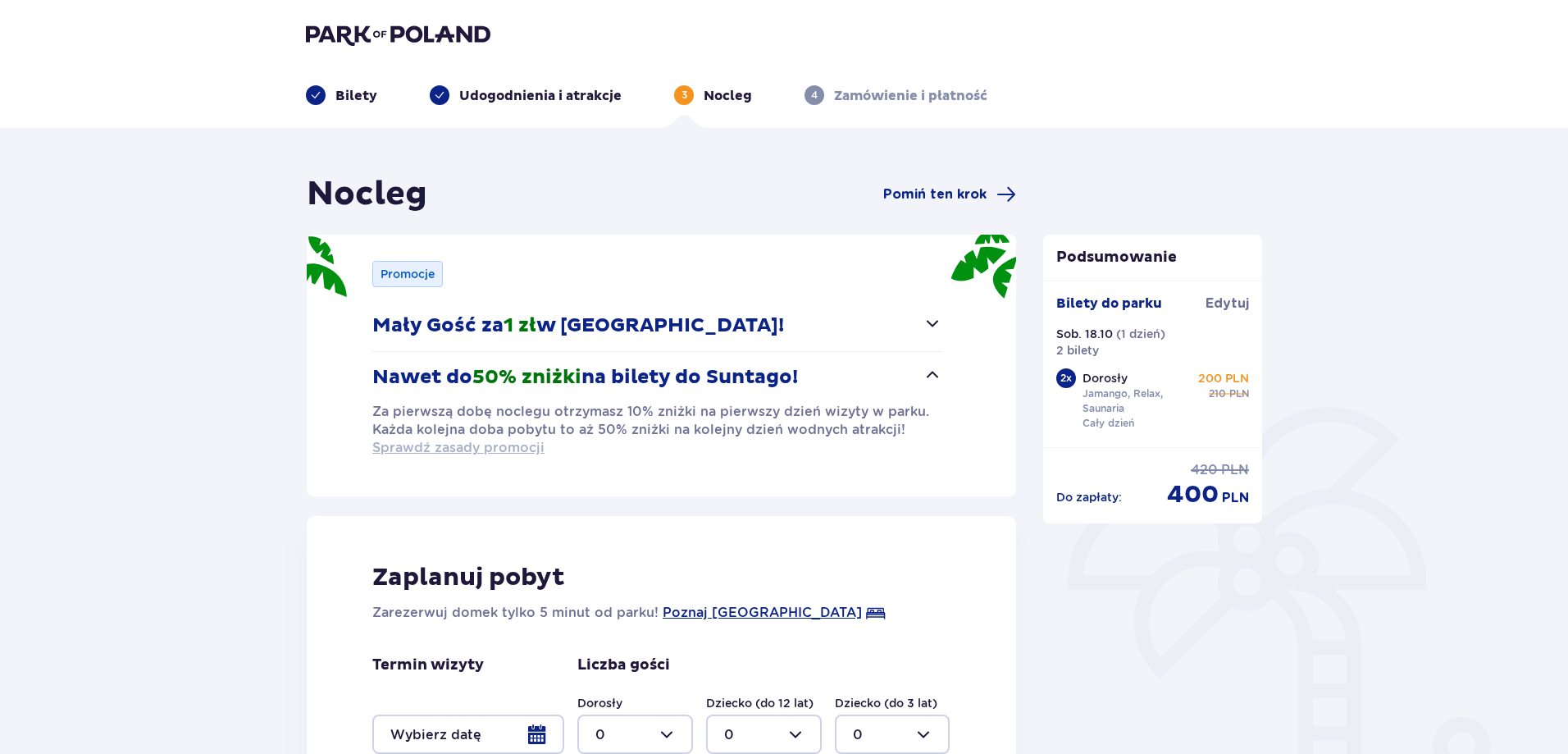
click at [453, 443] on span "Sprawdź zasady promocji" at bounding box center [459, 448] width 172 height 18
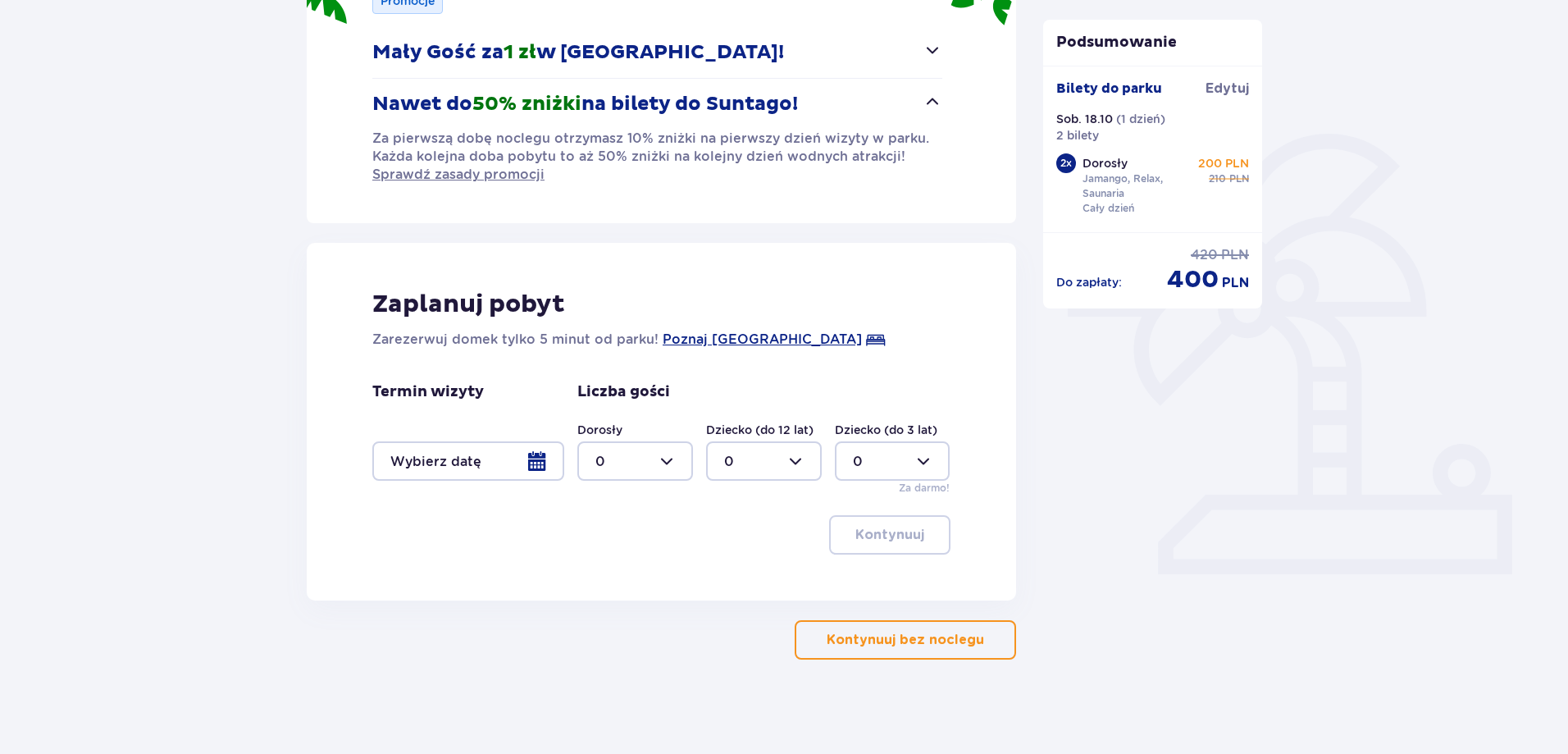
scroll to position [277, 0]
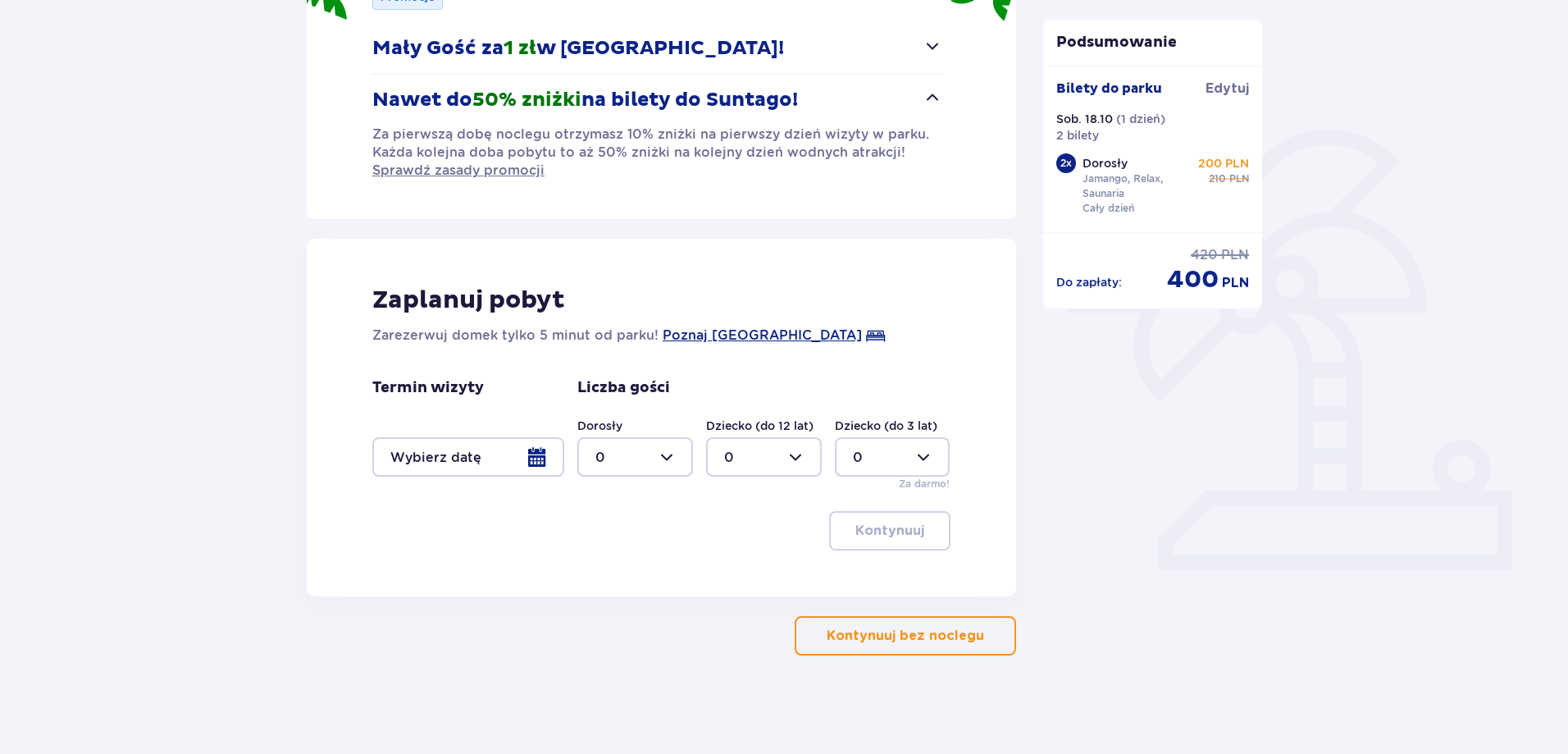
click at [538, 465] on div at bounding box center [468, 456] width 192 height 39
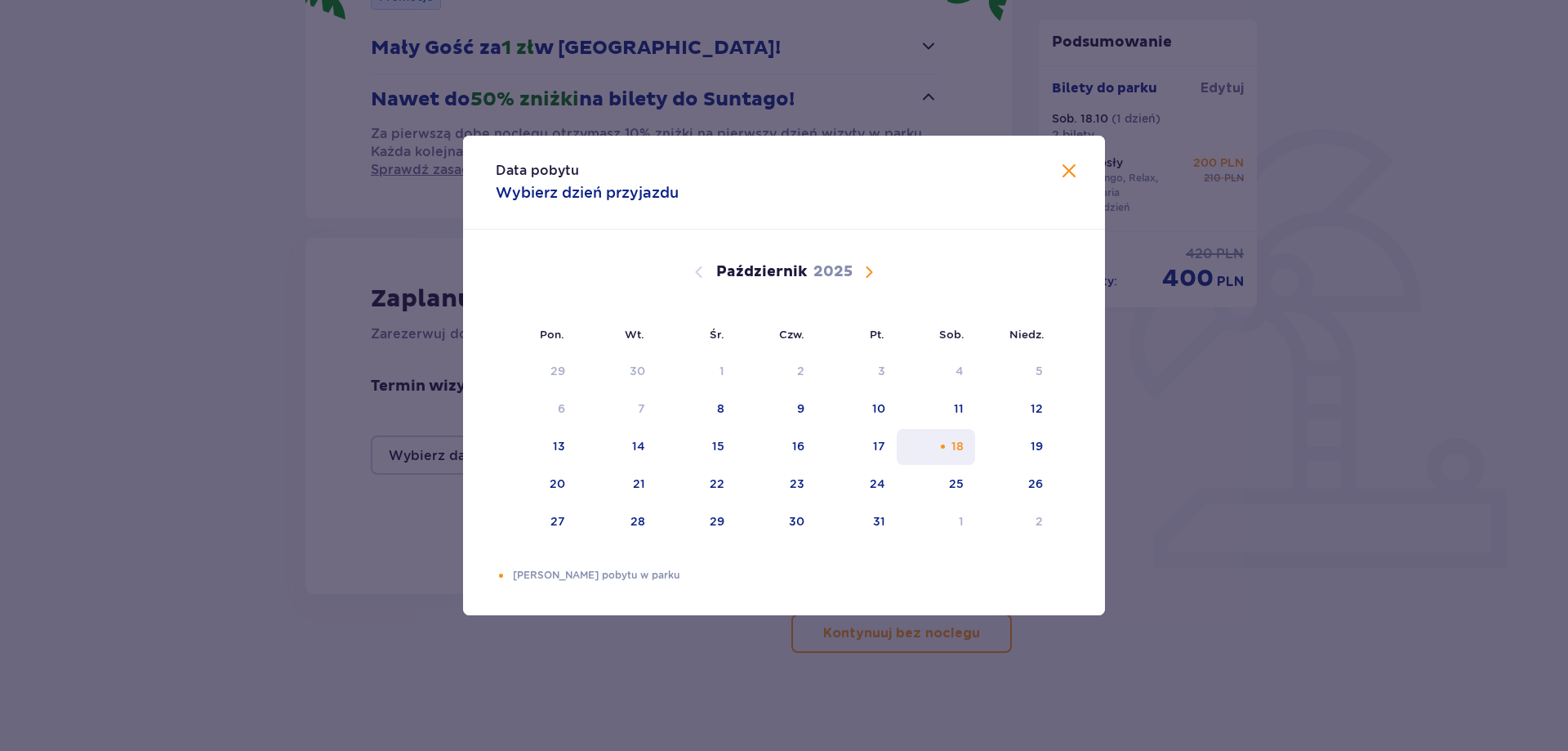
click at [947, 443] on div "Pomarańczowa kropka" at bounding box center [942, 447] width 10 height 10
click at [1045, 446] on div "19" at bounding box center [1014, 447] width 79 height 36
type input "18.10.25 - 19.10.25"
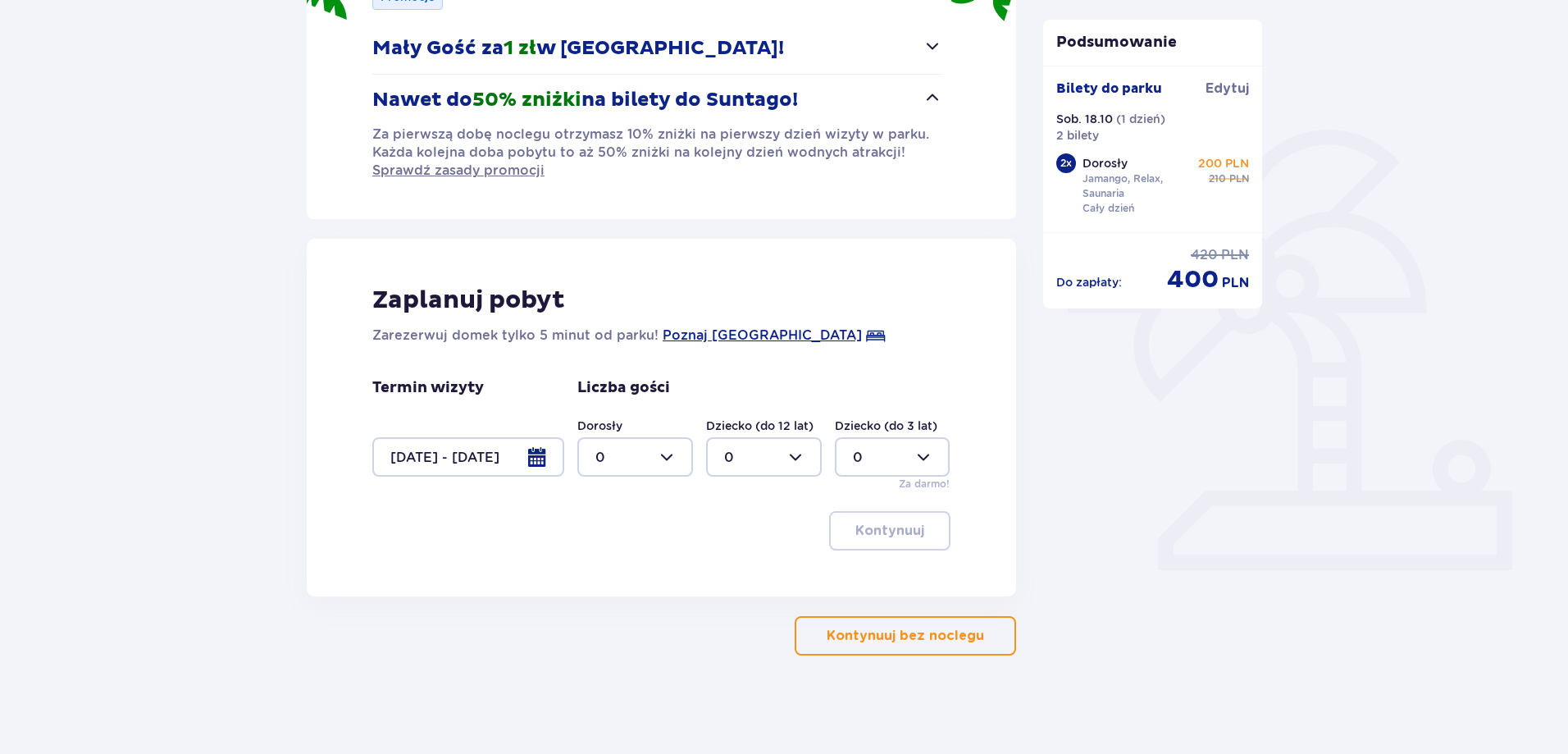
click at [650, 462] on div at bounding box center [635, 456] width 116 height 39
click at [600, 579] on p "2" at bounding box center [599, 576] width 8 height 18
type input "2"
click at [887, 534] on p "Kontynuuj" at bounding box center [889, 530] width 69 height 18
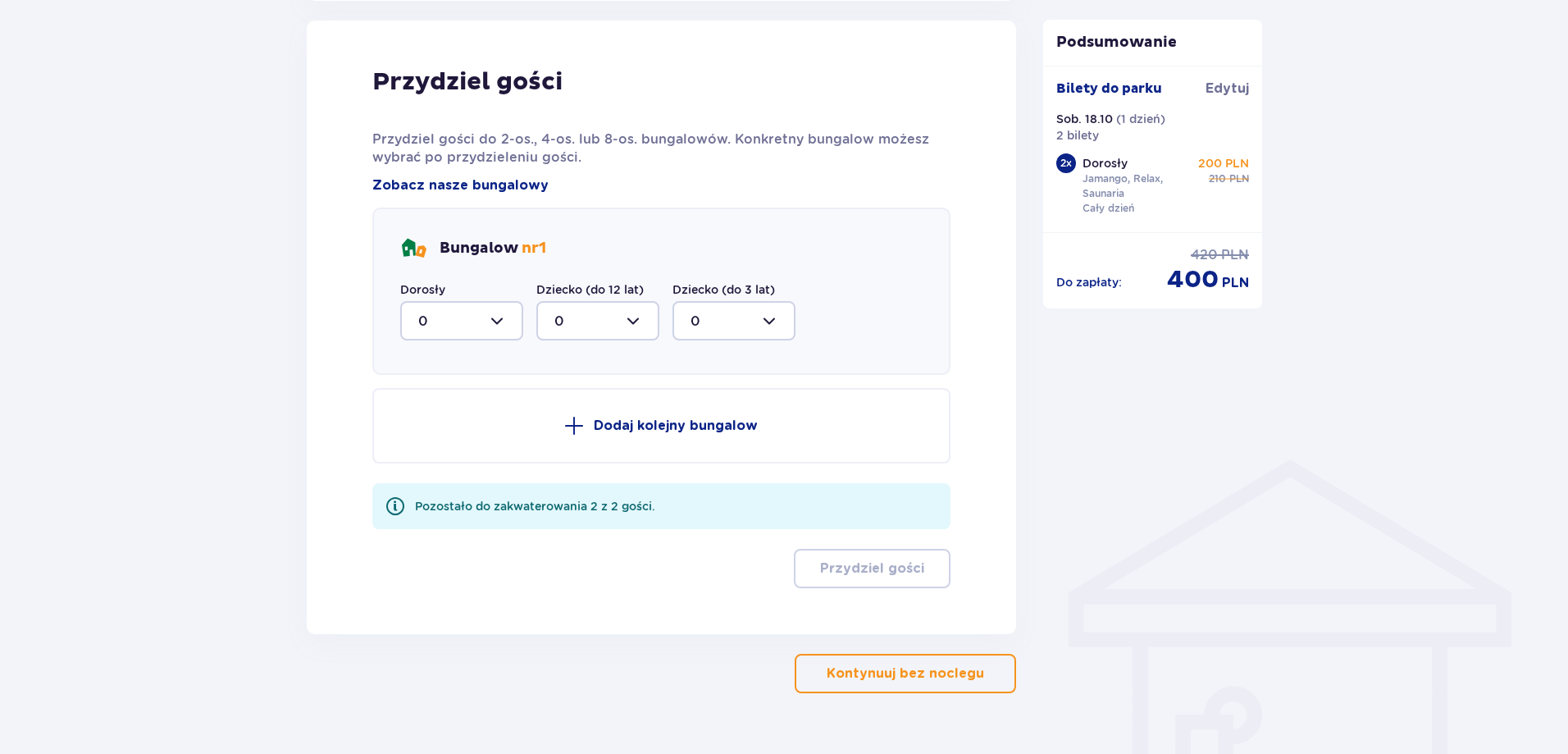
scroll to position [873, 0]
click at [509, 315] on div at bounding box center [461, 320] width 123 height 39
click at [421, 441] on p "2" at bounding box center [421, 439] width 8 height 18
type input "2"
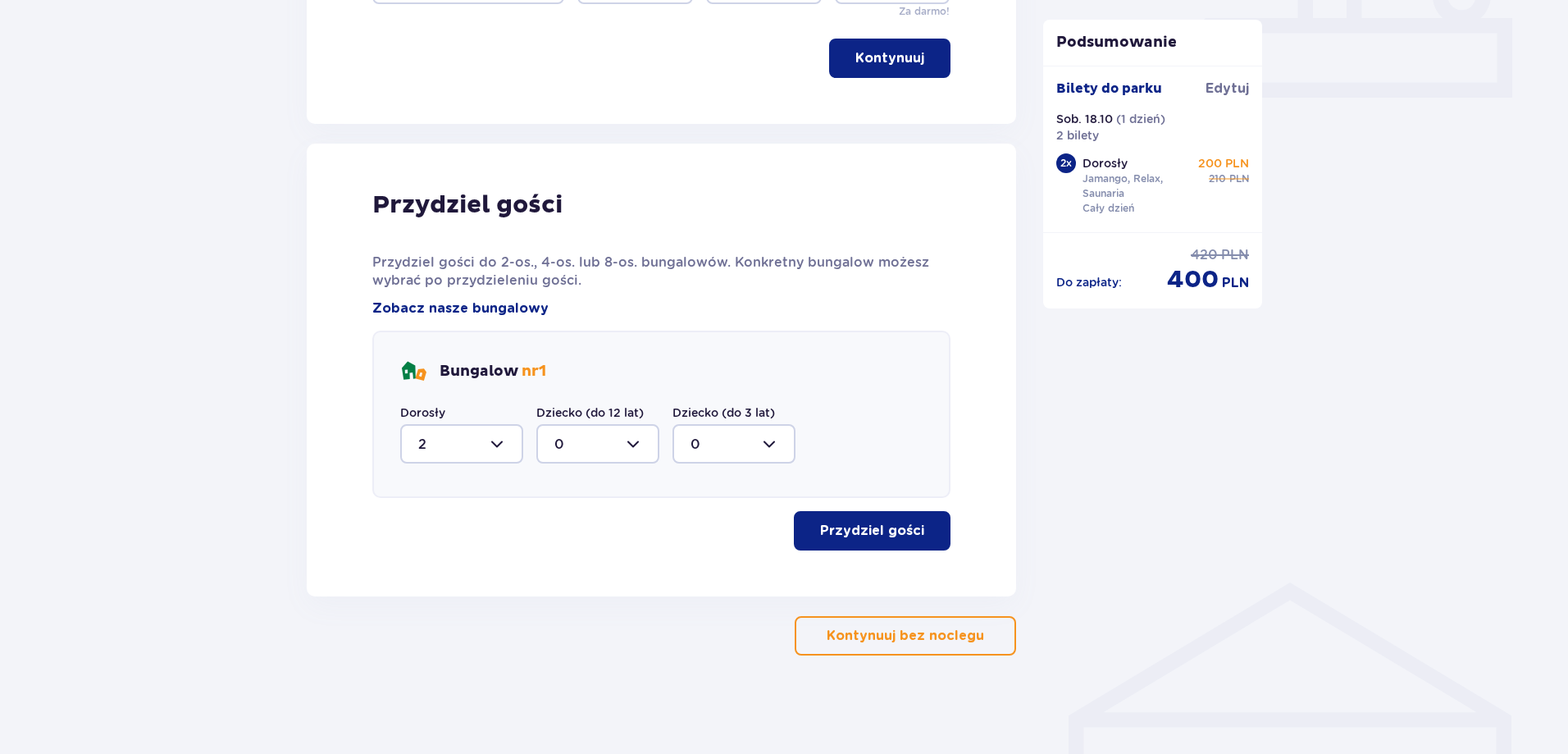
scroll to position [750, 0]
click at [905, 532] on p "Przydziel gości" at bounding box center [872, 530] width 104 height 18
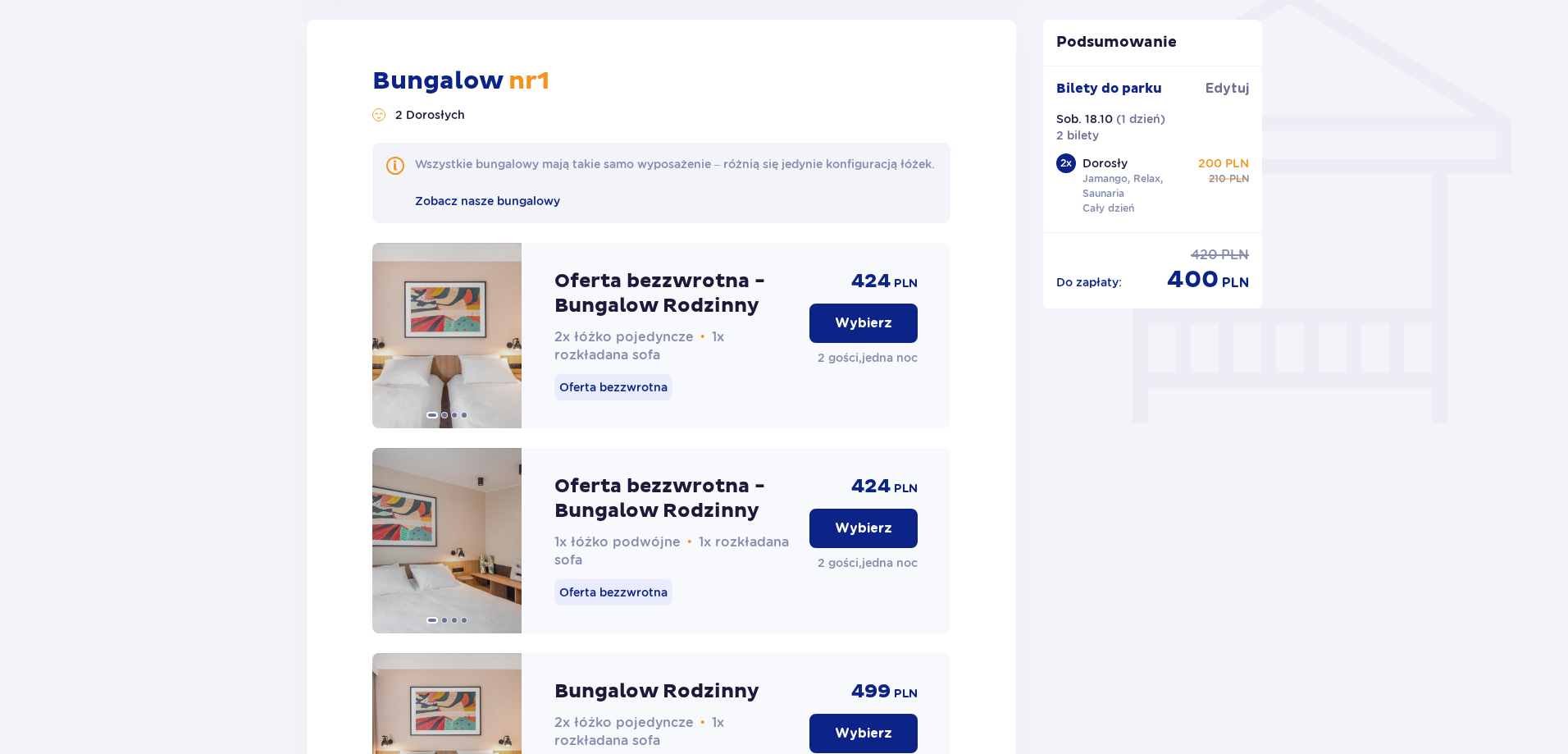
scroll to position [1428, 0]
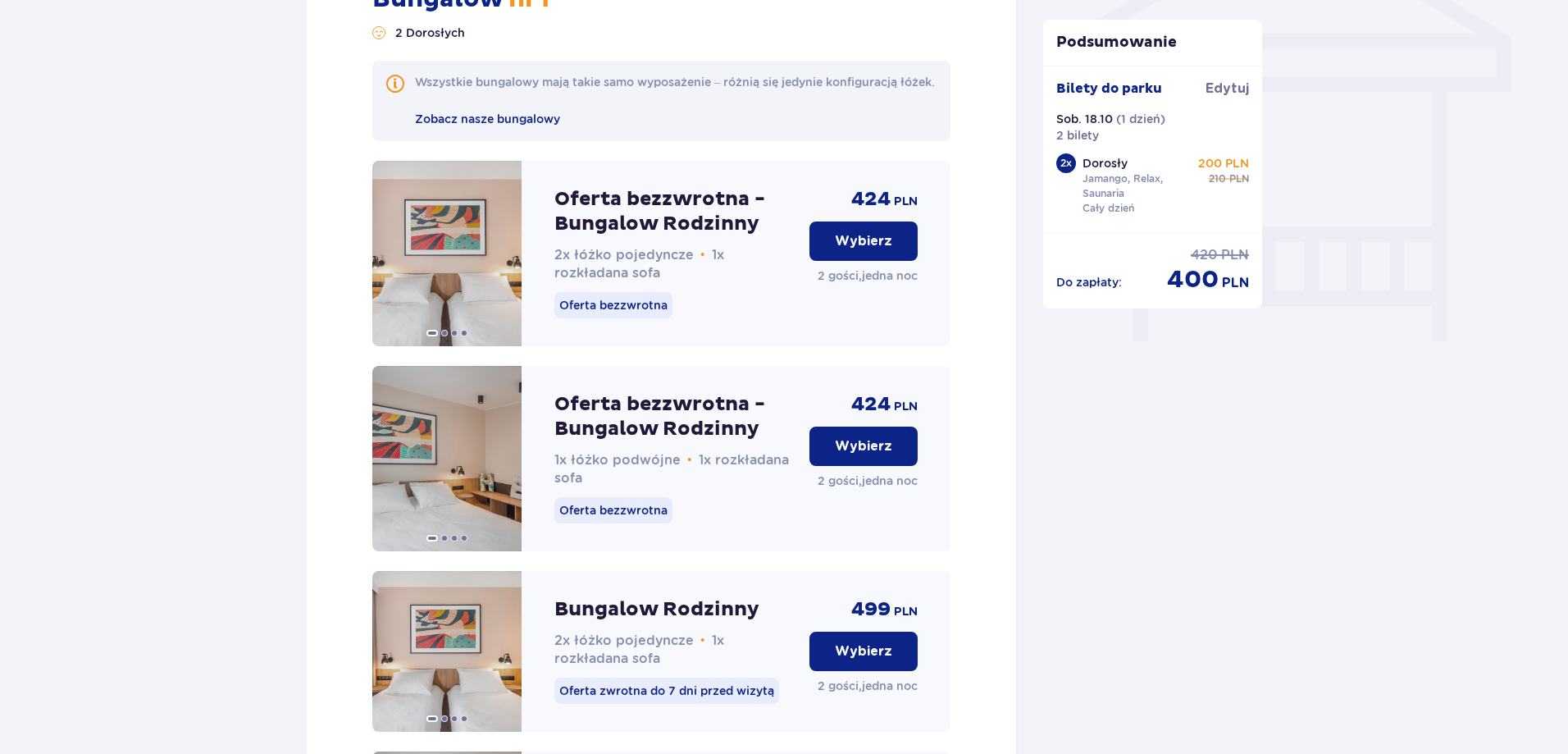
click at [873, 488] on p "2 gości , jedna noc" at bounding box center [867, 481] width 100 height 17
